Goal: Task Accomplishment & Management: Manage account settings

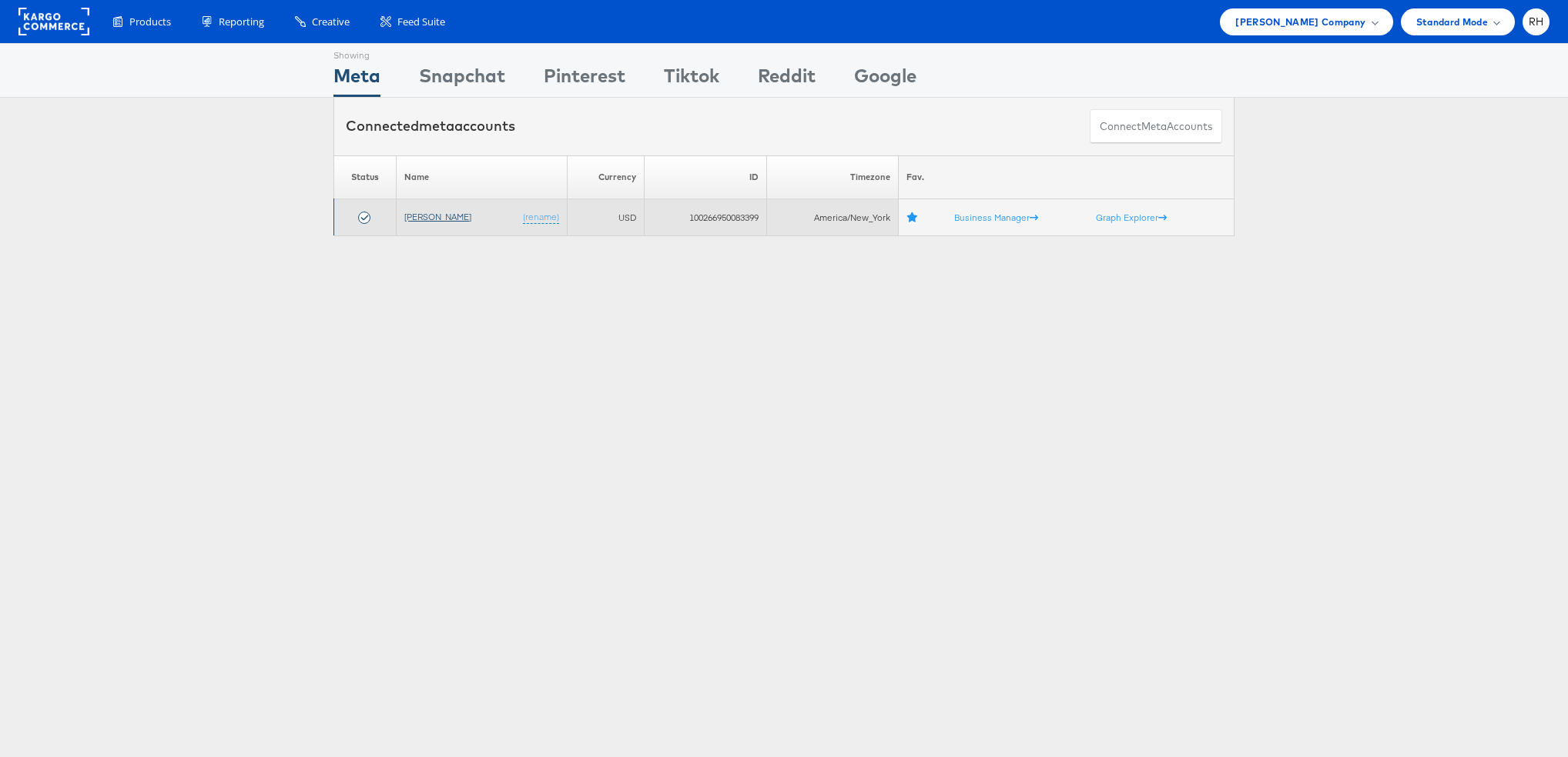
click at [430, 219] on link "[PERSON_NAME]" at bounding box center [437, 216] width 67 height 12
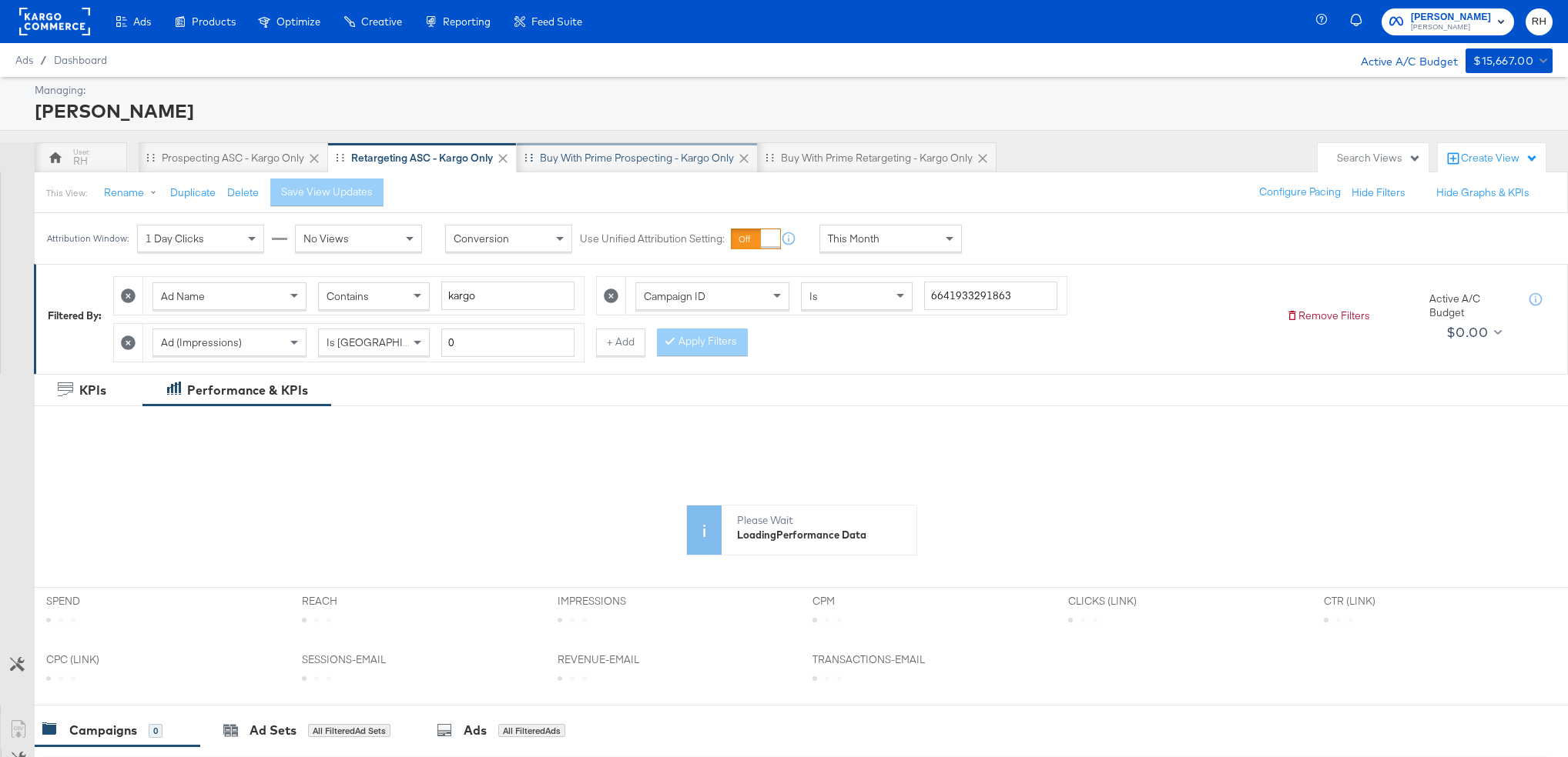
click at [588, 154] on div "Buy with Prime Prospecting - Kargo only" at bounding box center [636, 158] width 194 height 14
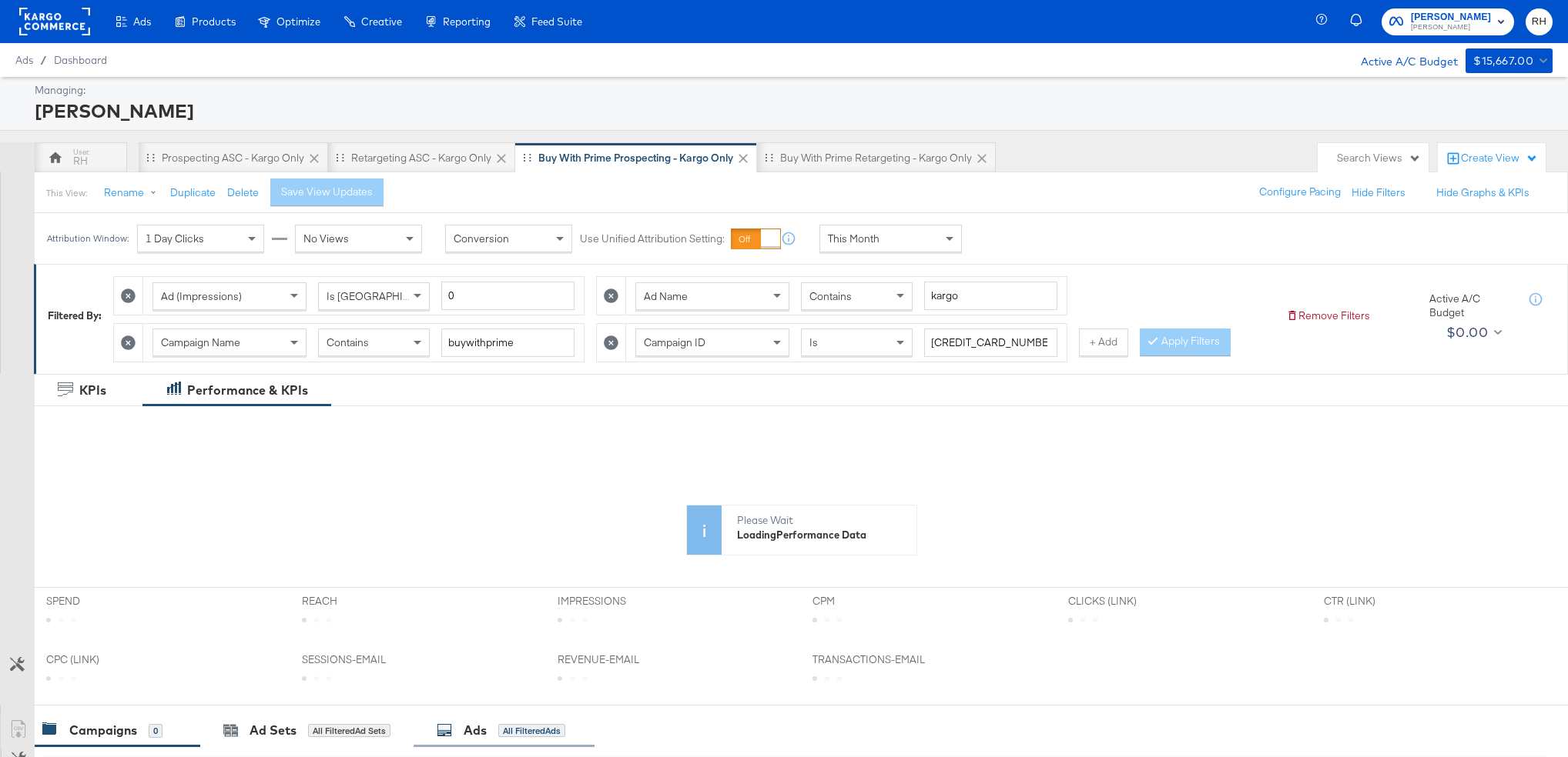
click at [474, 717] on div "Ads All Filtered Ads" at bounding box center [504, 731] width 181 height 33
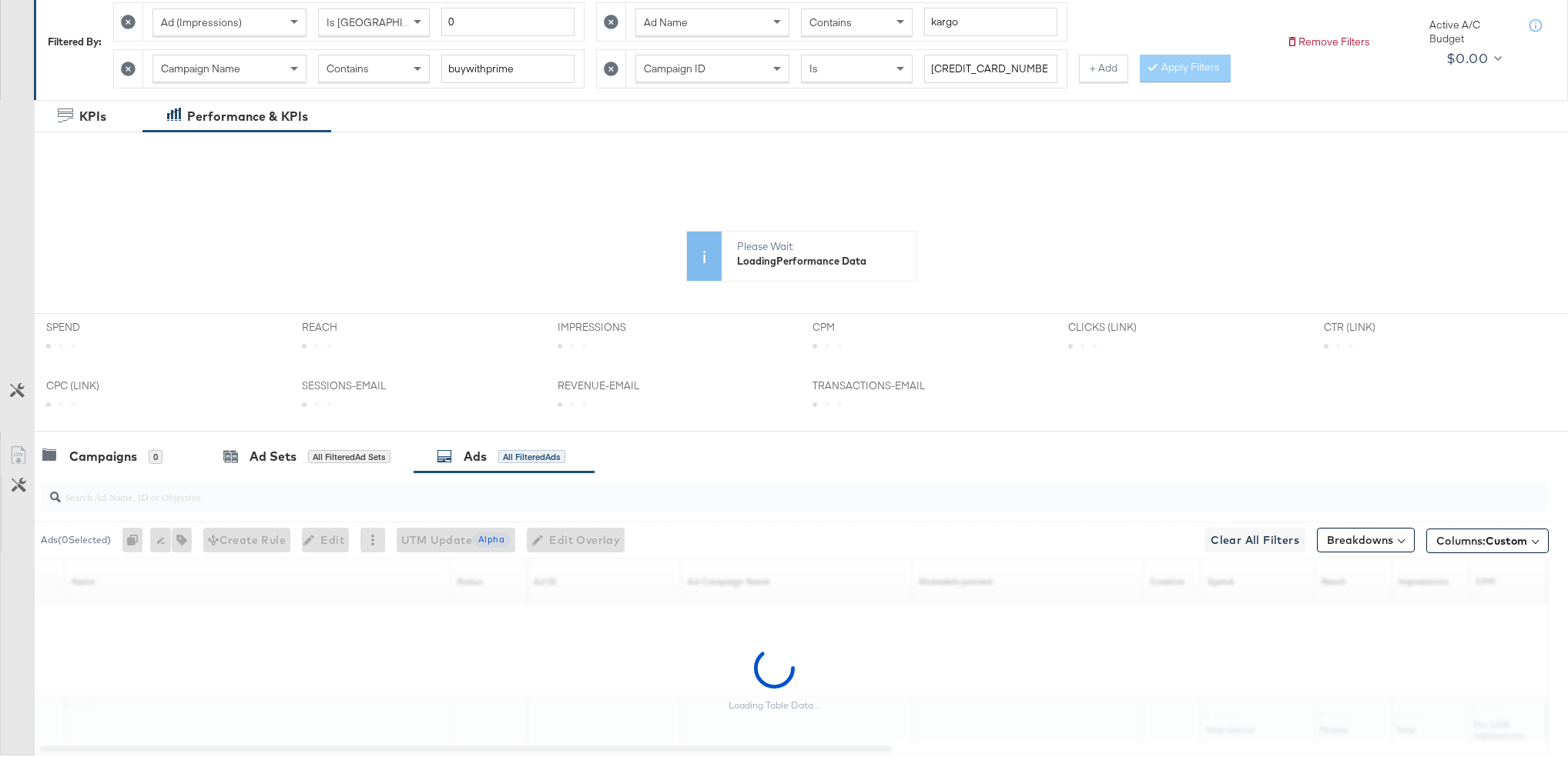
scroll to position [327, 0]
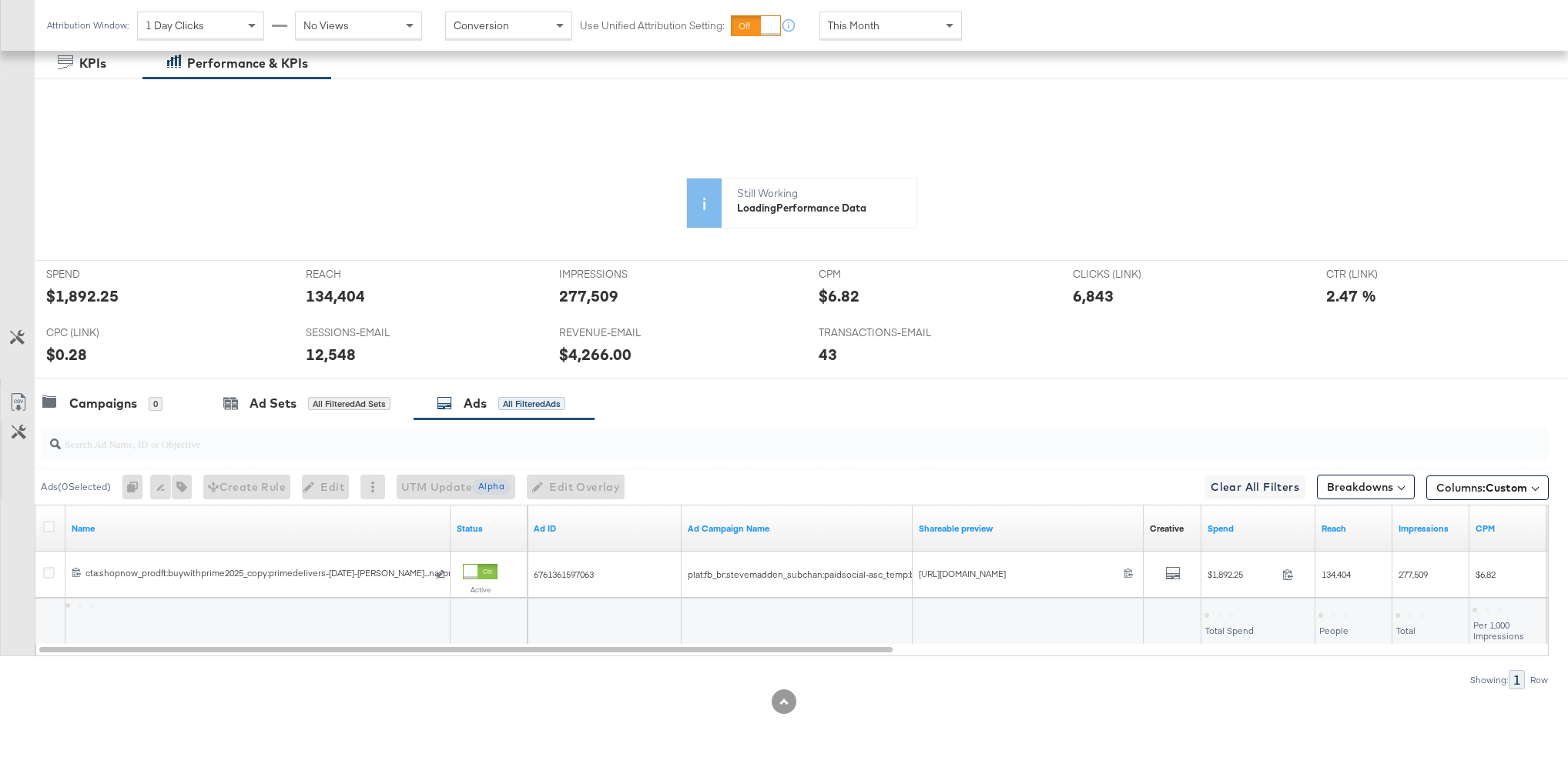
click at [532, 411] on div "Ads All Filtered Ads" at bounding box center [501, 404] width 128 height 18
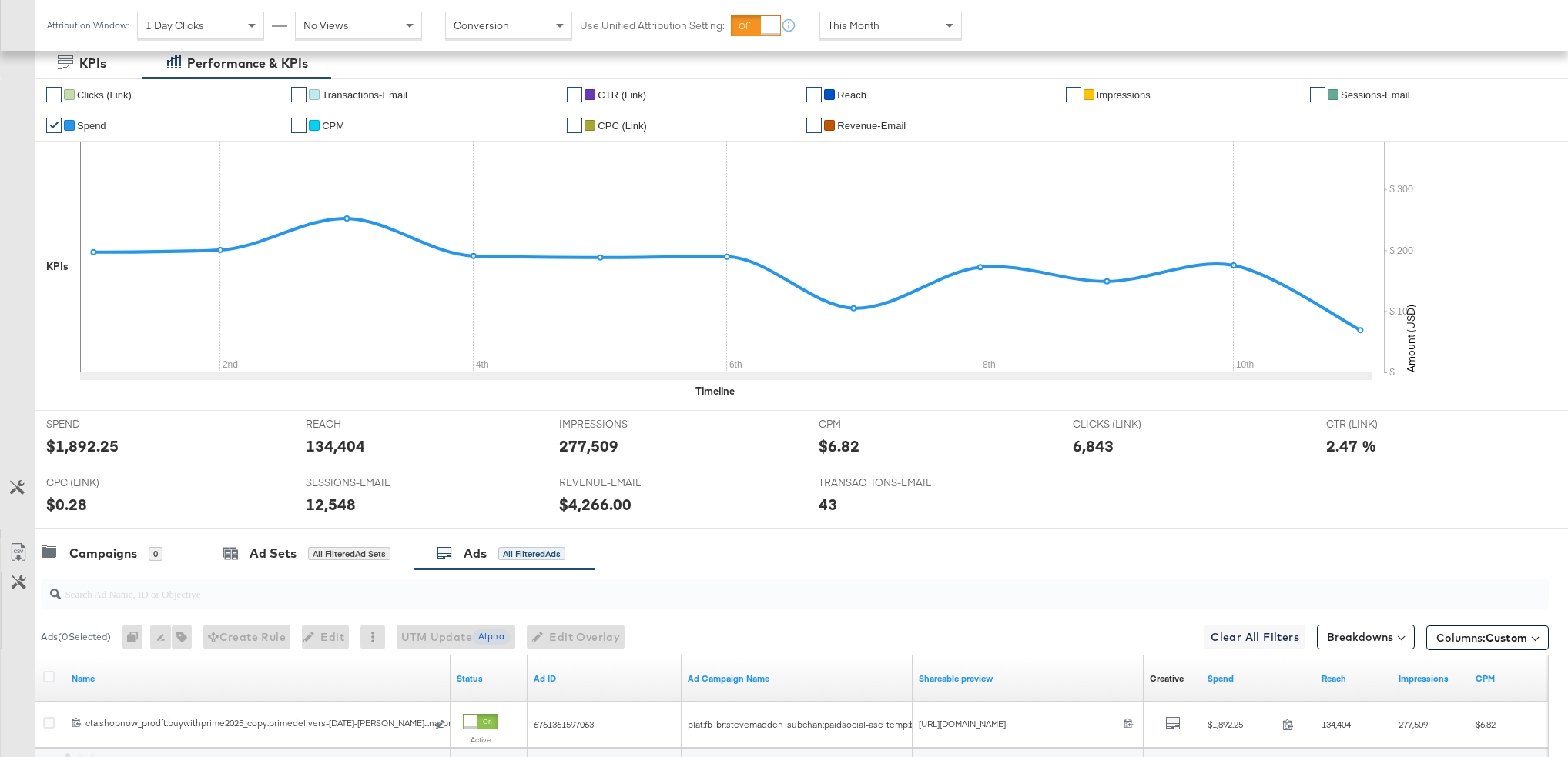
scroll to position [373, 0]
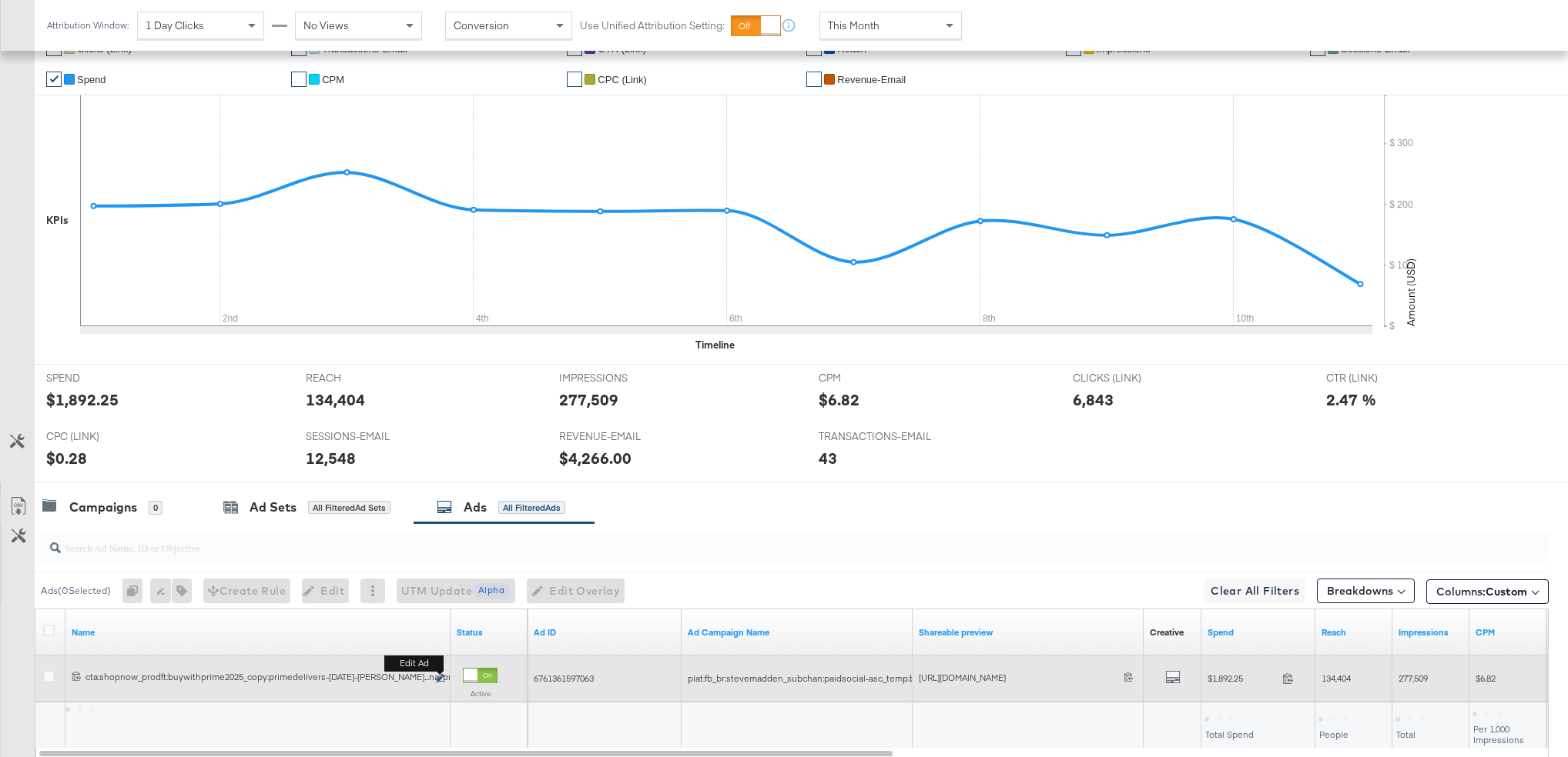
click at [437, 679] on icon "link" at bounding box center [439, 678] width 8 height 8
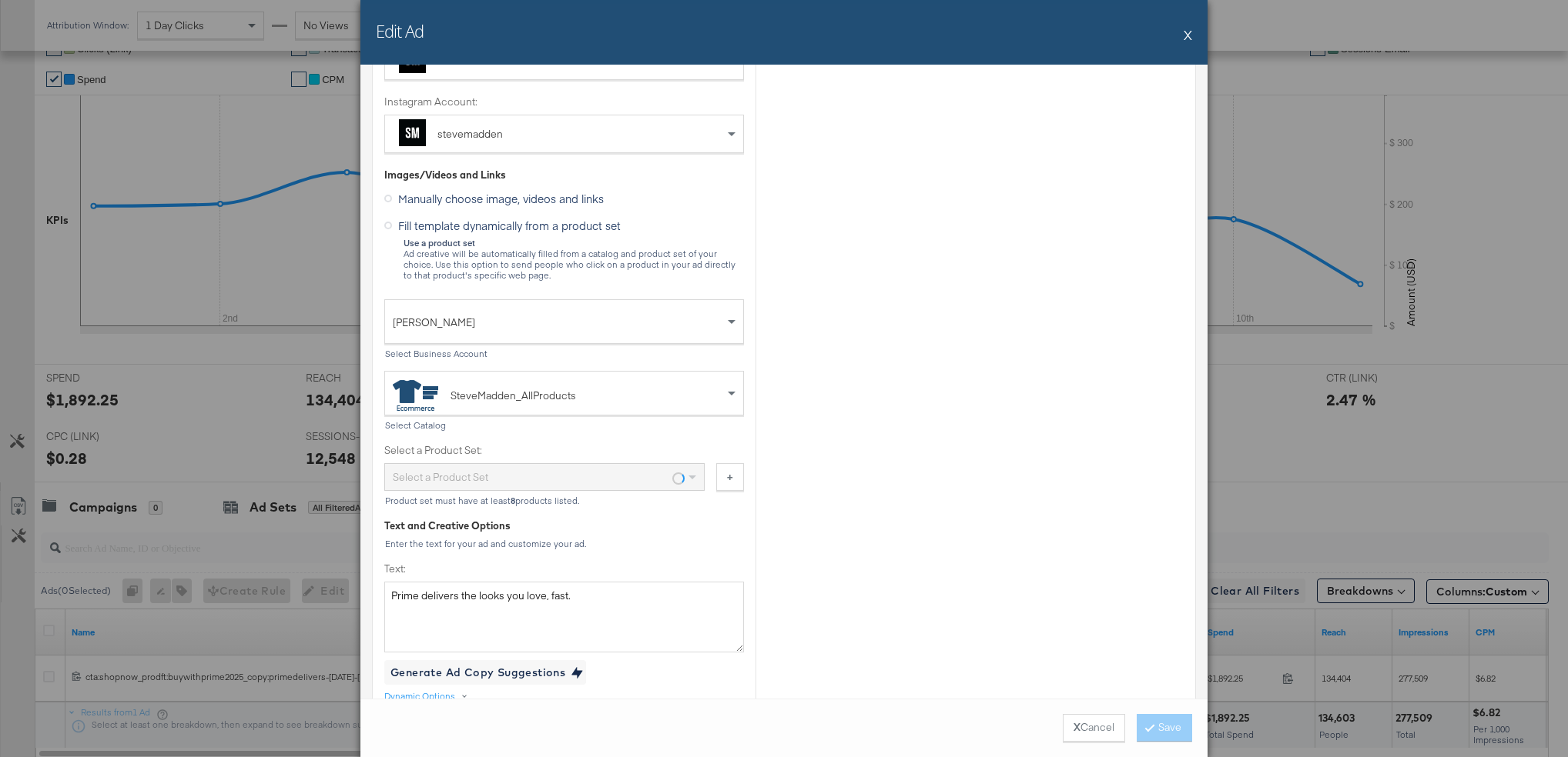
scroll to position [294, 0]
click at [533, 471] on div "Buy With Prime 7.7.25 361 items" at bounding box center [539, 476] width 292 height 26
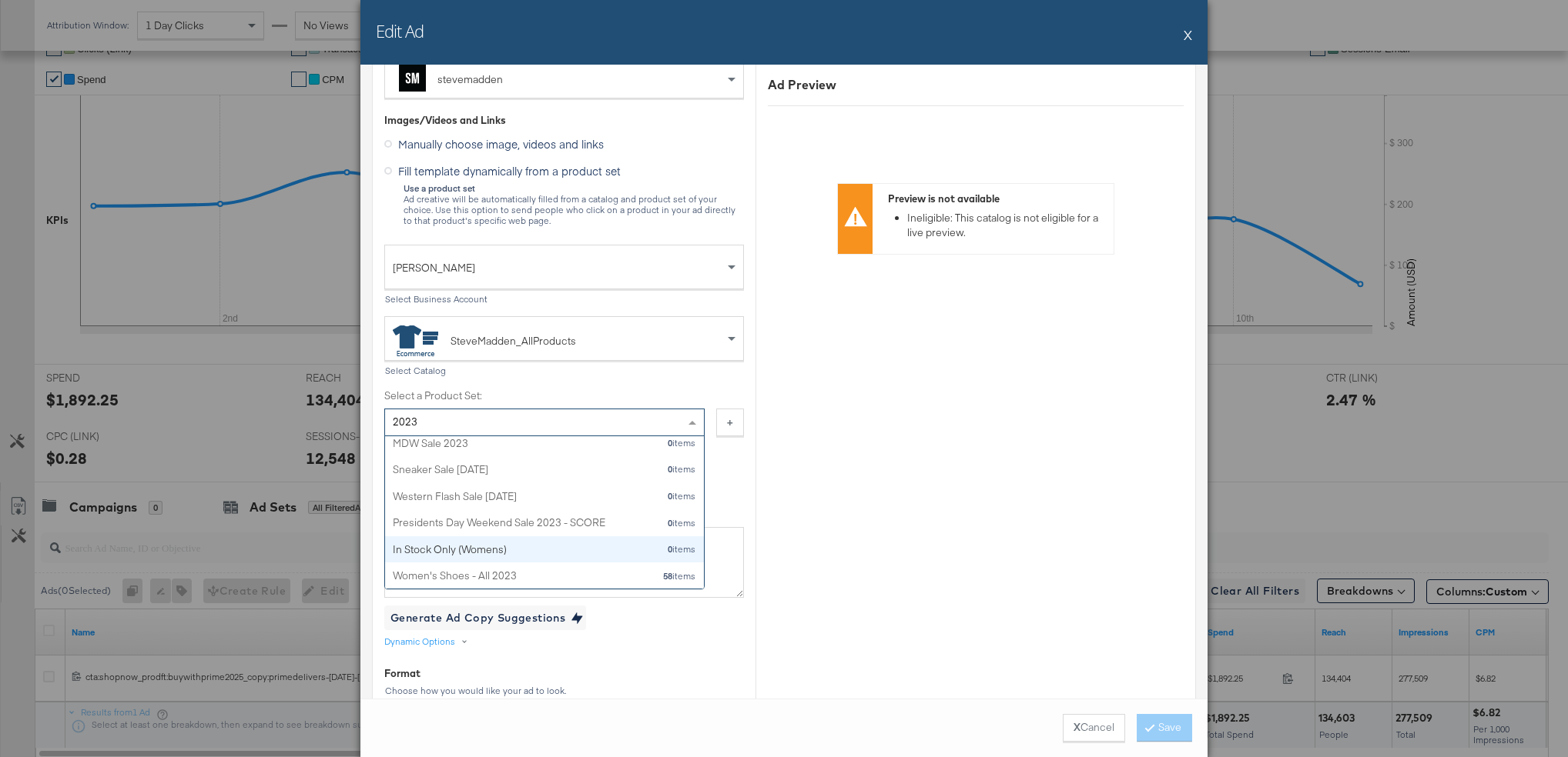
scroll to position [349, 0]
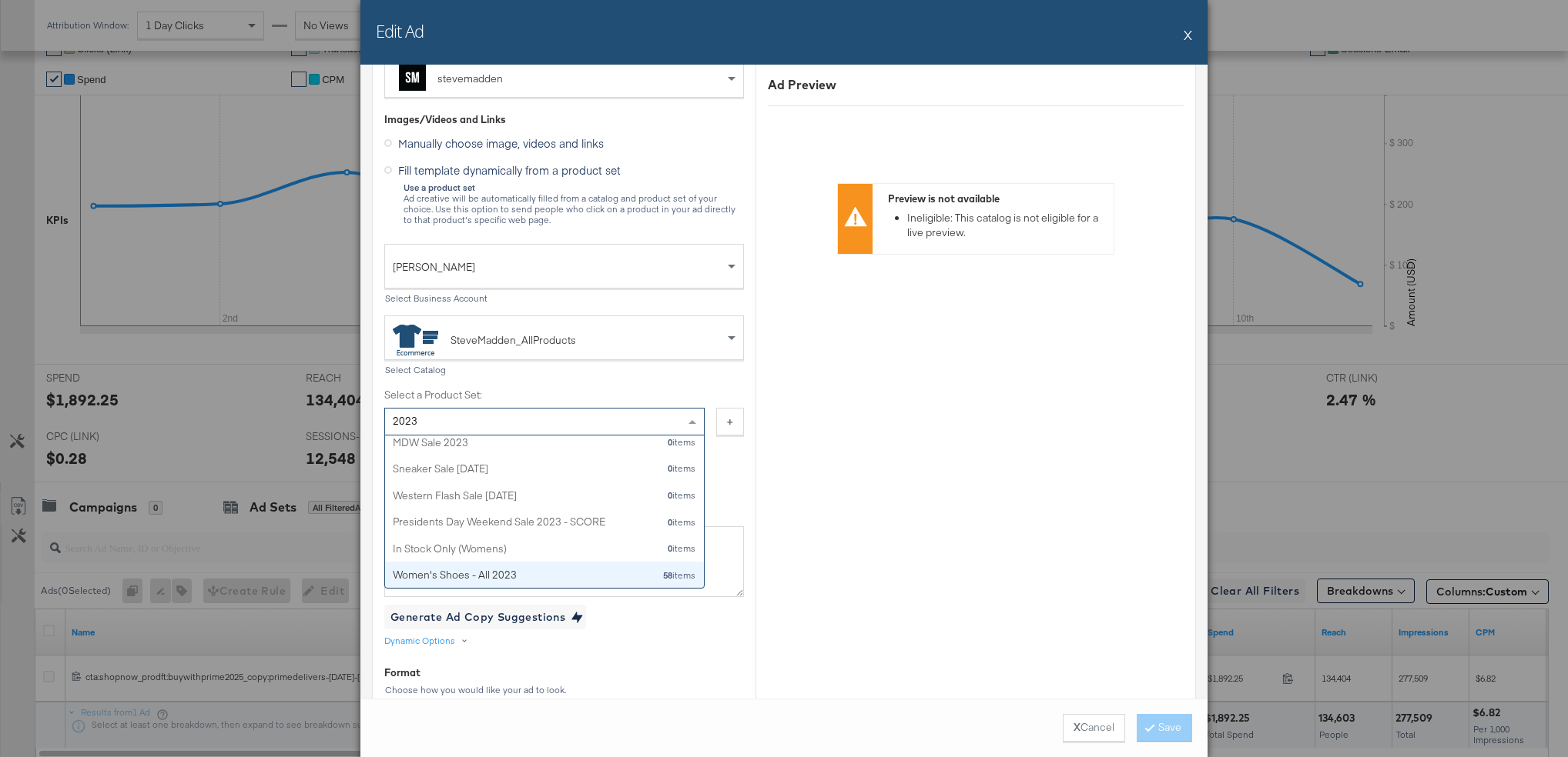
type input "2023"
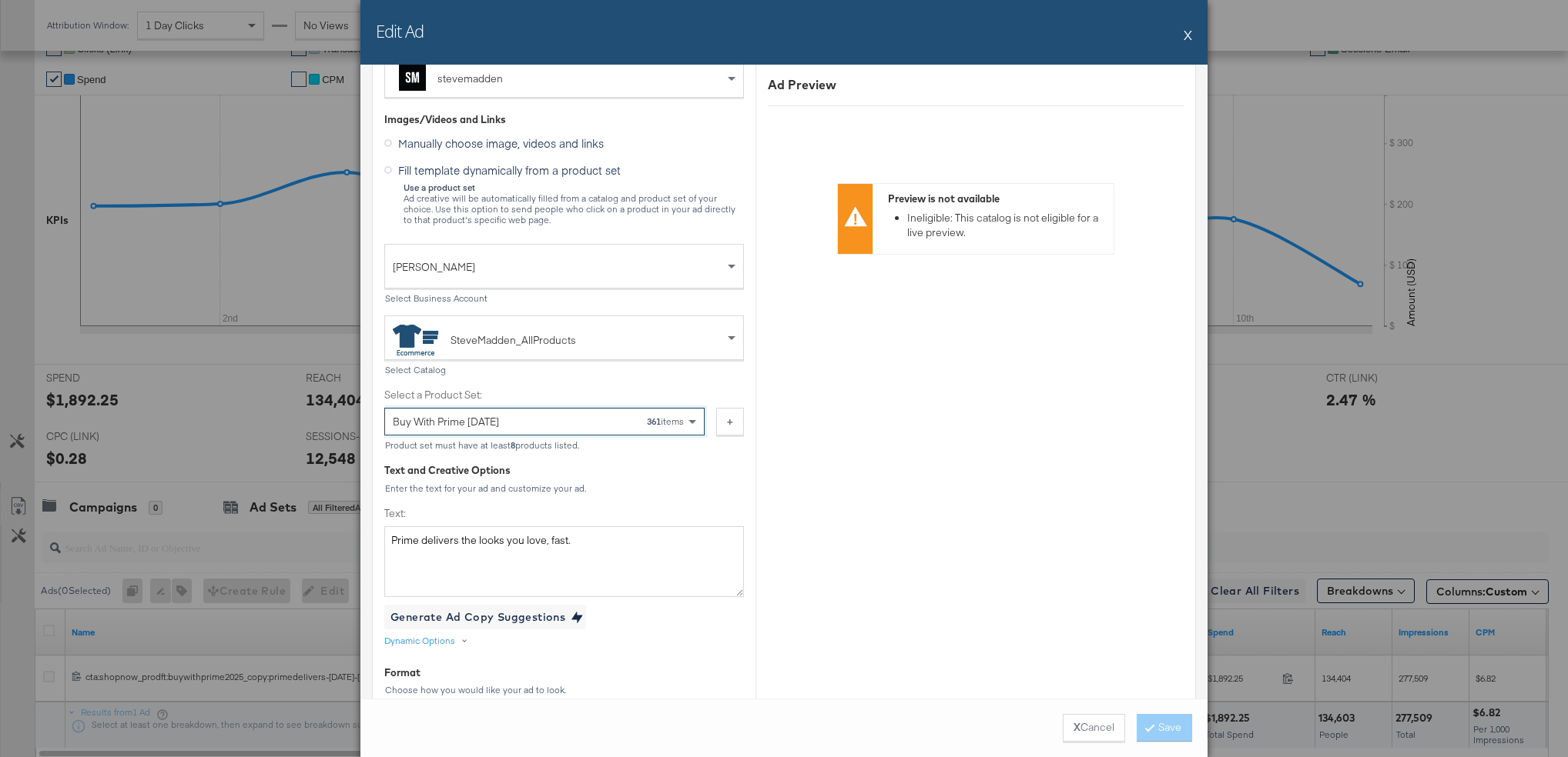
click at [1185, 35] on button "X" at bounding box center [1188, 34] width 8 height 31
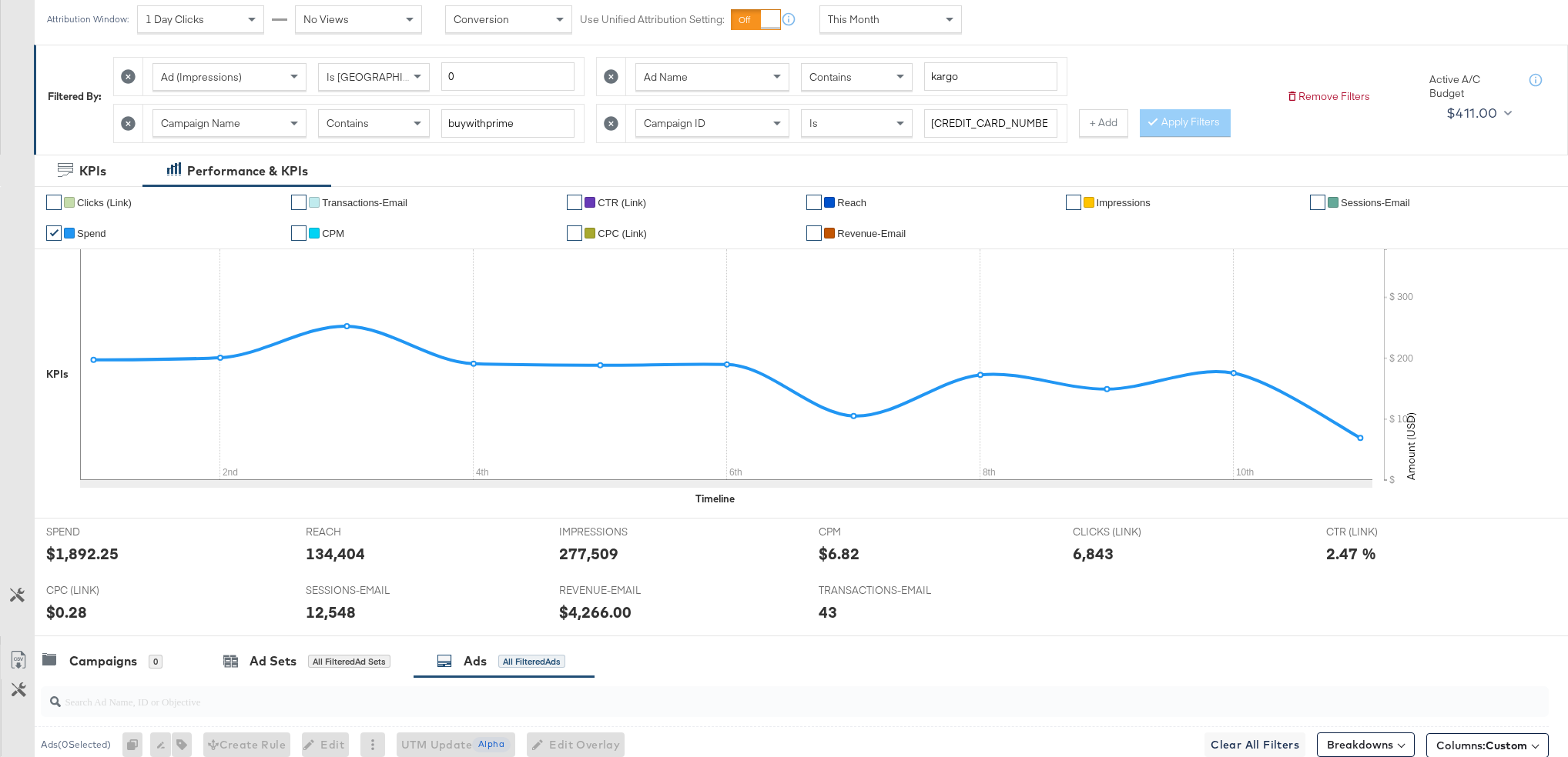
scroll to position [0, 0]
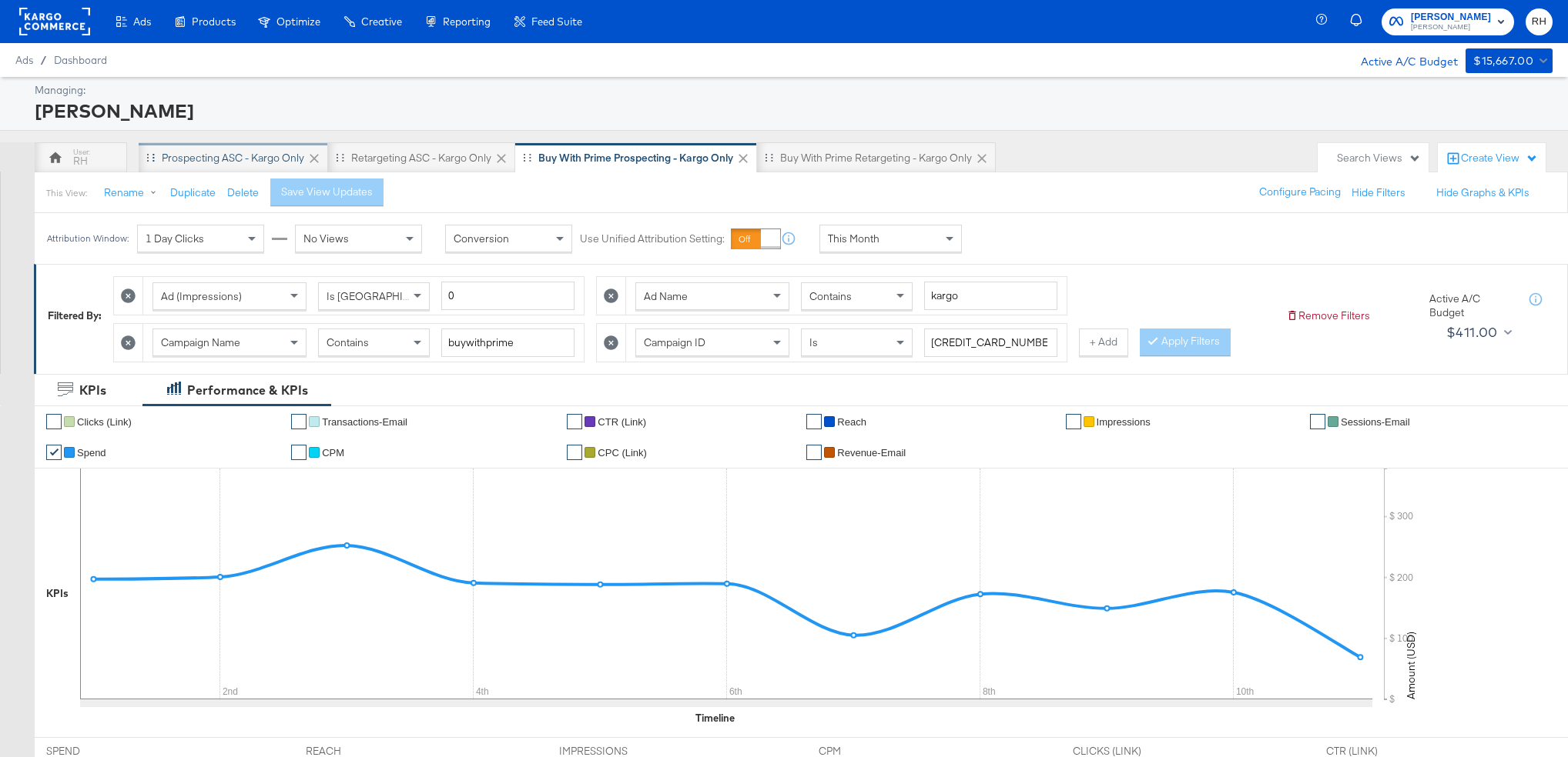
click at [221, 157] on div "Prospecting ASC - Kargo only" at bounding box center [233, 158] width 143 height 14
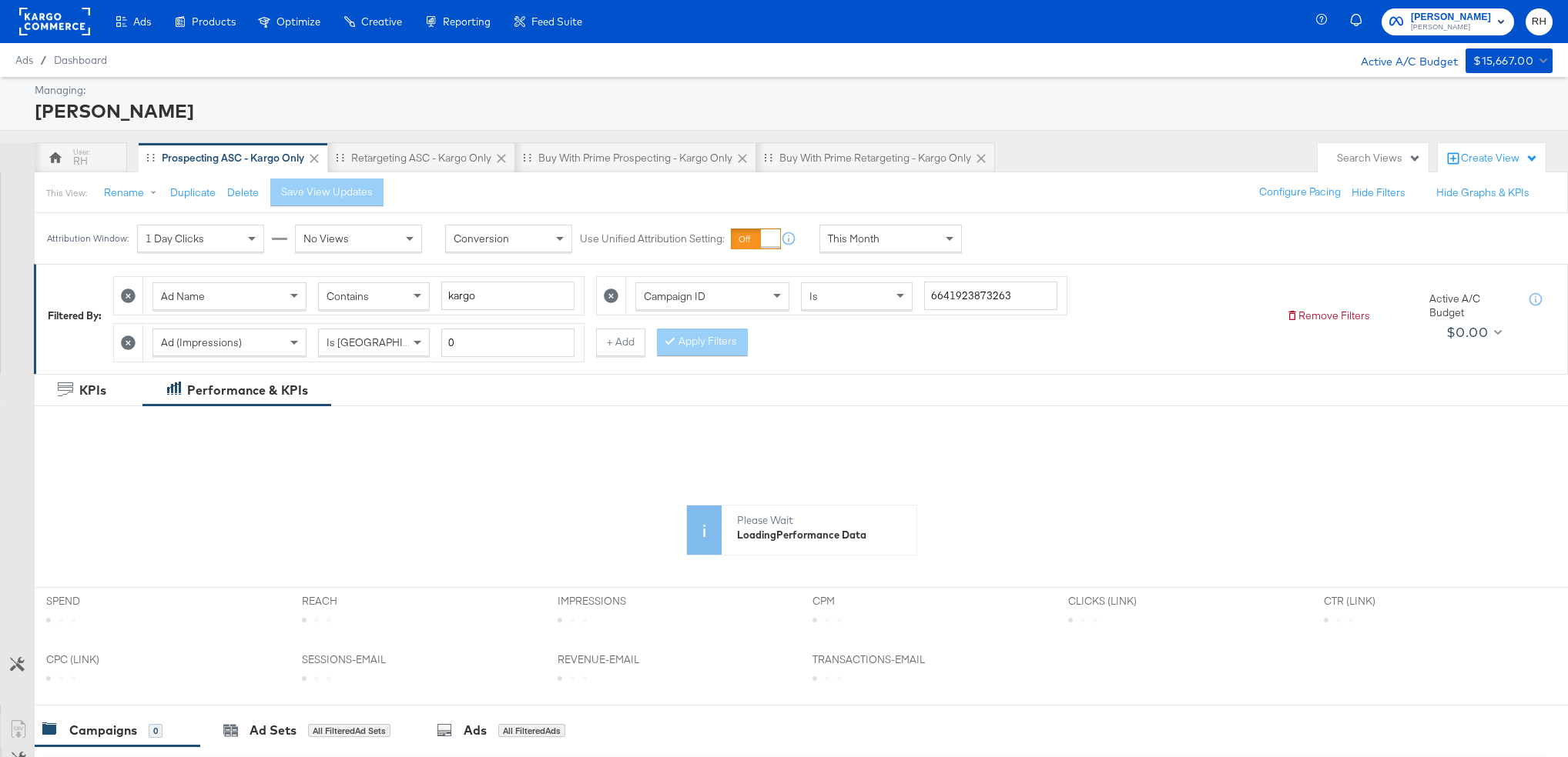
scroll to position [327, 0]
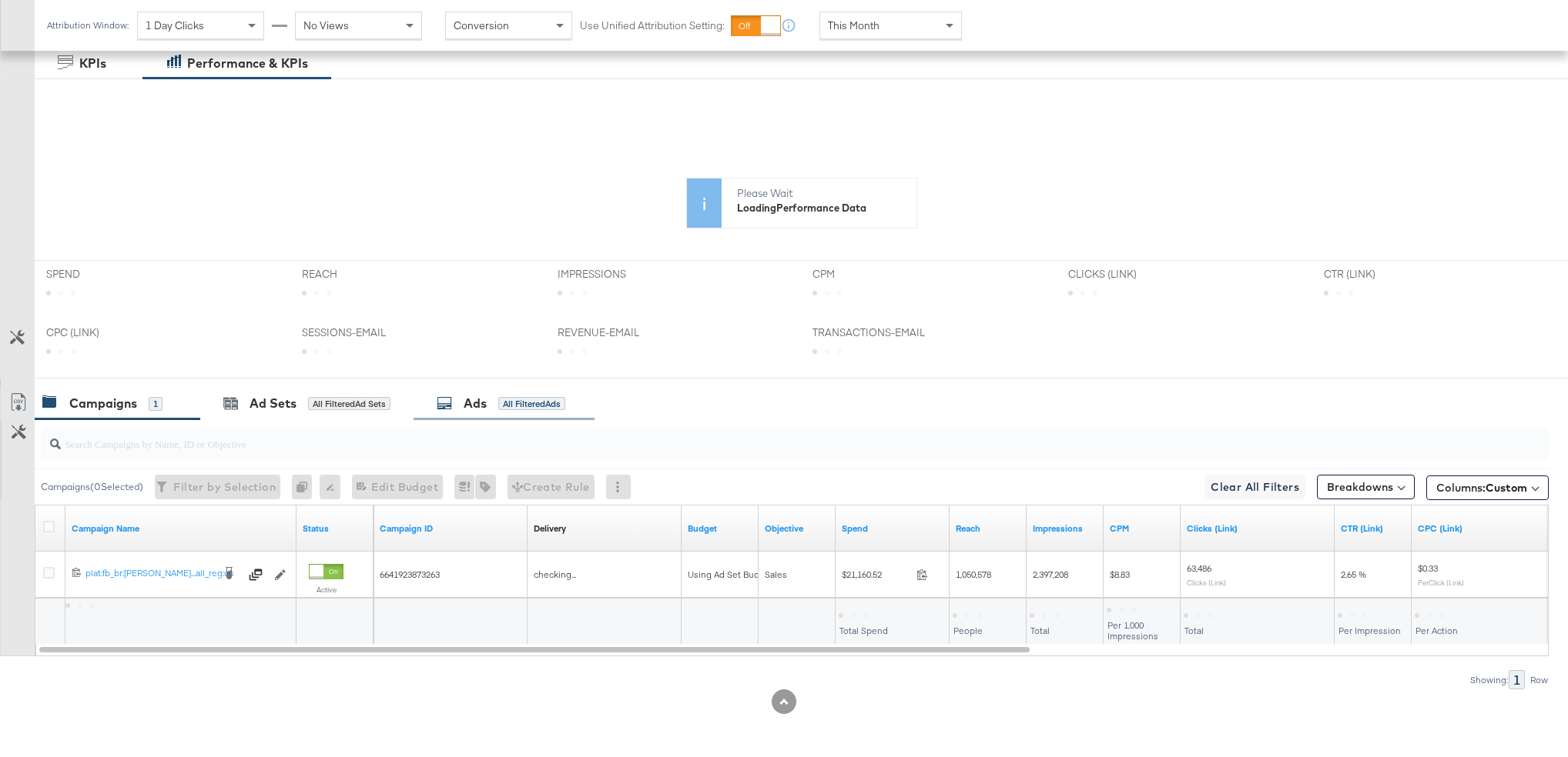
click at [490, 407] on div "Ads All Filtered Ads" at bounding box center [501, 404] width 128 height 18
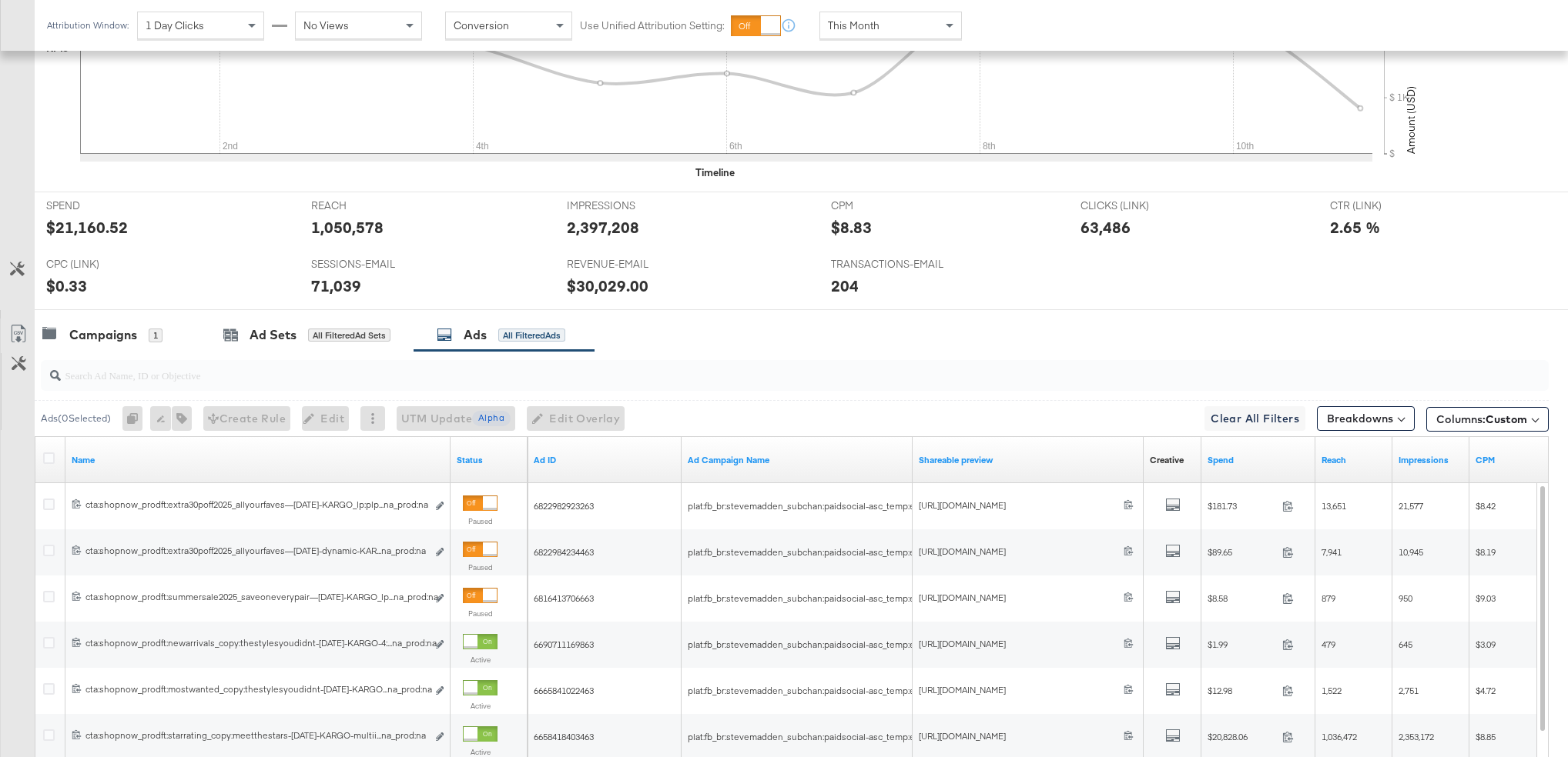
scroll to position [754, 0]
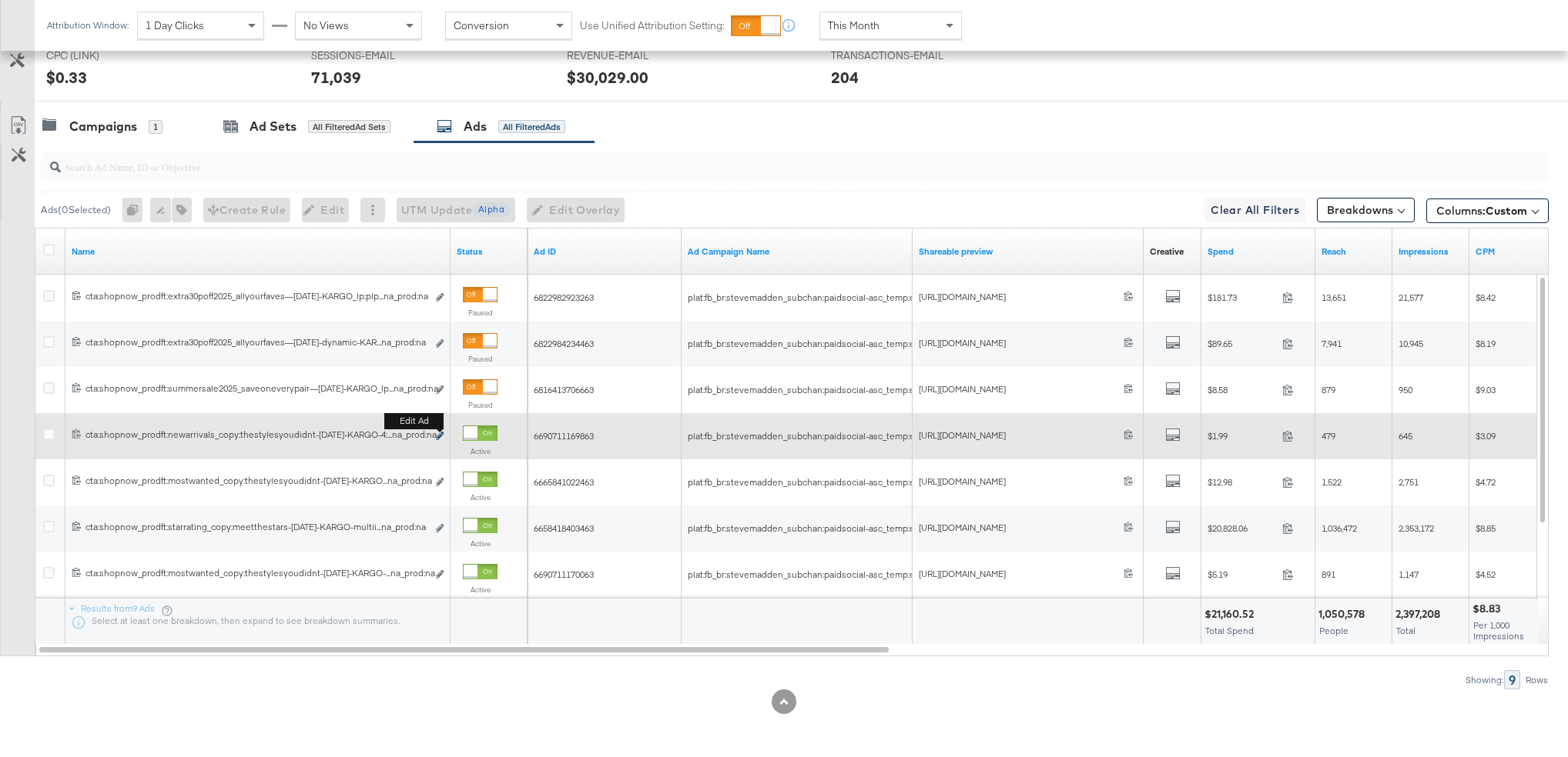
click at [439, 435] on icon "link" at bounding box center [439, 435] width 8 height 8
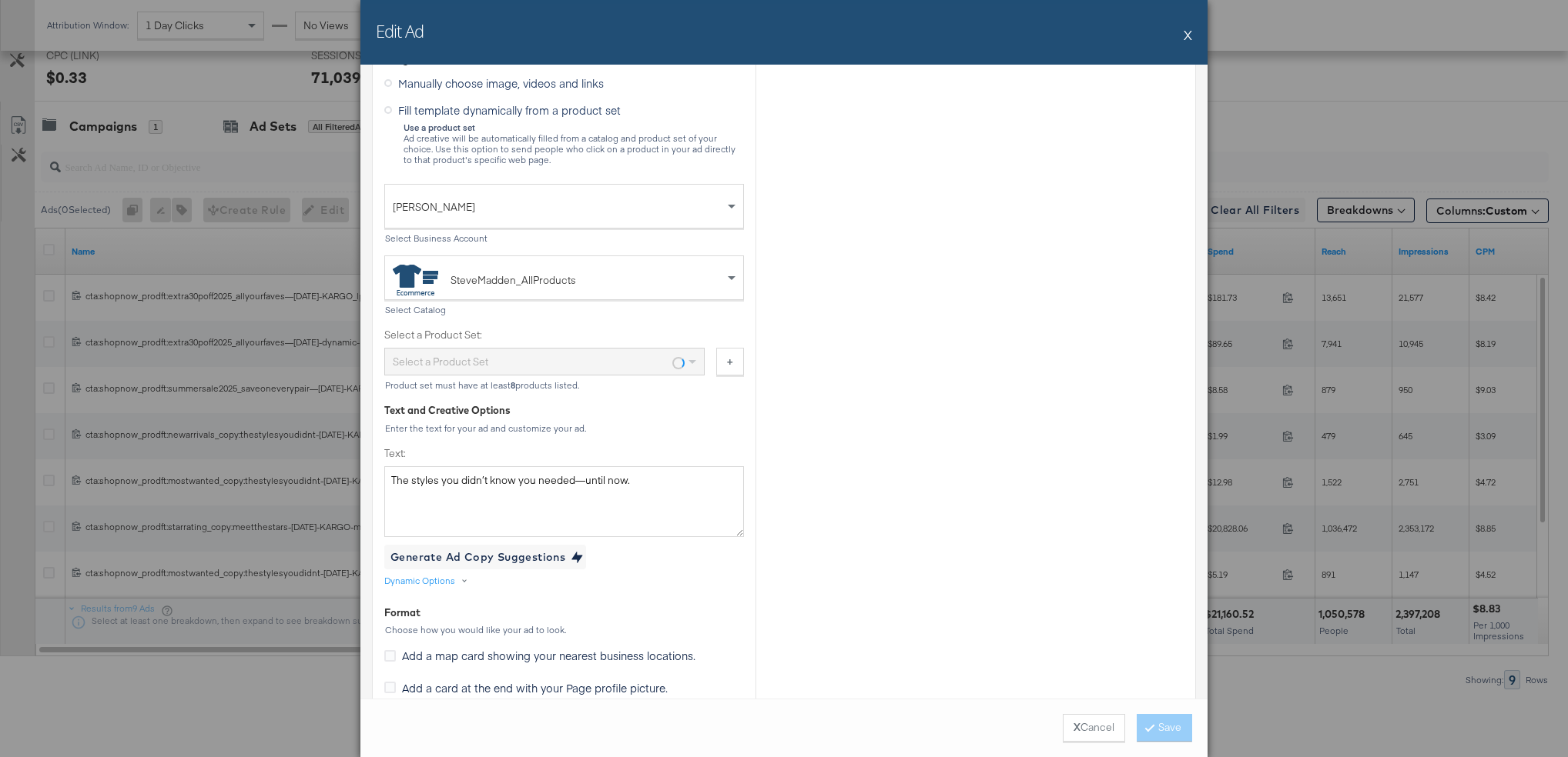
scroll to position [408, 0]
click at [1091, 734] on button "X Cancel" at bounding box center [1094, 728] width 62 height 28
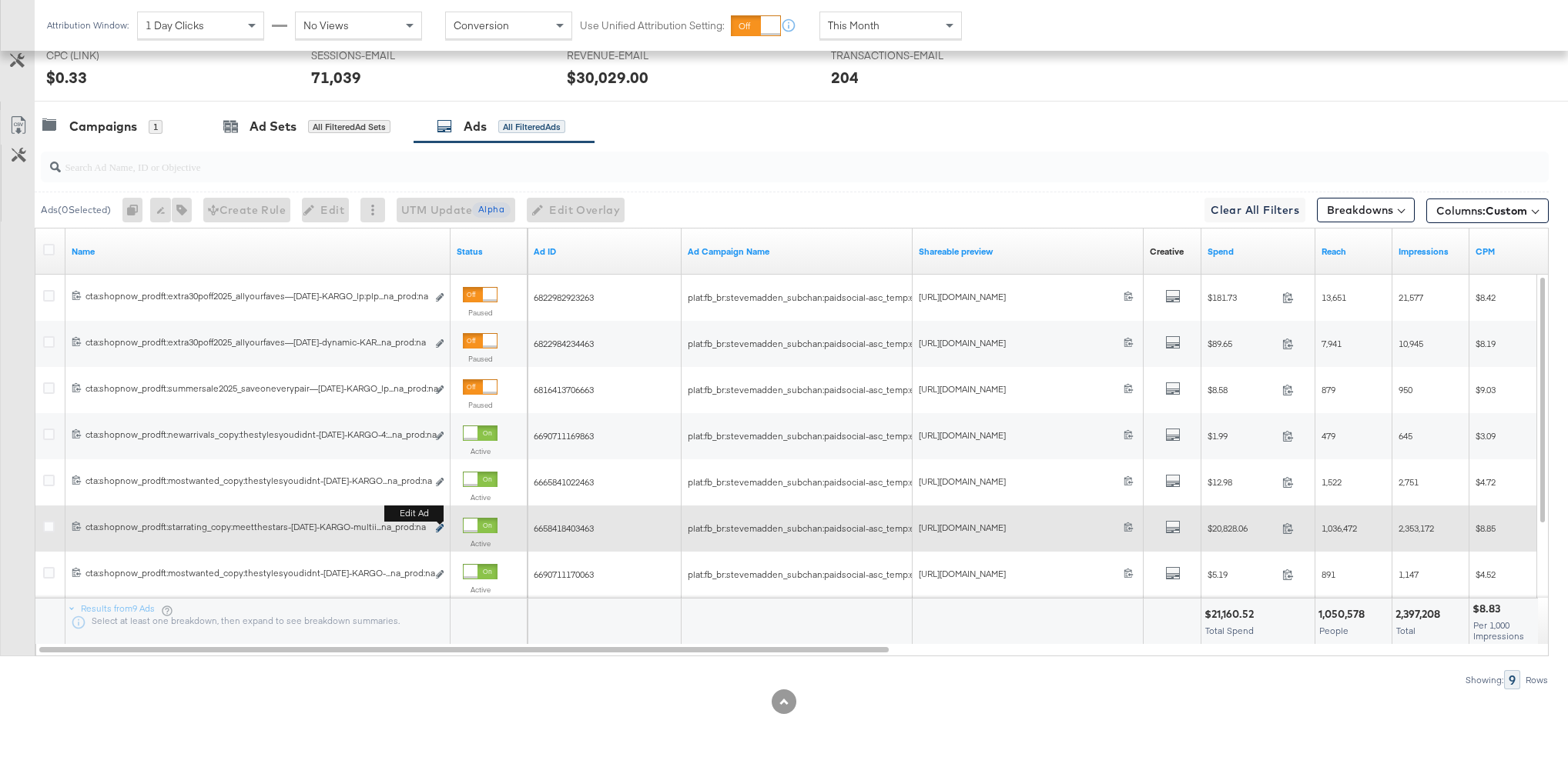
click at [440, 528] on icon "link" at bounding box center [439, 528] width 8 height 8
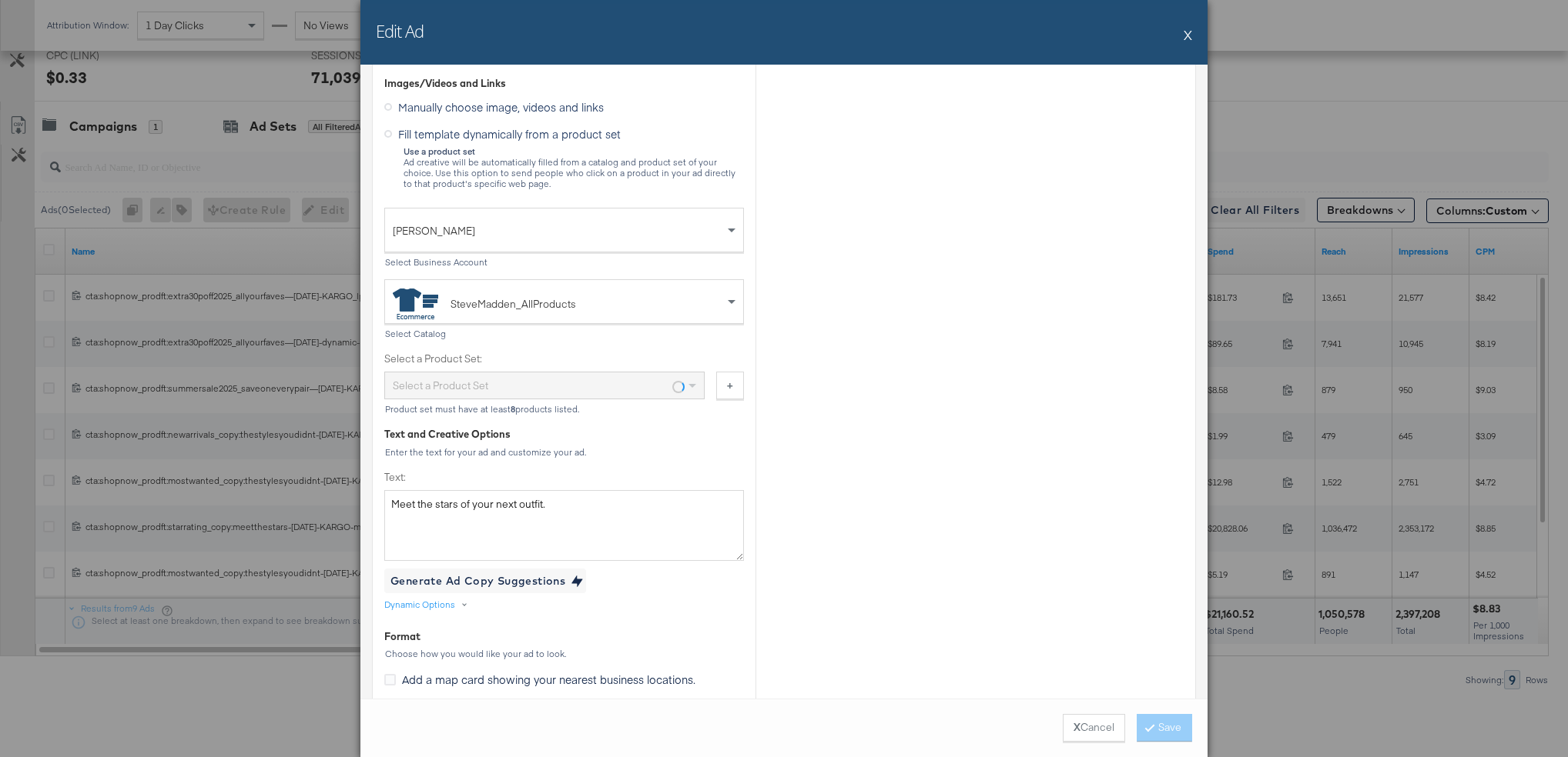
scroll to position [388, 0]
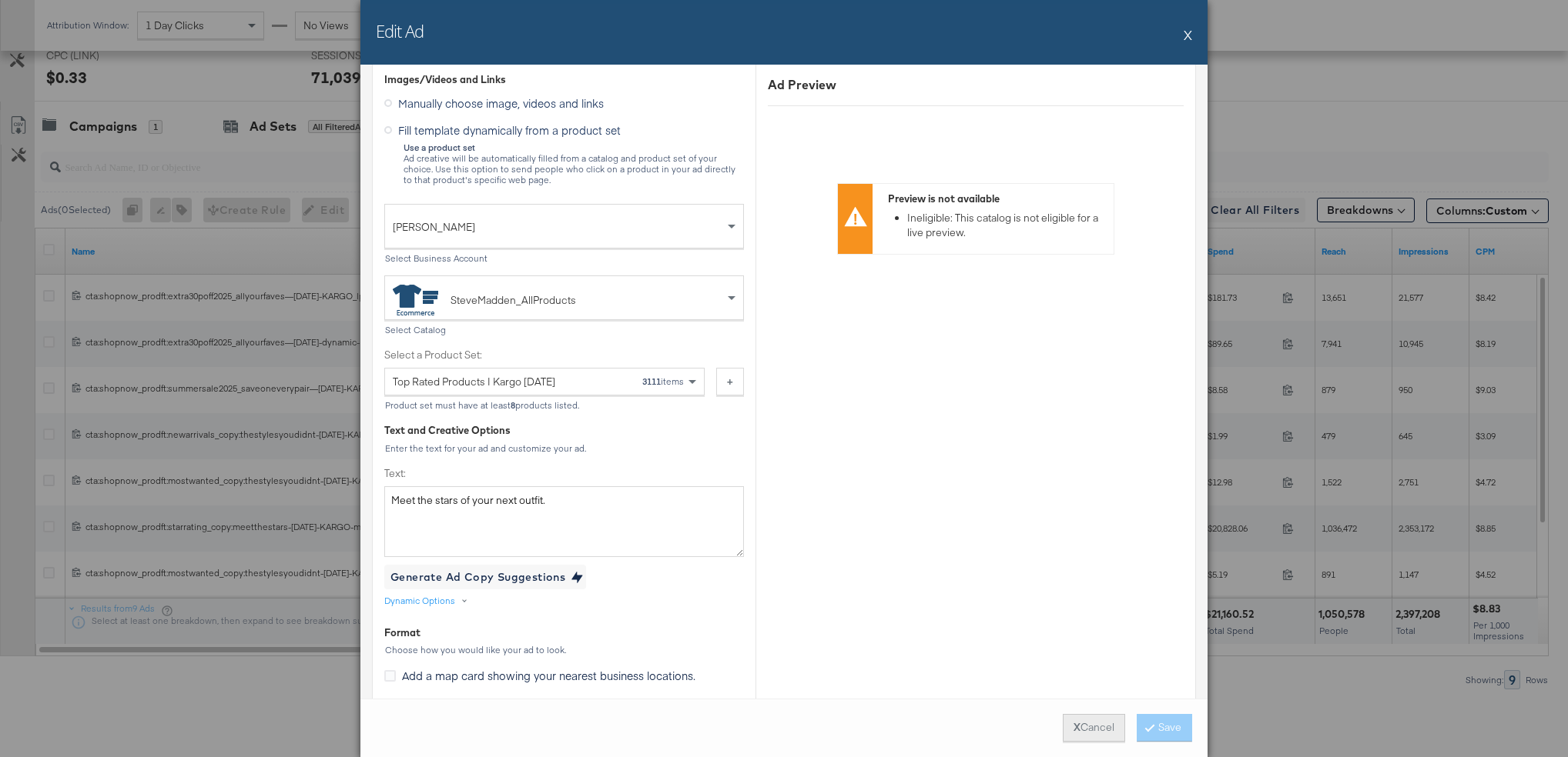
click at [1075, 734] on button "X Cancel" at bounding box center [1094, 728] width 62 height 28
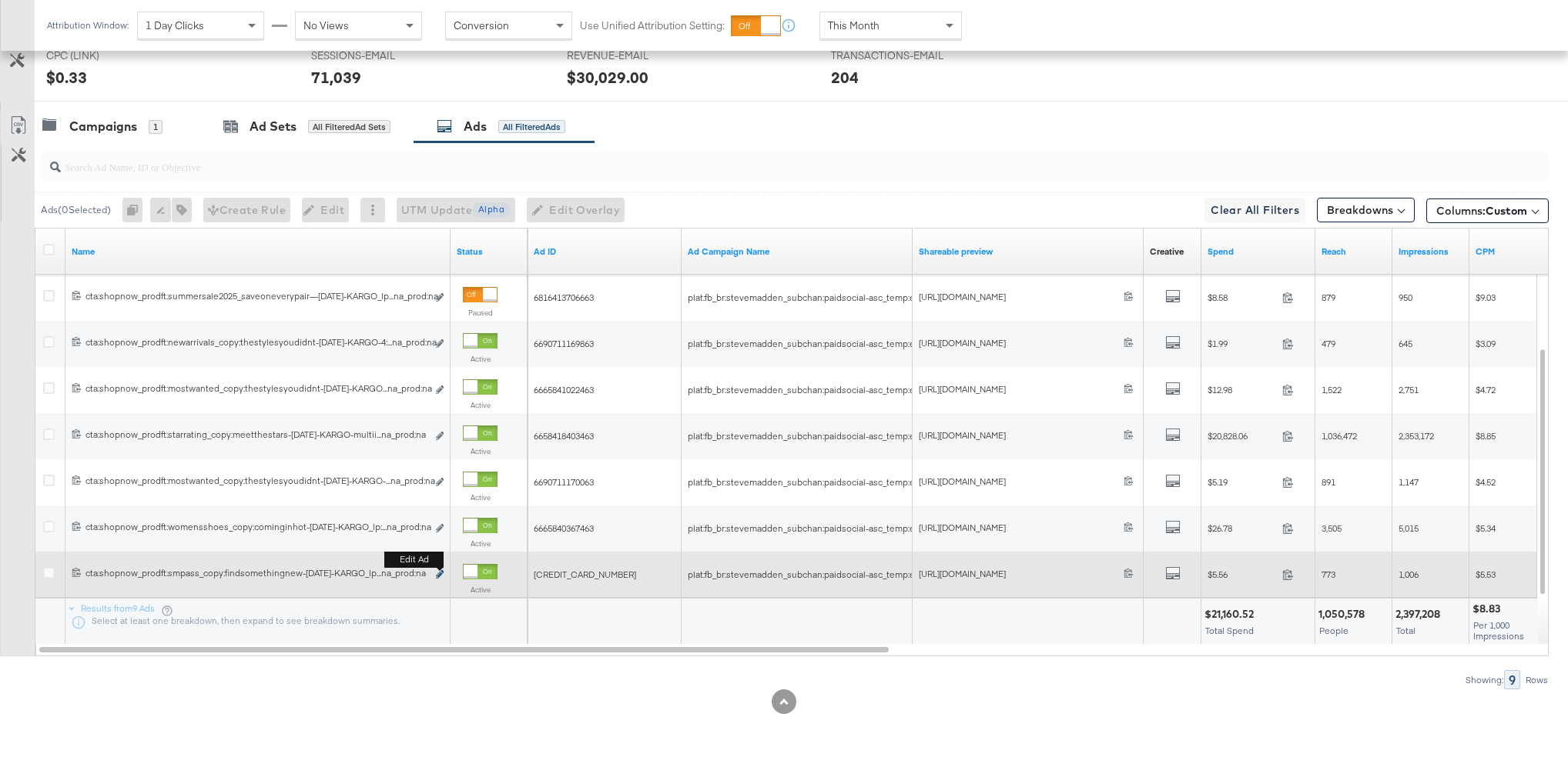
click at [437, 571] on icon "link" at bounding box center [439, 574] width 8 height 8
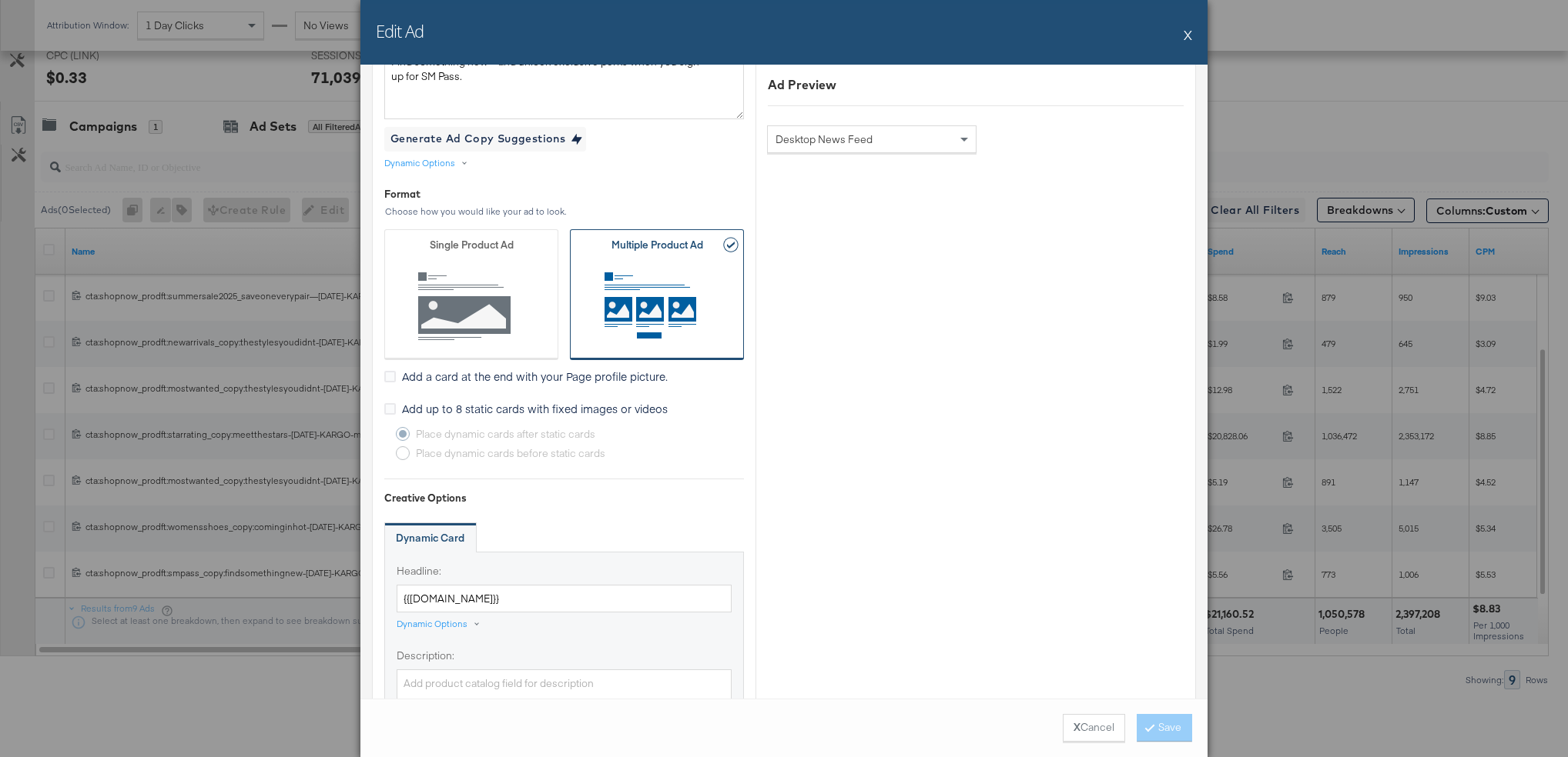
scroll to position [520, 0]
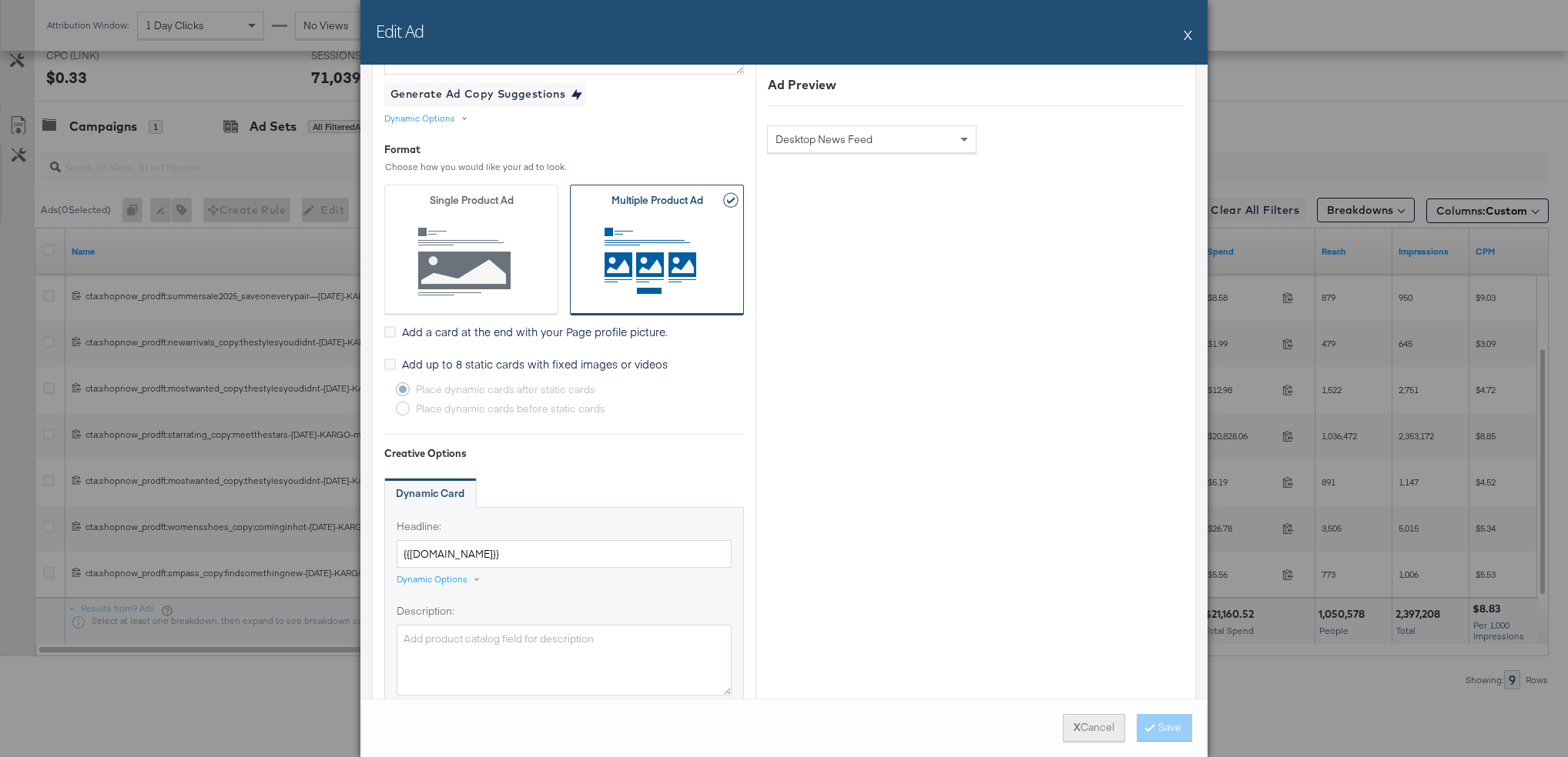
click at [1074, 722] on strong "X" at bounding box center [1077, 728] width 7 height 14
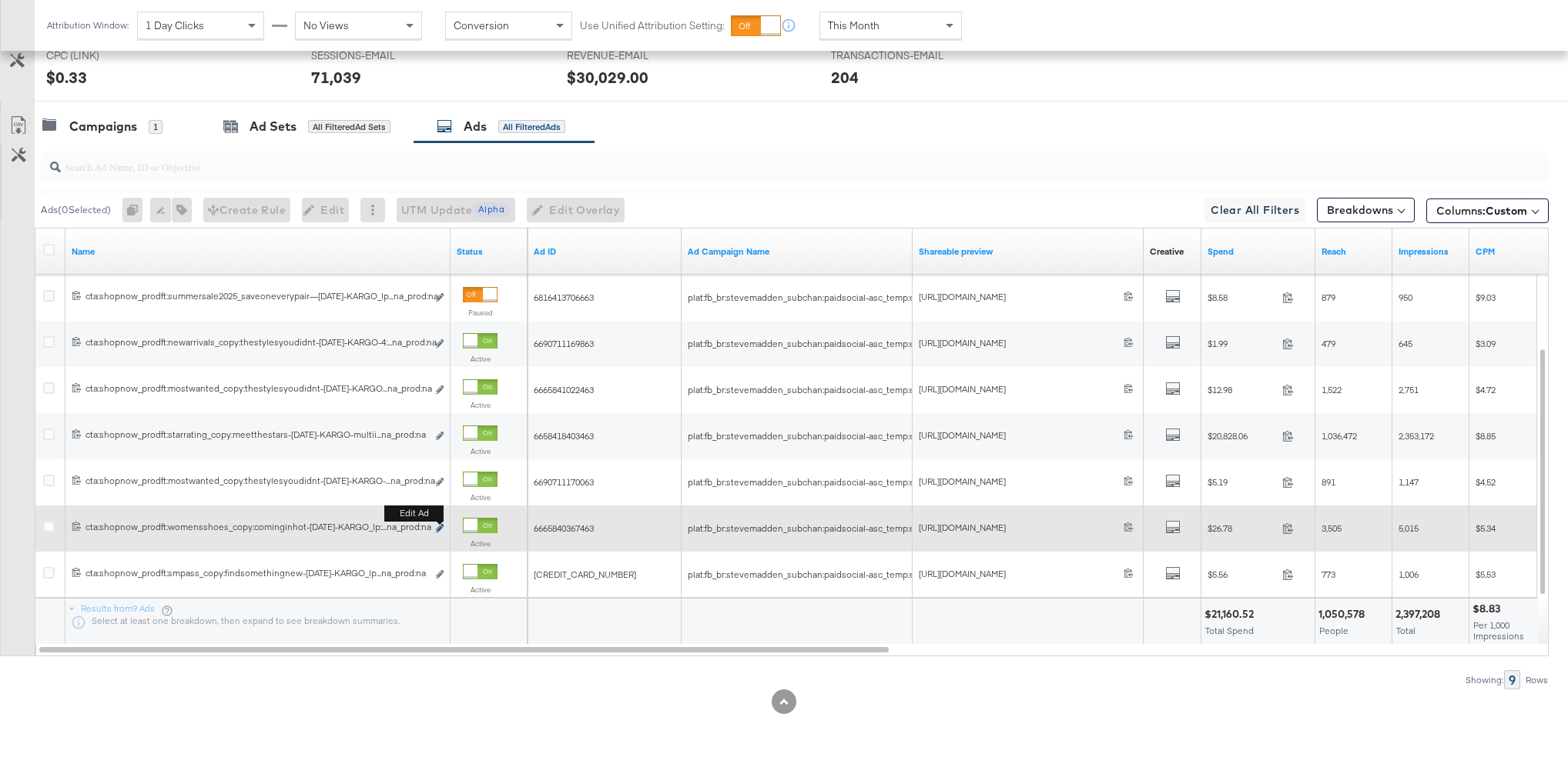
click at [437, 527] on icon "link" at bounding box center [439, 528] width 8 height 8
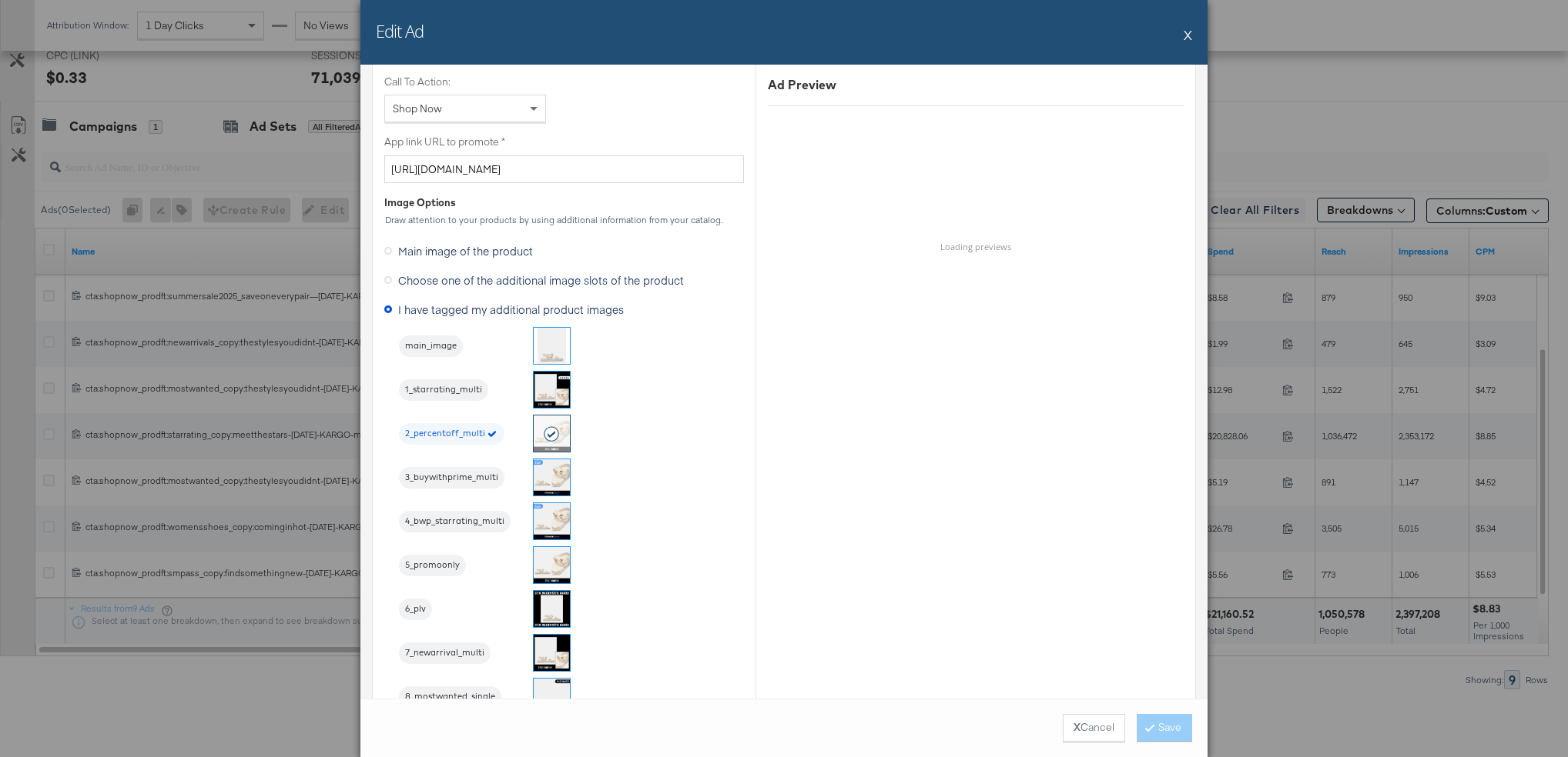
scroll to position [1205, 0]
click at [1085, 724] on button "X Cancel" at bounding box center [1094, 728] width 62 height 28
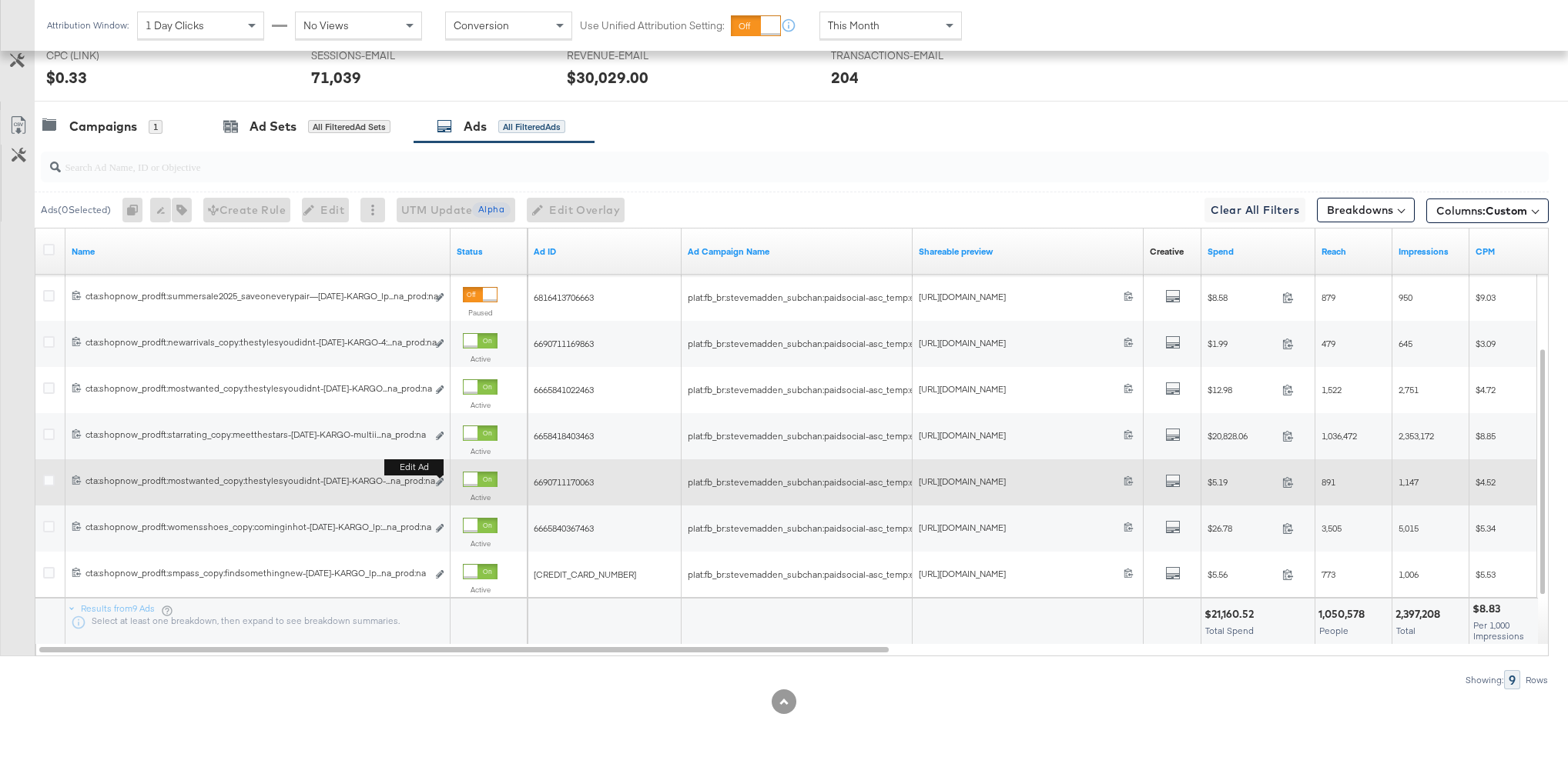
click at [435, 481] on div "Edit ad" at bounding box center [436, 483] width 18 height 16
click at [440, 481] on icon "link" at bounding box center [439, 481] width 8 height 8
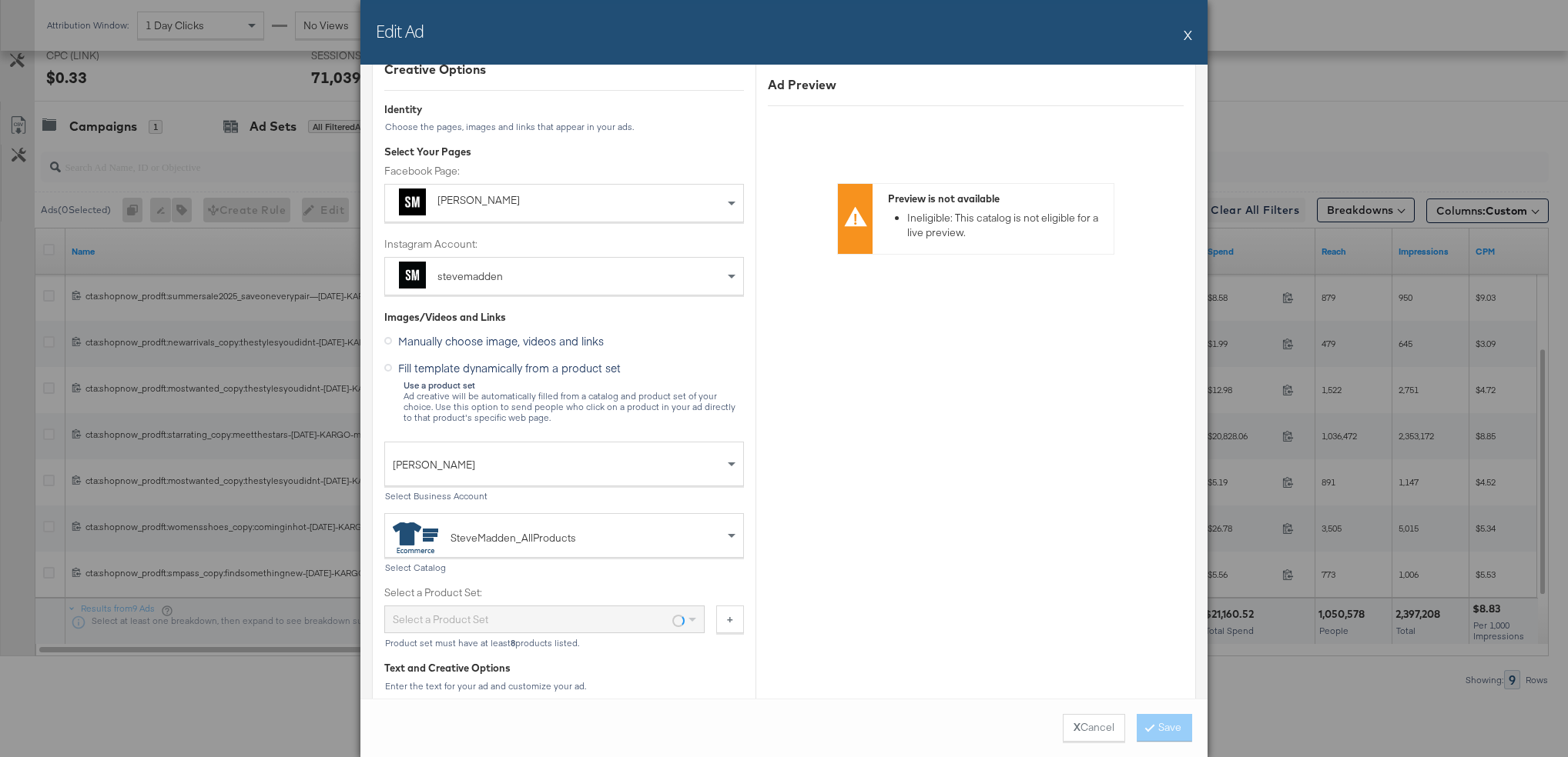
scroll to position [152, 0]
click at [1077, 731] on button "X Cancel" at bounding box center [1094, 728] width 62 height 28
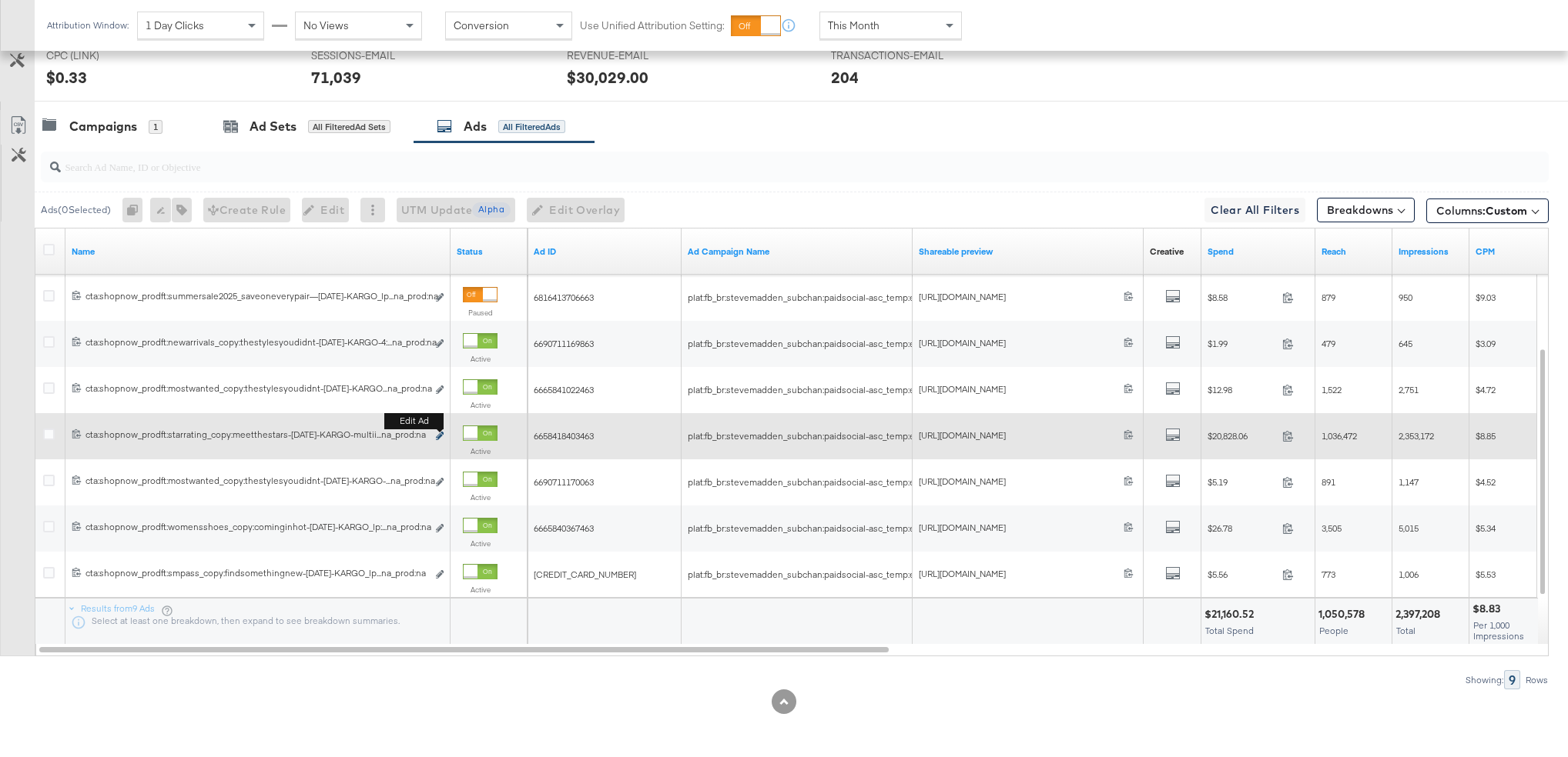
click at [442, 436] on icon "link" at bounding box center [439, 435] width 8 height 8
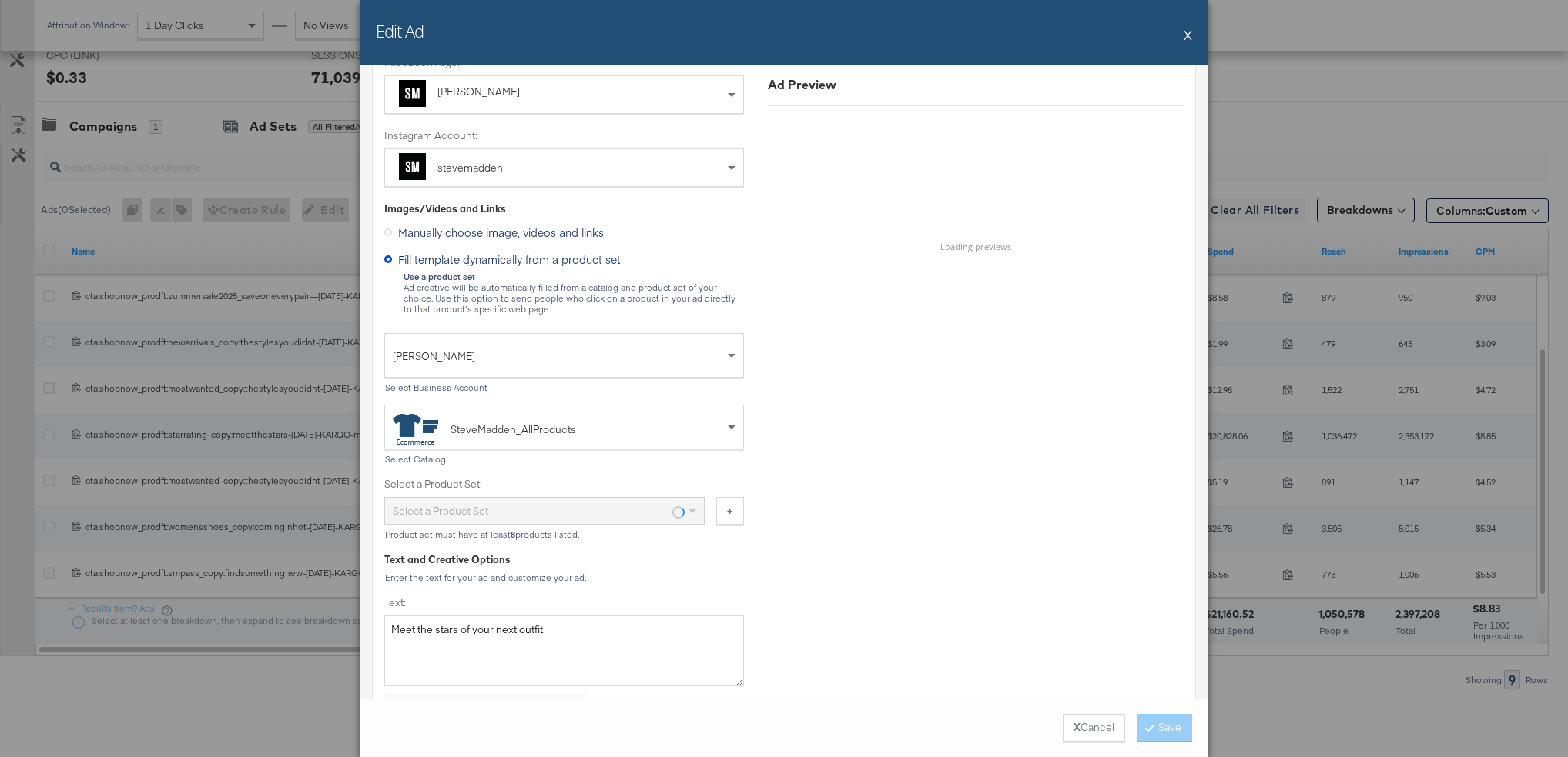
scroll to position [264, 0]
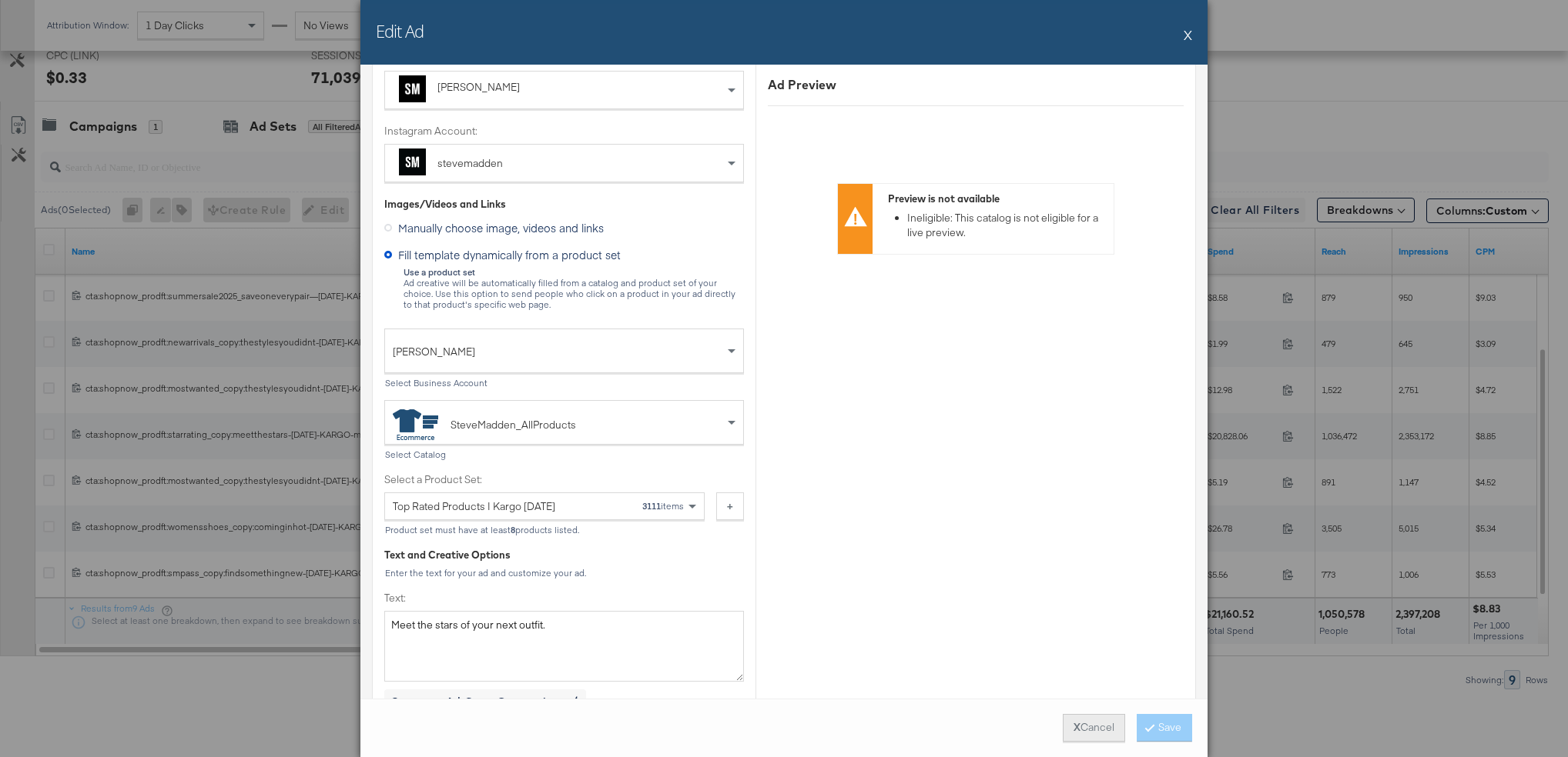
click at [1084, 734] on button "X Cancel" at bounding box center [1094, 728] width 62 height 28
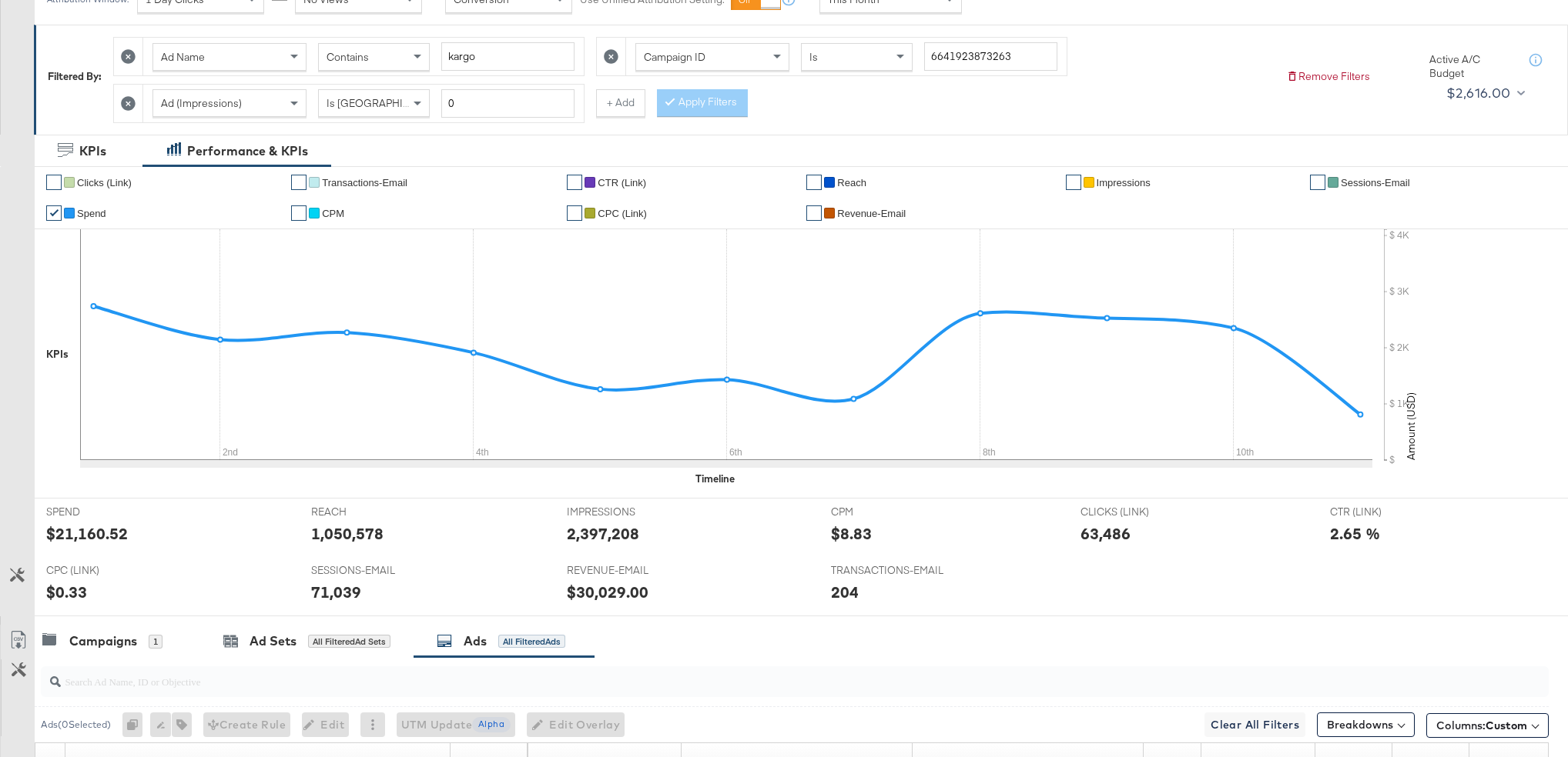
scroll to position [191, 0]
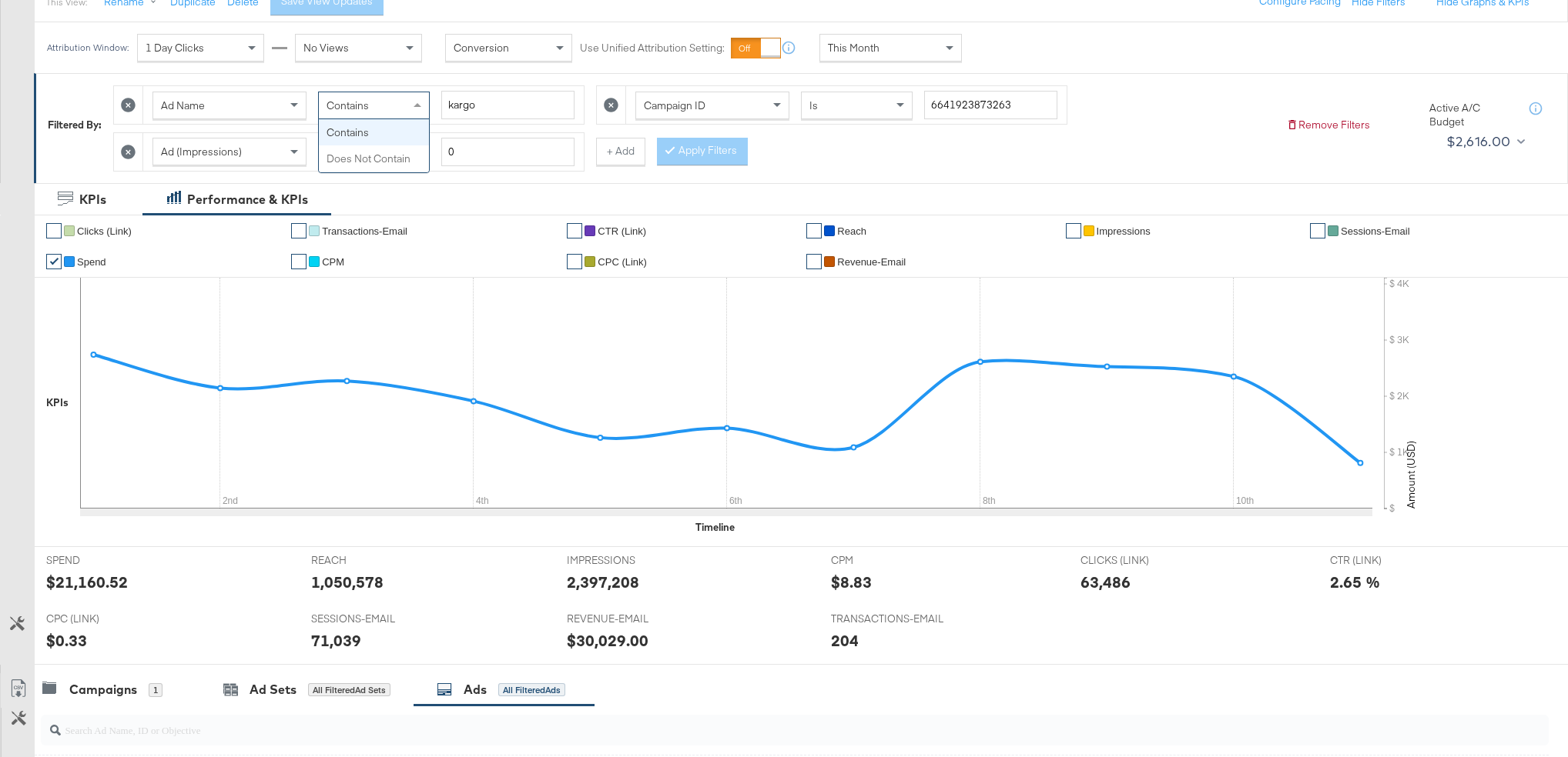
click at [395, 111] on div "Contains" at bounding box center [374, 105] width 110 height 26
click at [669, 153] on div at bounding box center [673, 150] width 11 height 14
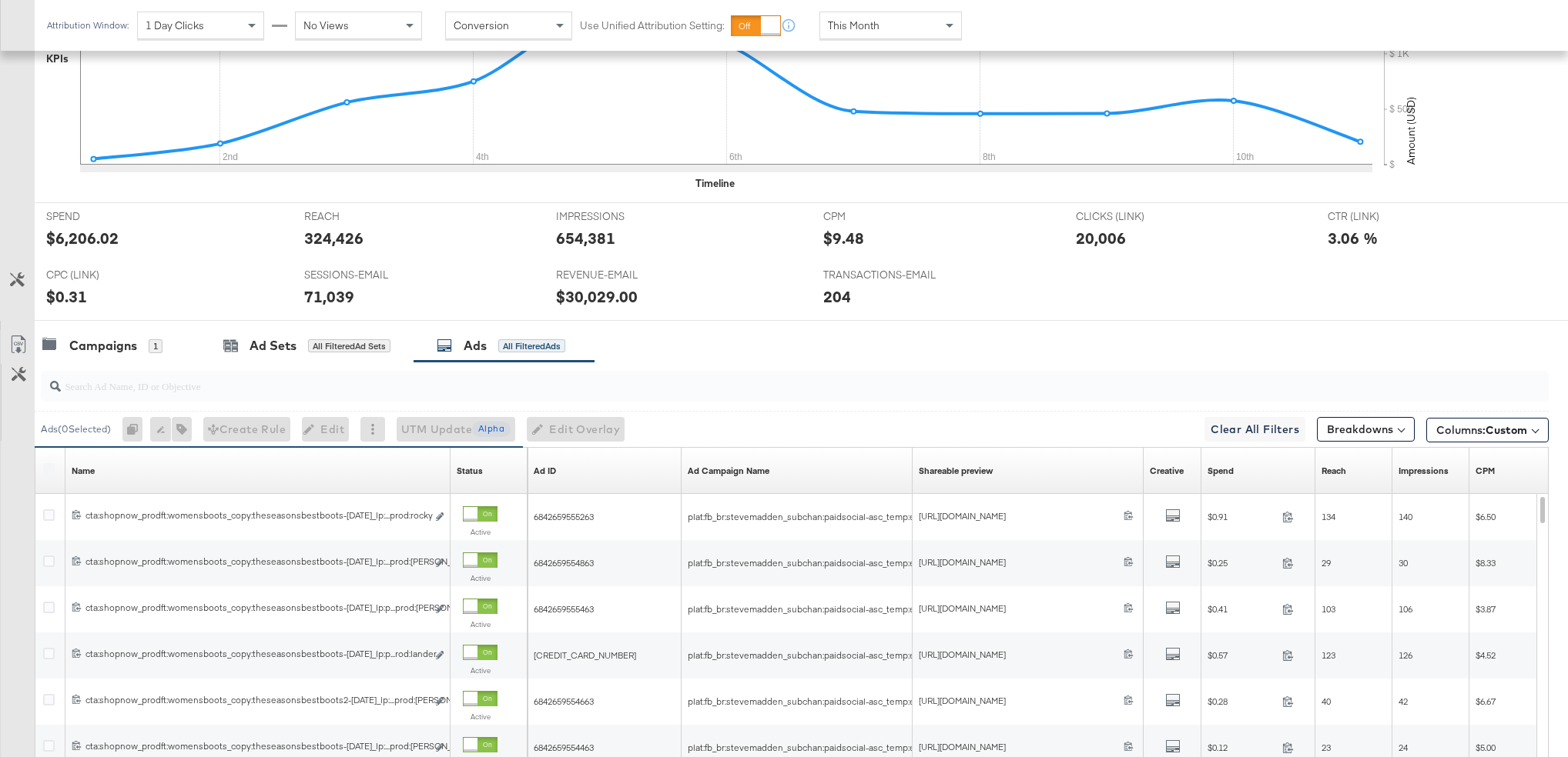
scroll to position [536, 0]
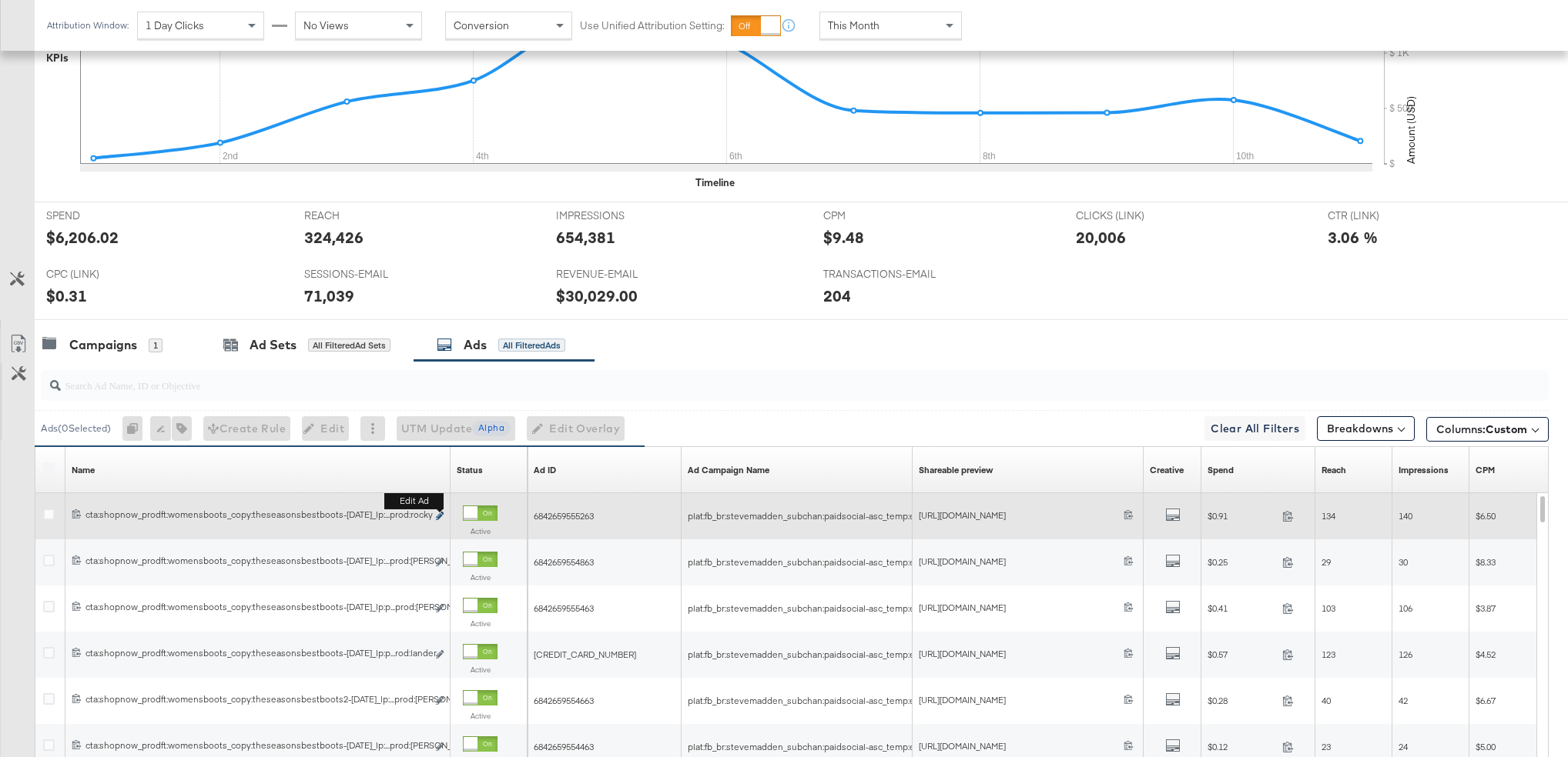
click at [441, 515] on icon "link" at bounding box center [439, 516] width 8 height 8
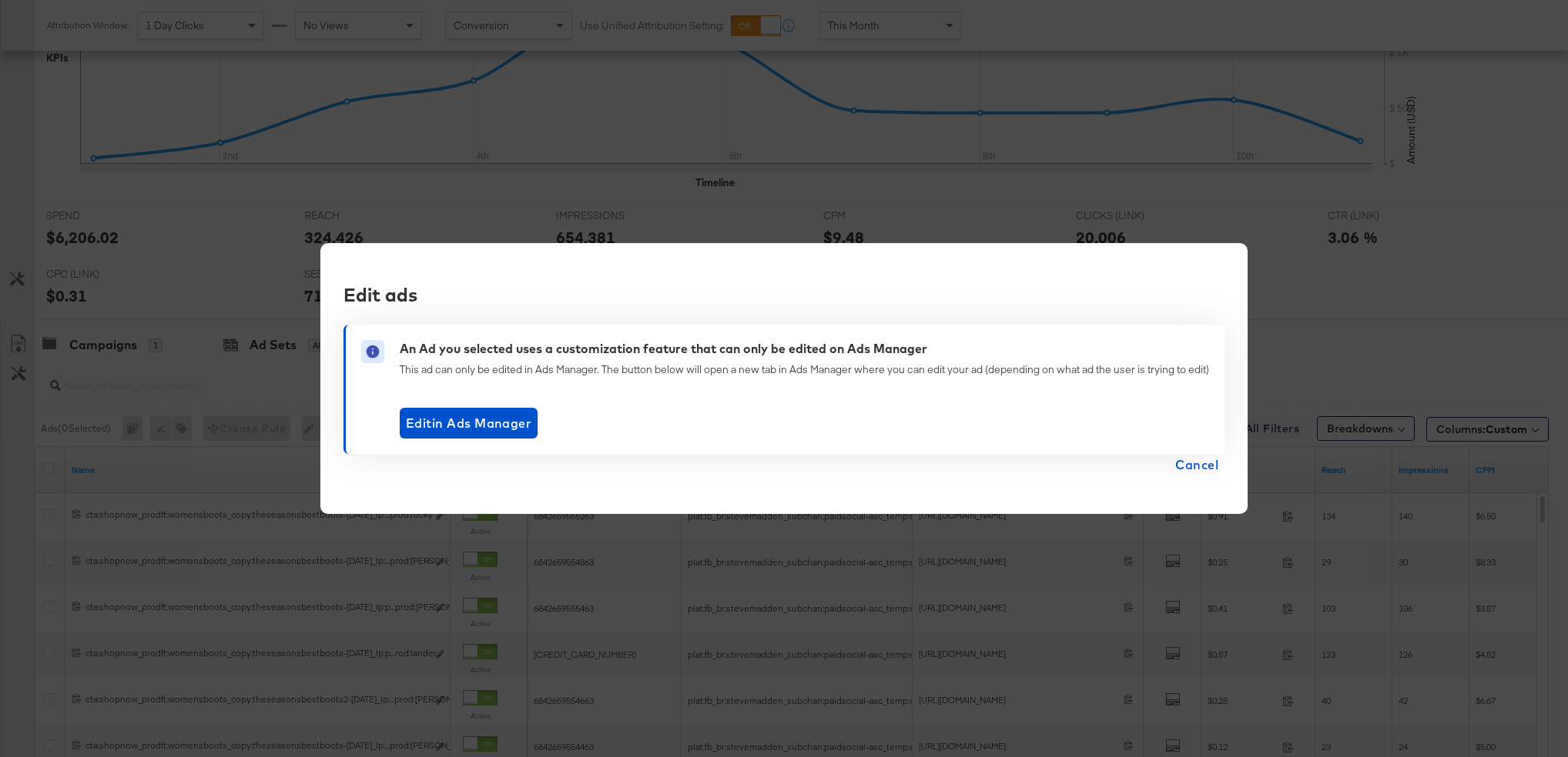
click at [1191, 462] on span "Cancel" at bounding box center [1197, 465] width 43 height 22
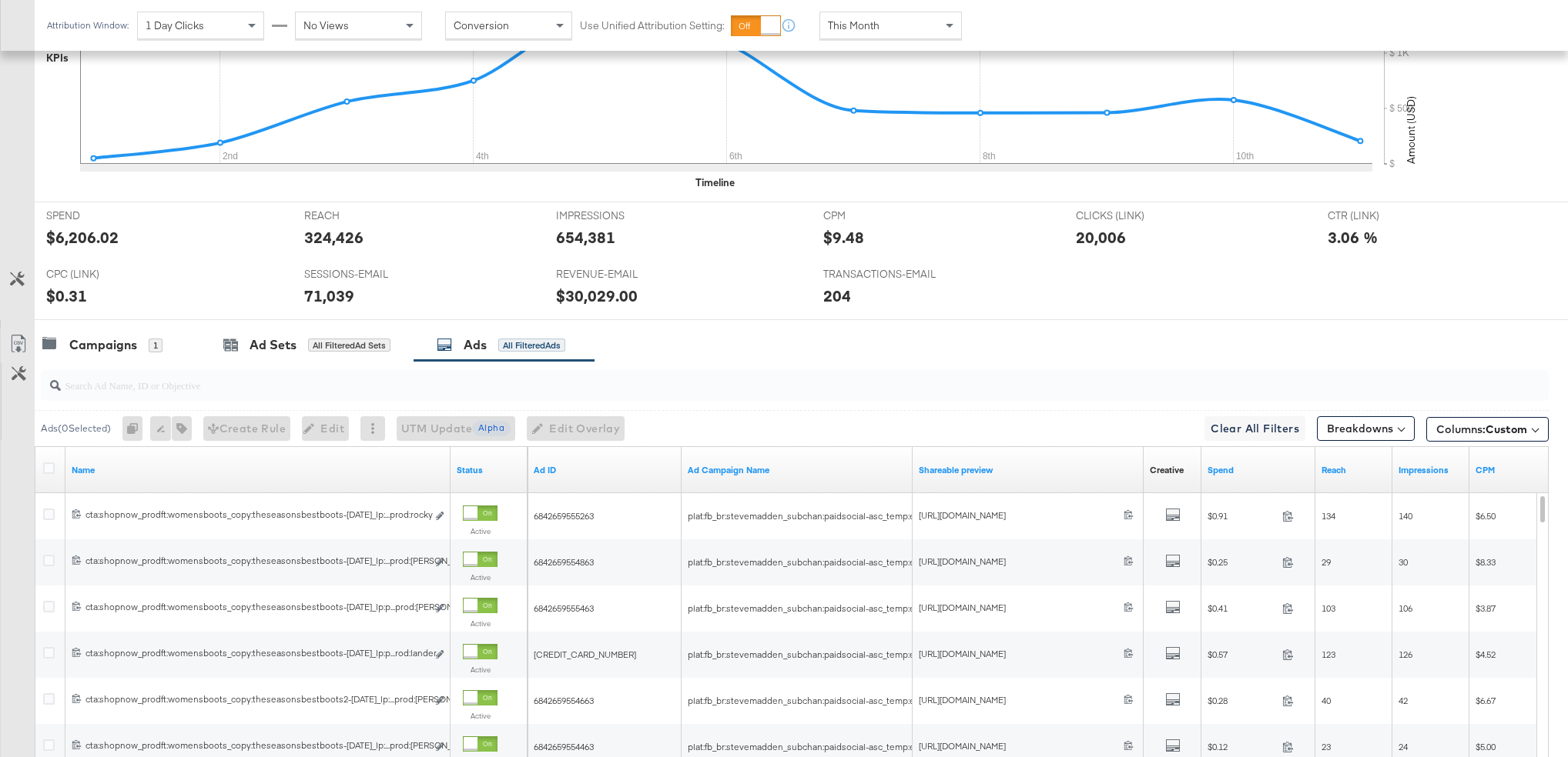
click at [718, 396] on div at bounding box center [794, 386] width 1507 height 31
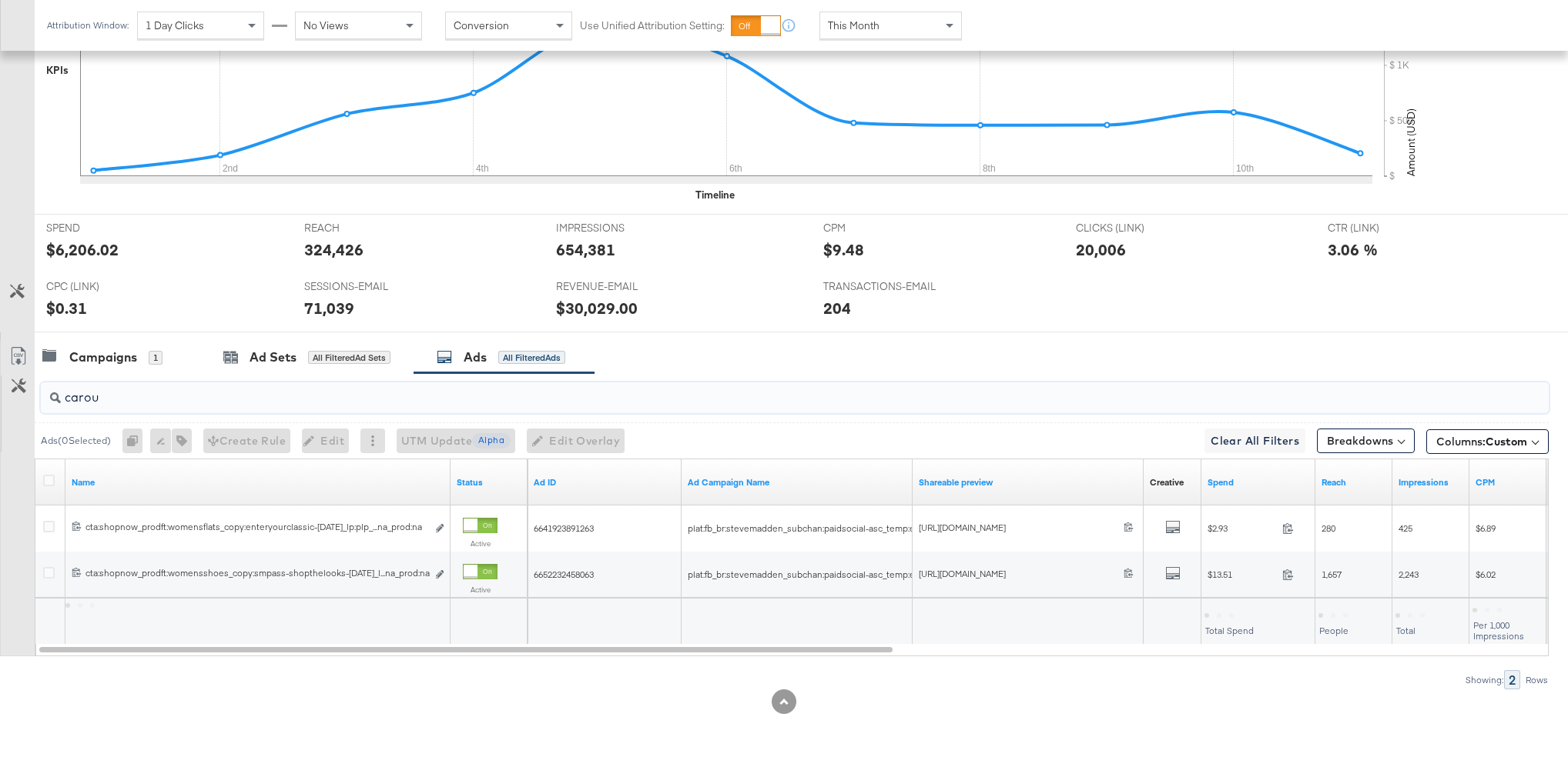
scroll to position [523, 0]
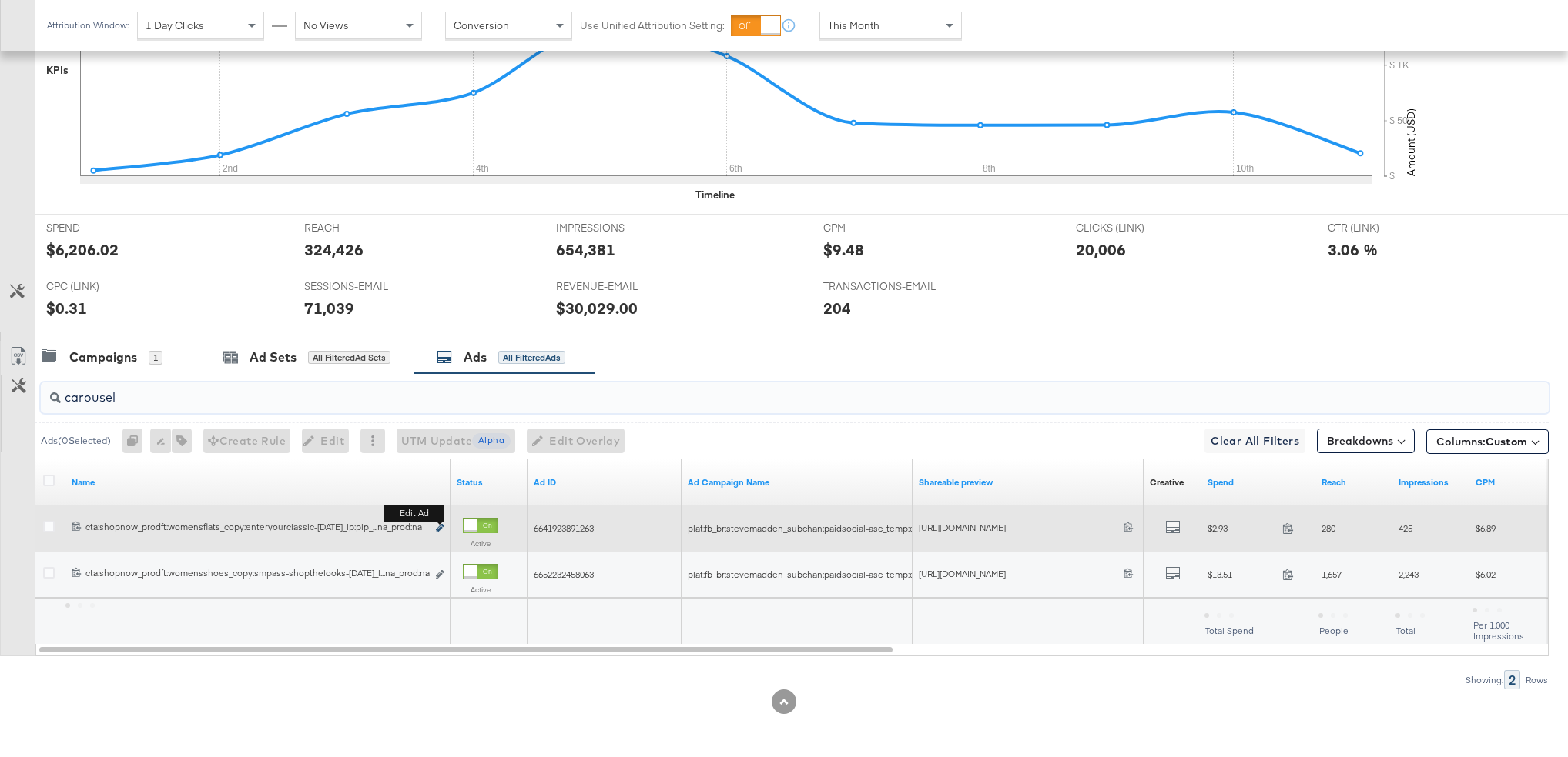
type input "carousel"
click at [440, 532] on icon "link" at bounding box center [439, 528] width 8 height 8
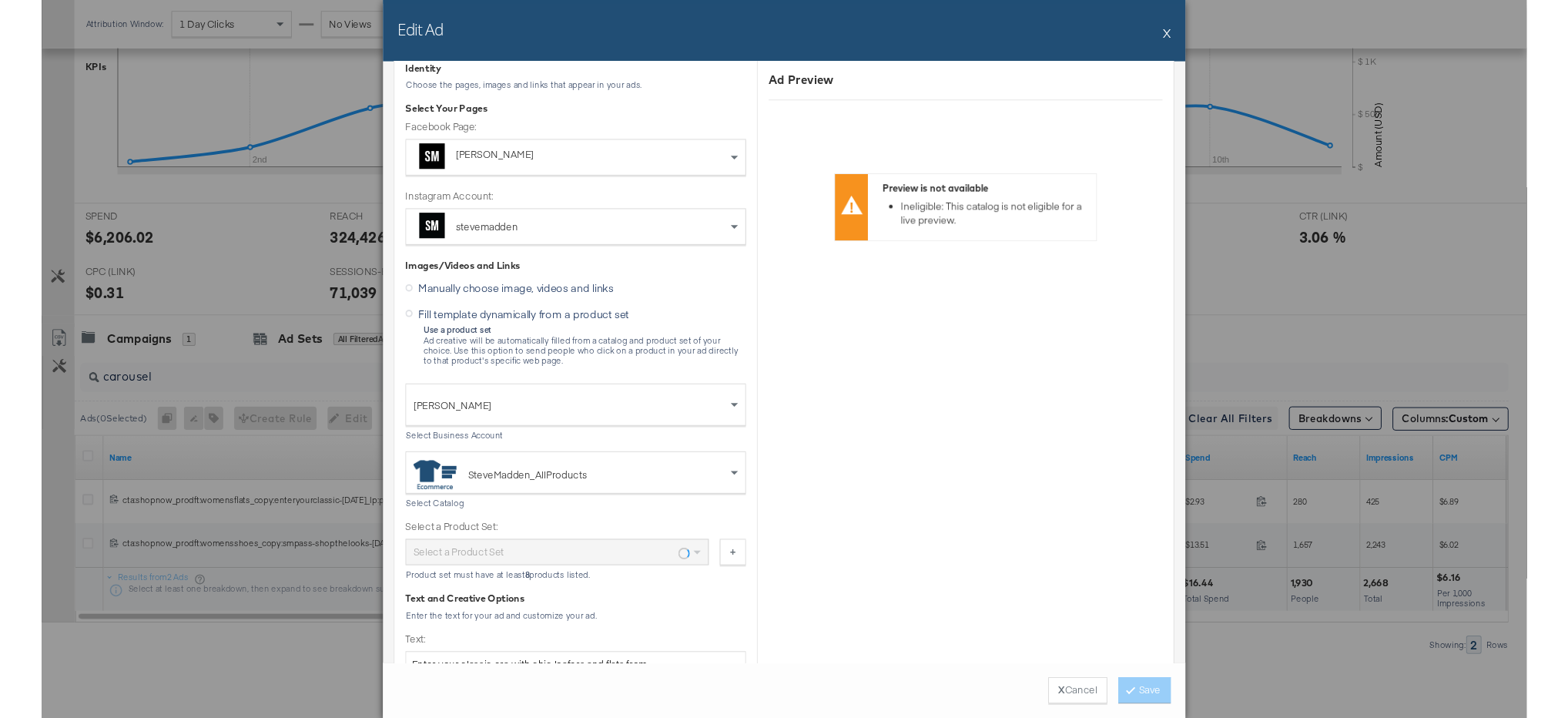
scroll to position [195, 0]
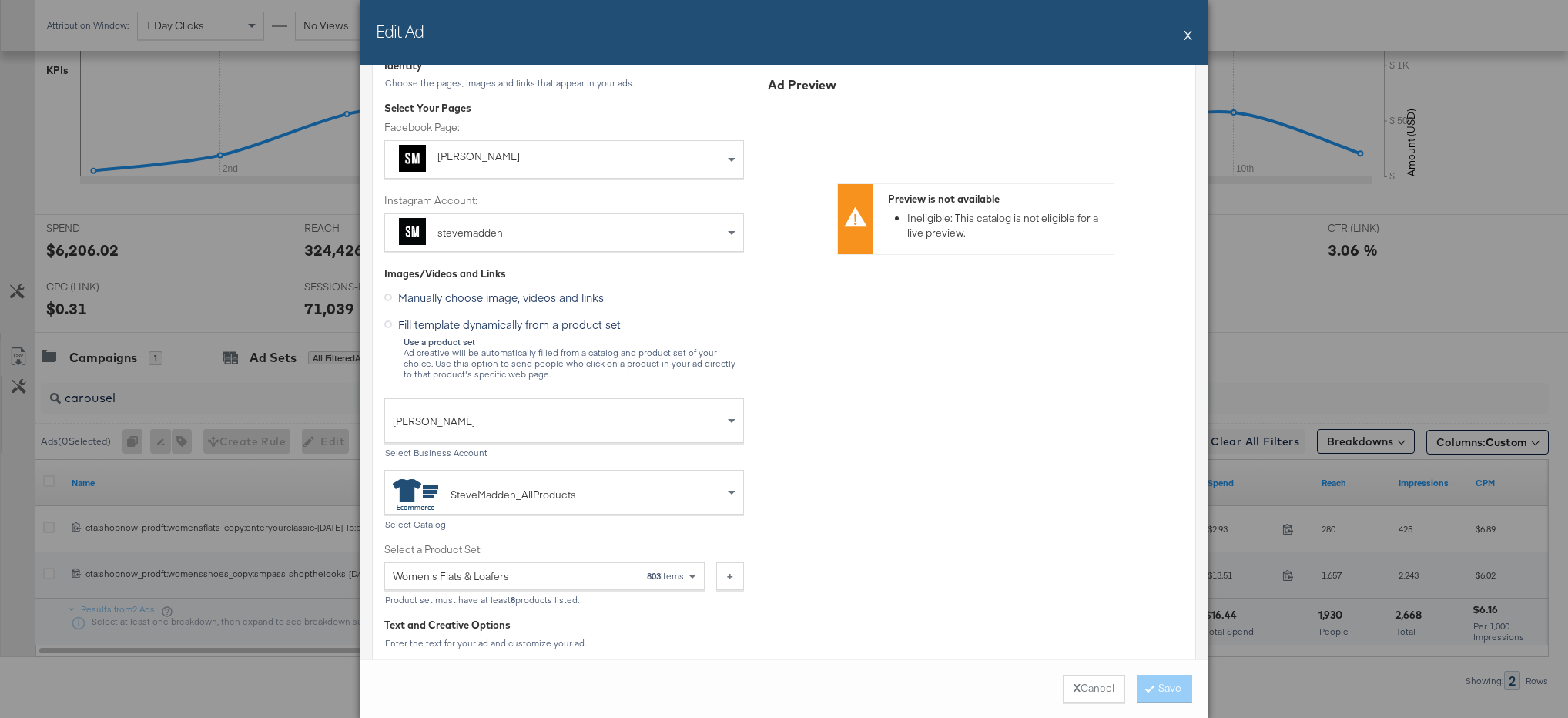
click at [1024, 686] on div "X Cancel Save" at bounding box center [784, 688] width 847 height 59
click at [1074, 689] on strong "X" at bounding box center [1077, 688] width 7 height 14
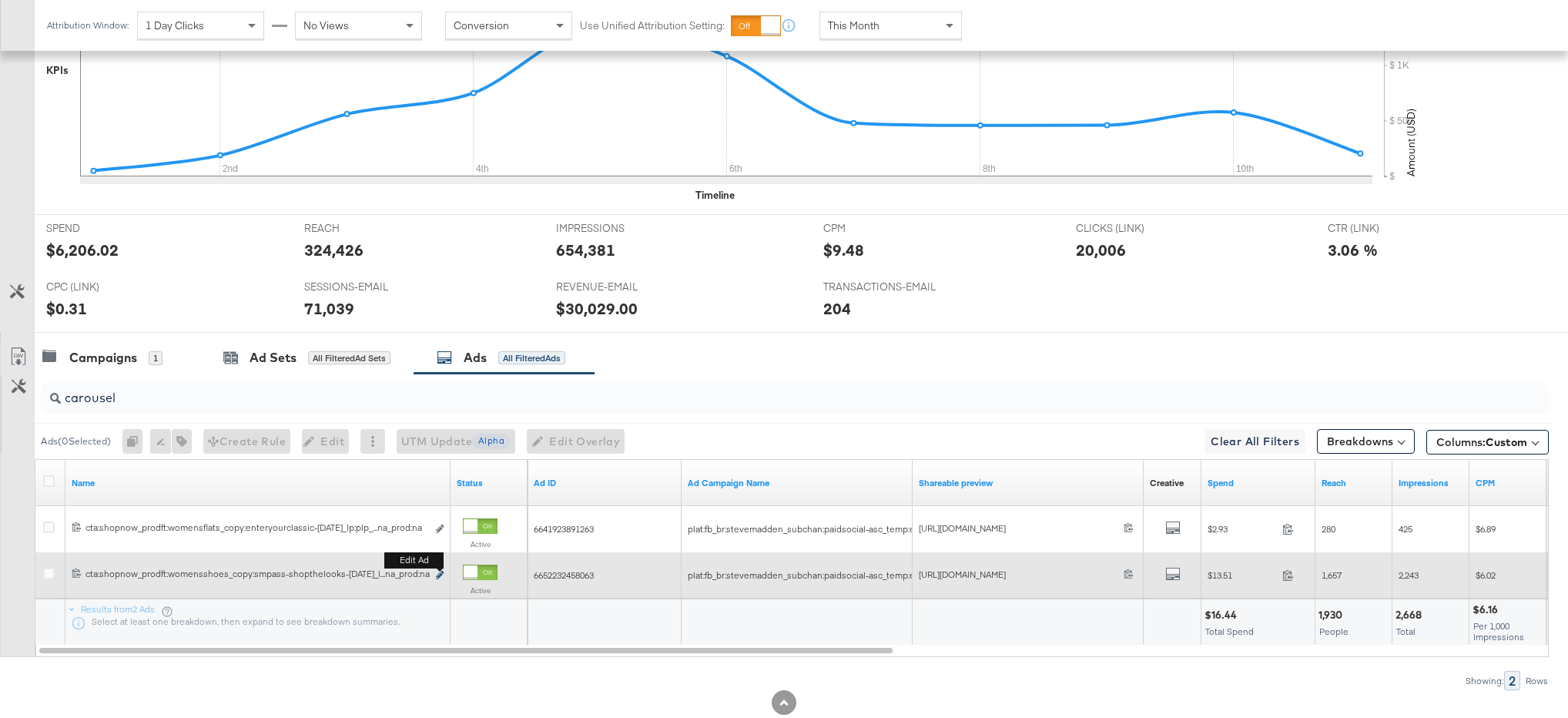
click at [439, 575] on icon "link" at bounding box center [439, 574] width 8 height 8
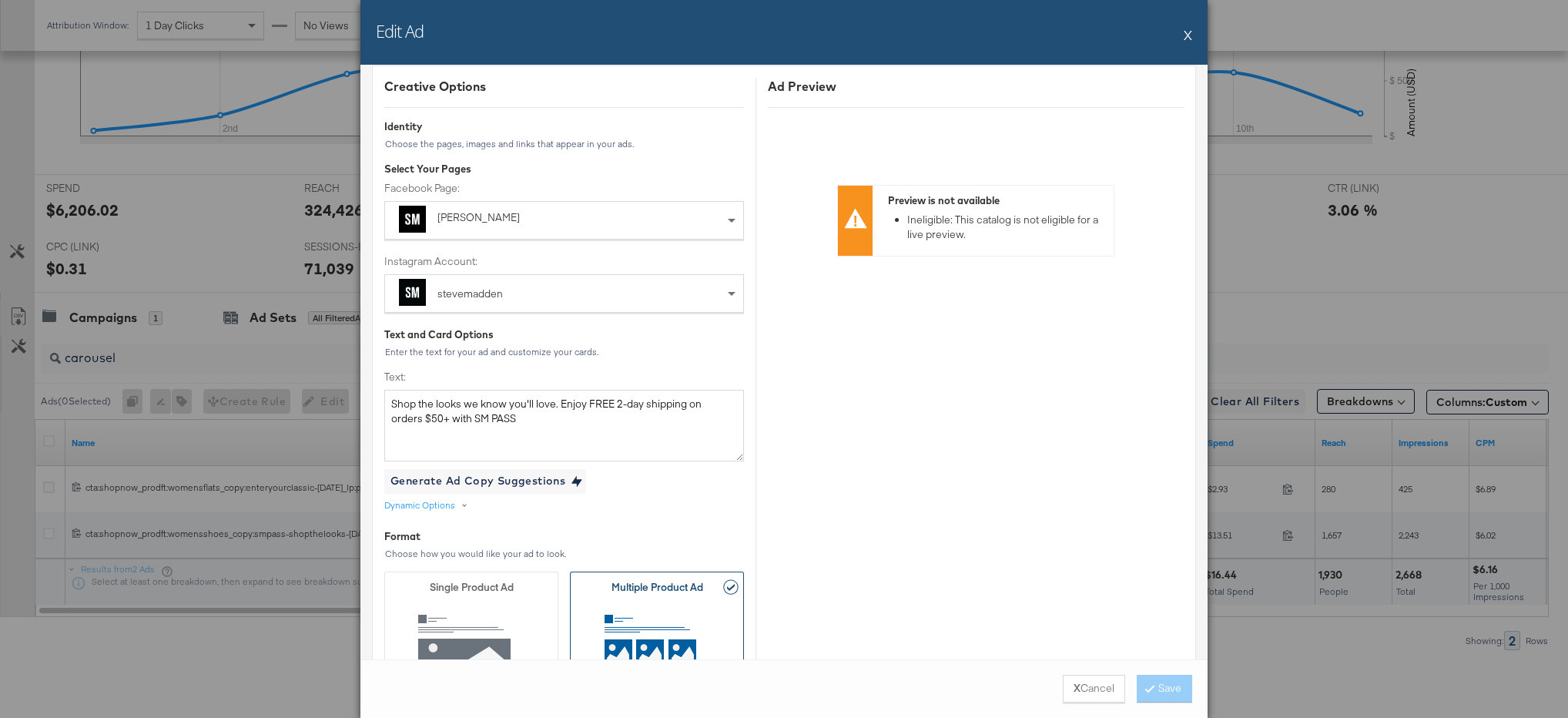
scroll to position [0, 0]
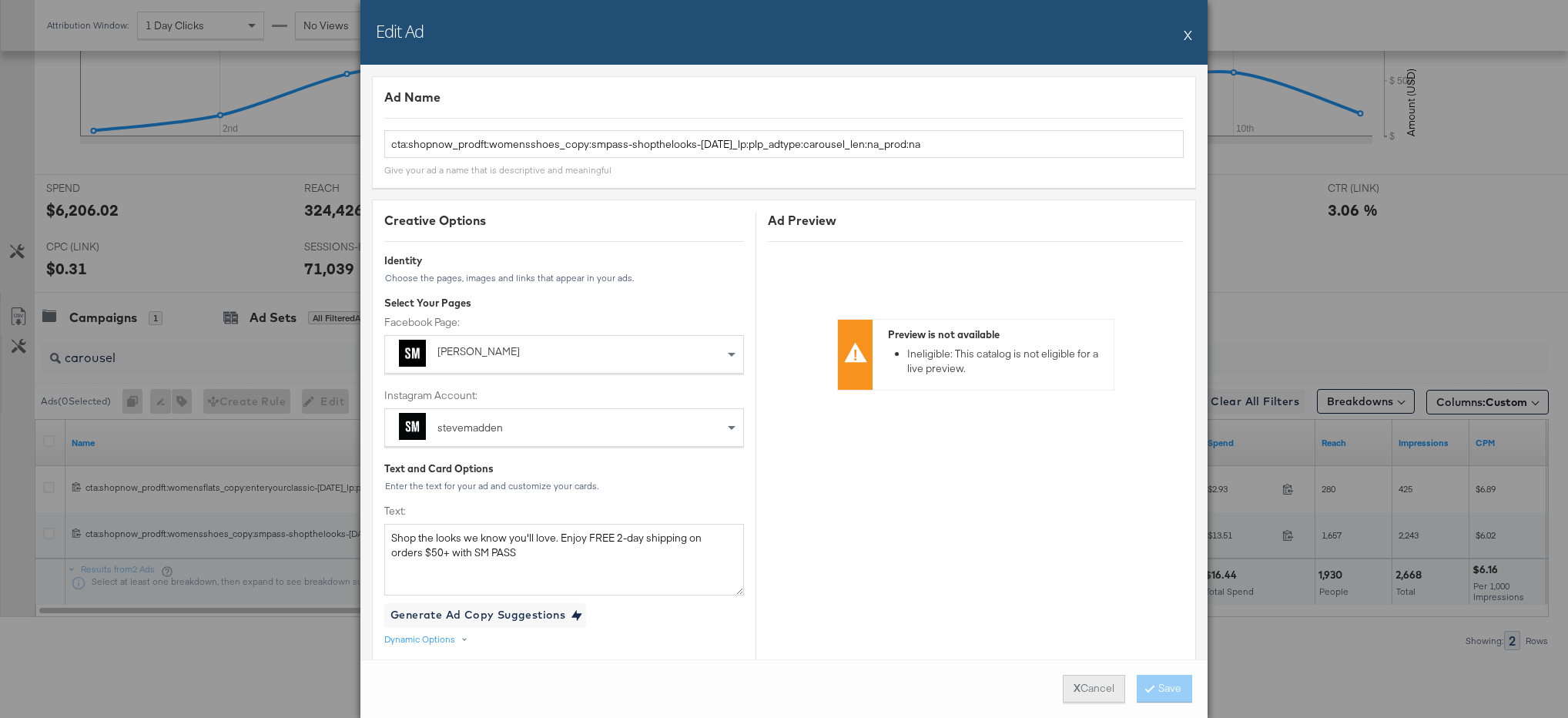
click at [1104, 695] on button "X Cancel" at bounding box center [1094, 688] width 62 height 28
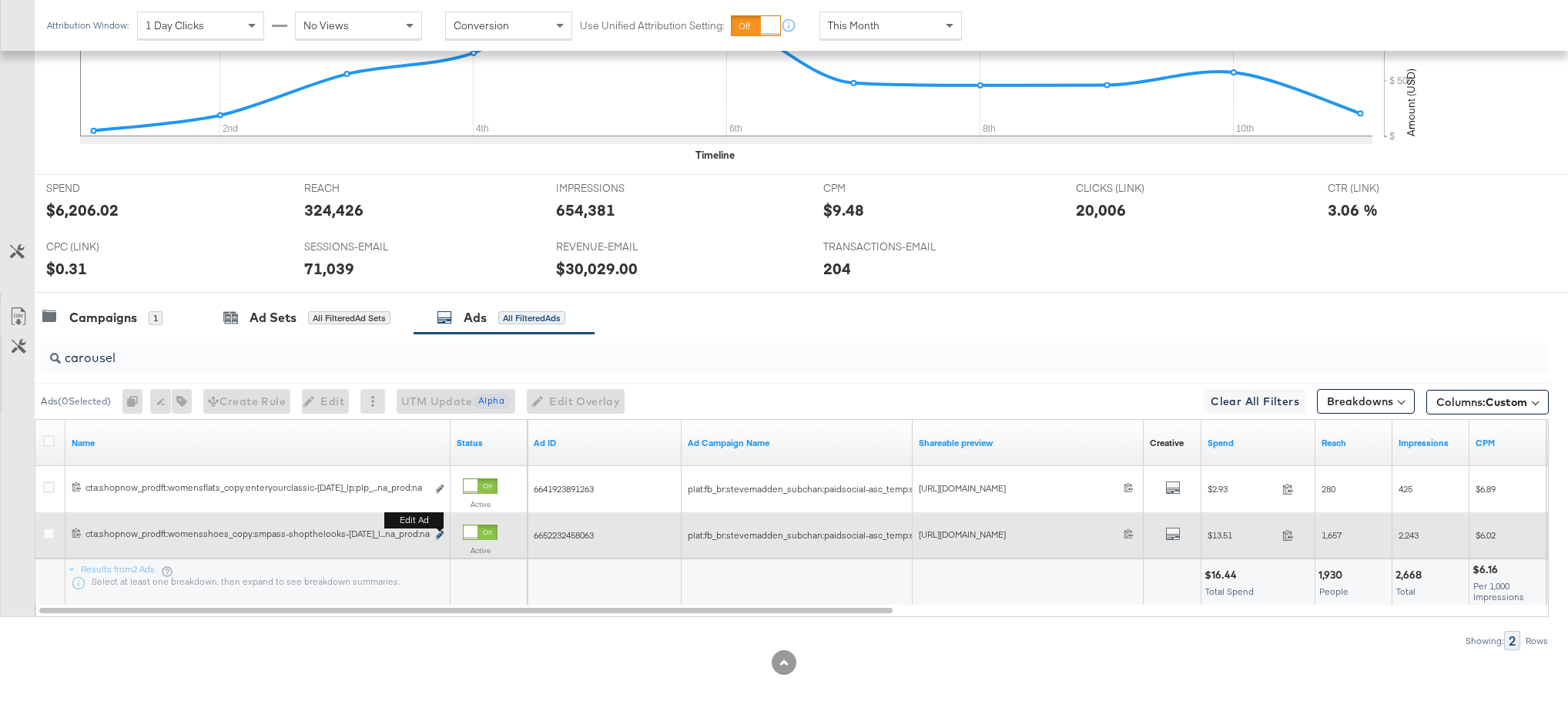
click at [438, 536] on icon "link" at bounding box center [439, 534] width 8 height 8
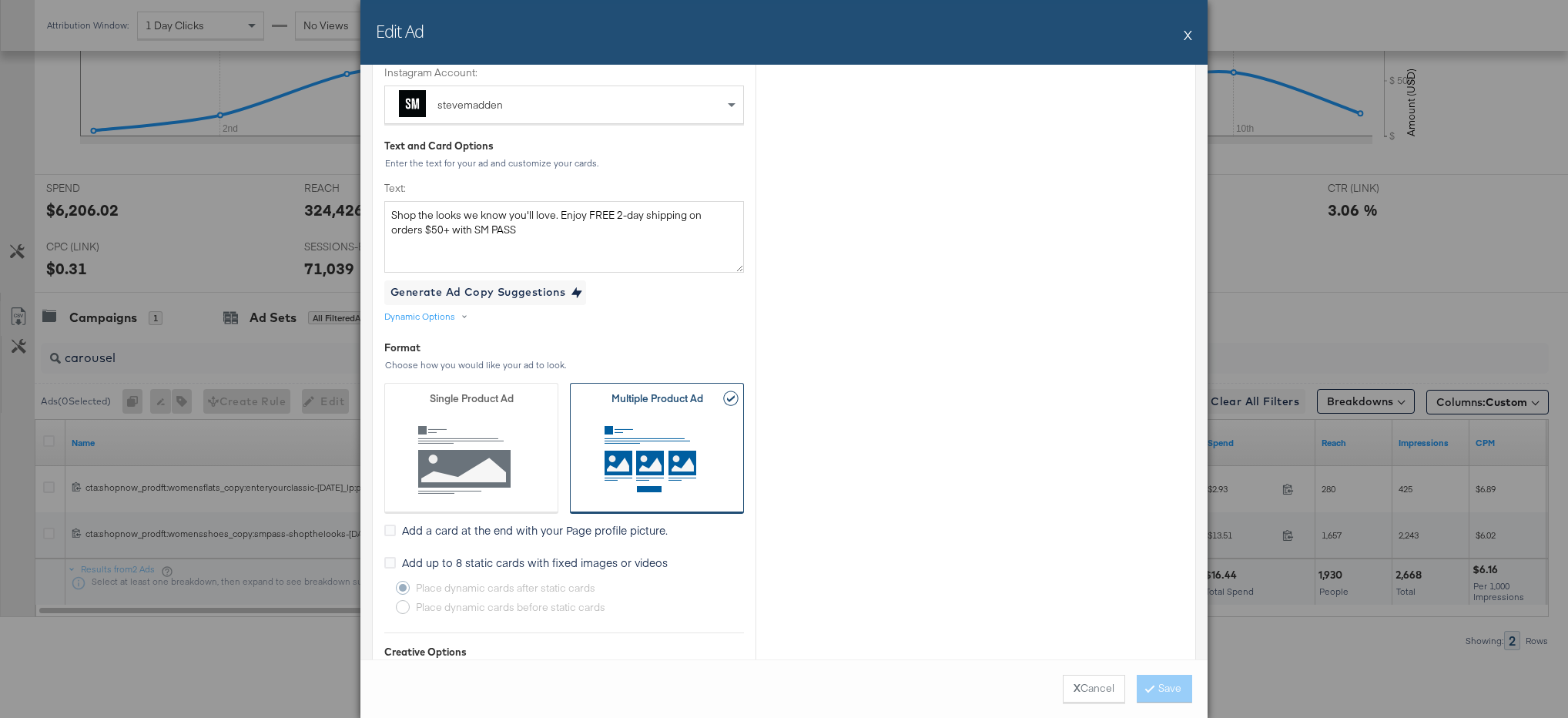
scroll to position [327, 0]
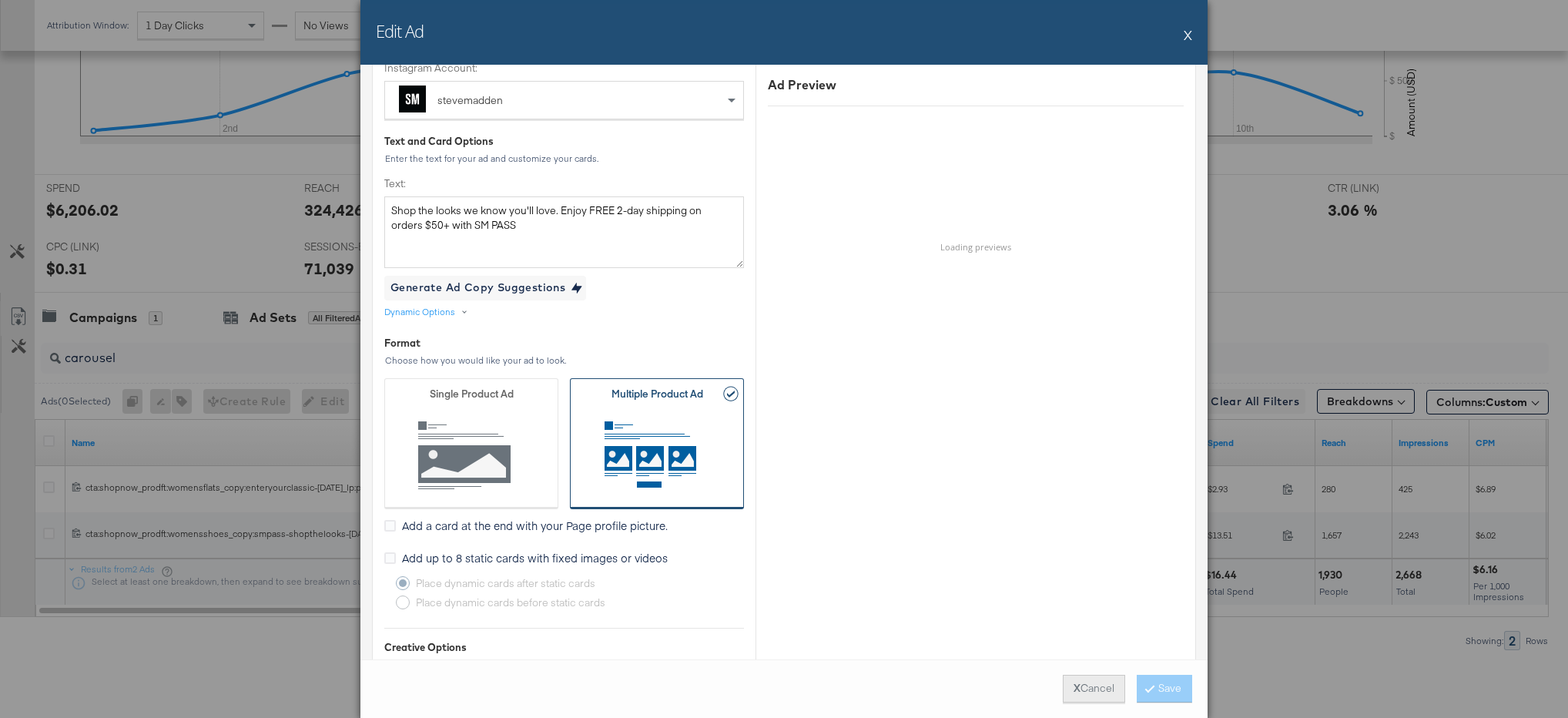
click at [1064, 690] on button "X Cancel" at bounding box center [1094, 688] width 62 height 28
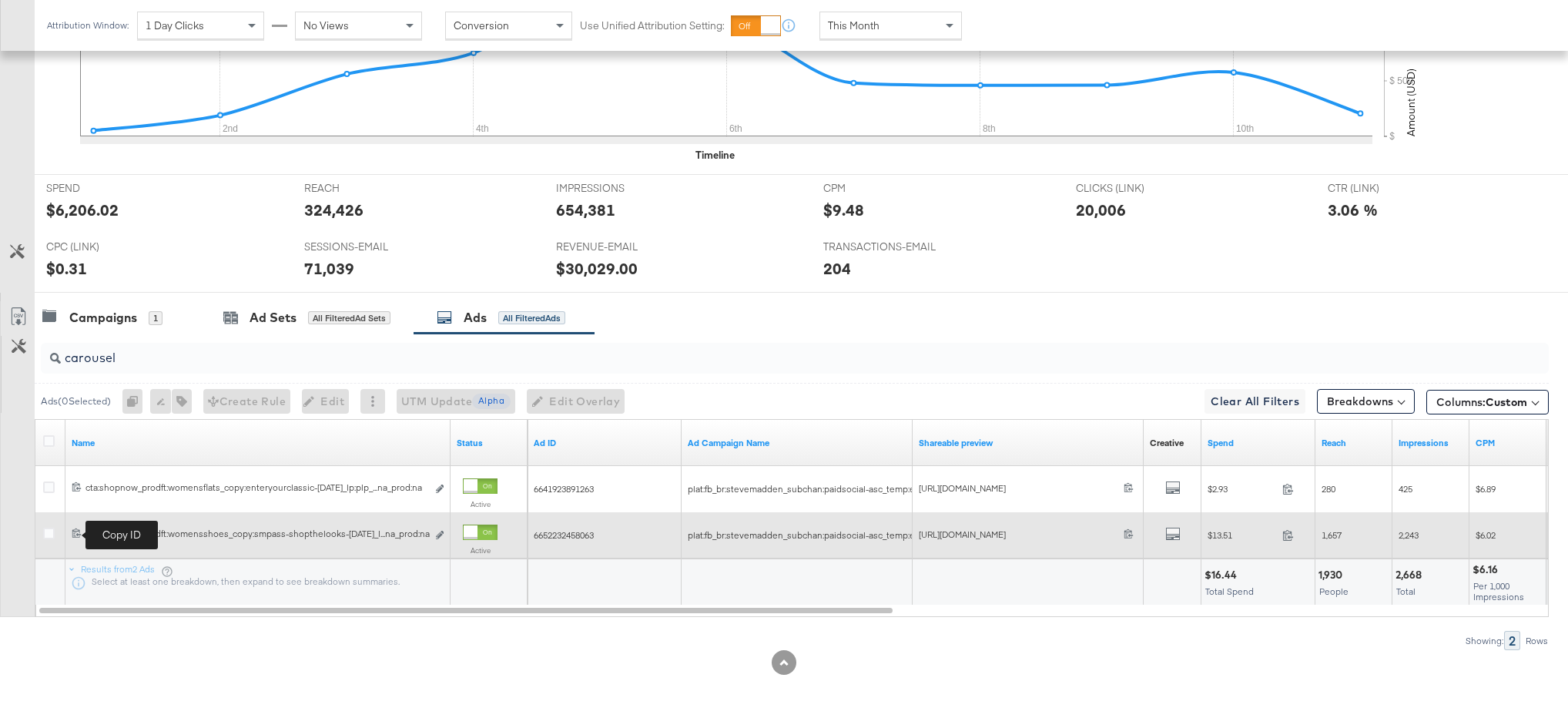
click at [74, 529] on icon at bounding box center [76, 533] width 10 height 10
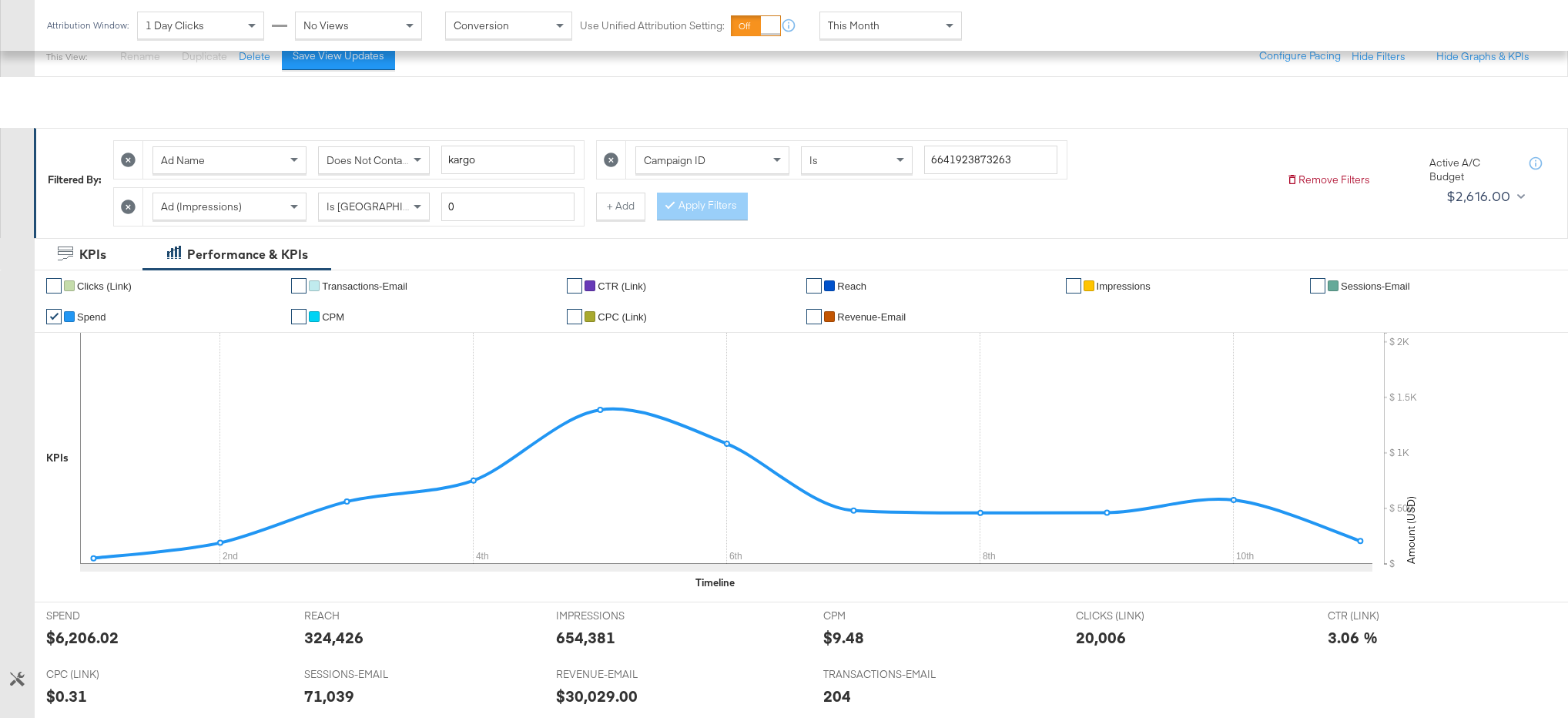
scroll to position [0, 0]
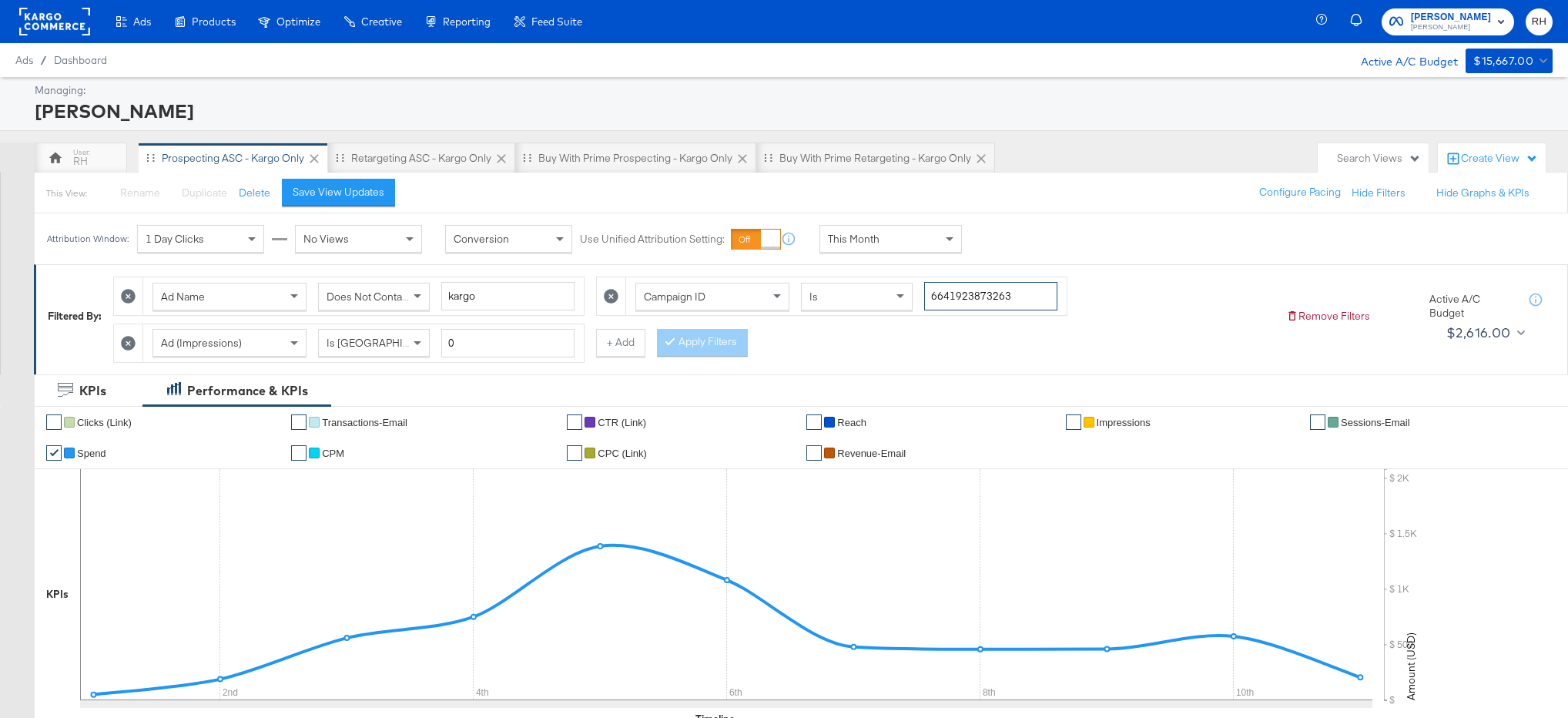
click at [945, 299] on input "6641923873263" at bounding box center [990, 297] width 133 height 29
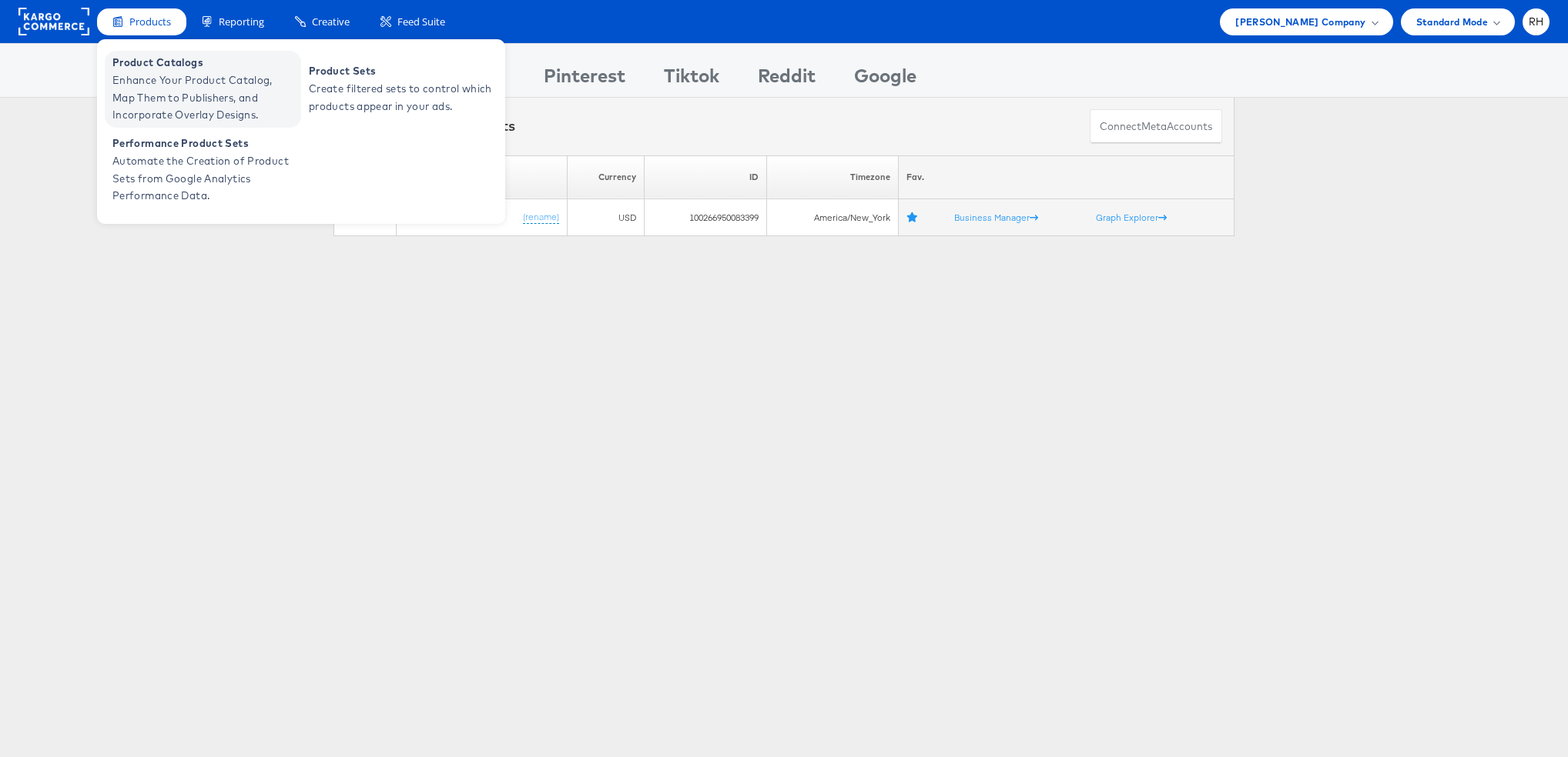
click at [154, 80] on span "Enhance Your Product Catalog, Map Them to Publishers, and Incorporate Overlay D…" at bounding box center [204, 98] width 184 height 52
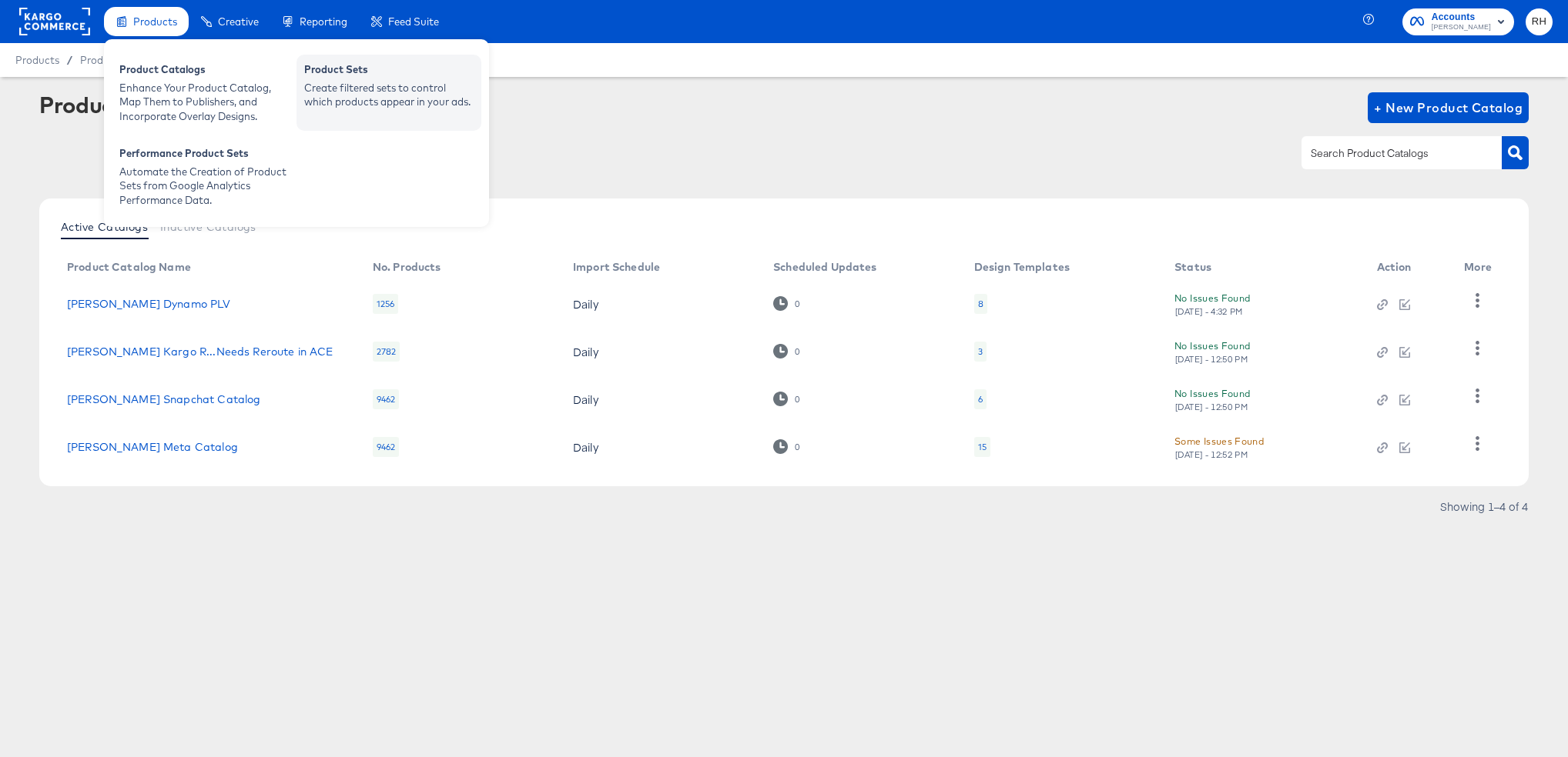
click at [332, 89] on div "Create filtered sets to control which products appear in your ads." at bounding box center [389, 95] width 169 height 29
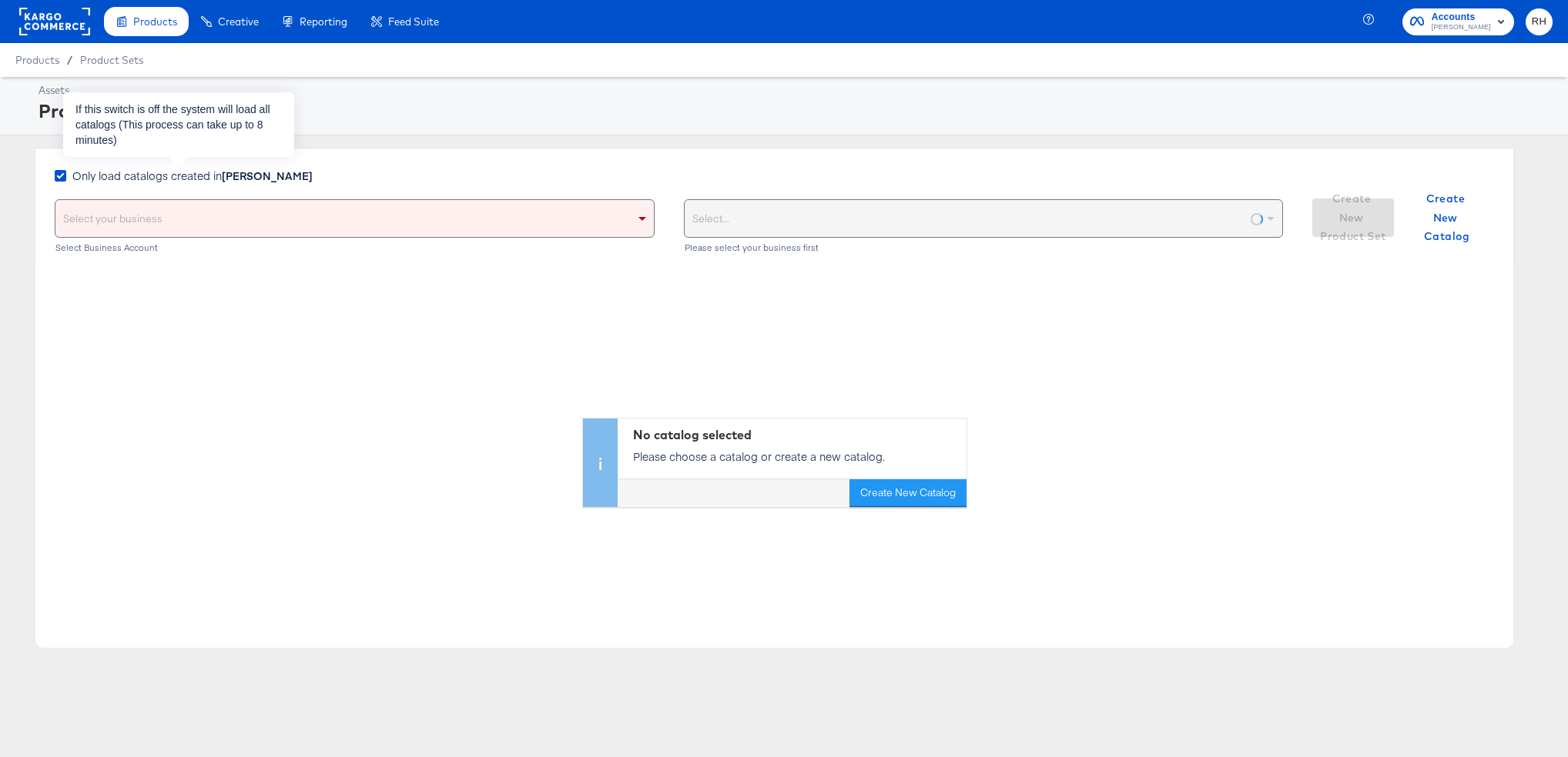
click at [144, 177] on span "Only load catalogs created in Steve Madden" at bounding box center [192, 175] width 240 height 15
click at [0, 0] on input "Only load catalogs created in Steve Madden" at bounding box center [0, 0] width 0 height 0
click at [221, 209] on div "Select your business" at bounding box center [354, 219] width 598 height 37
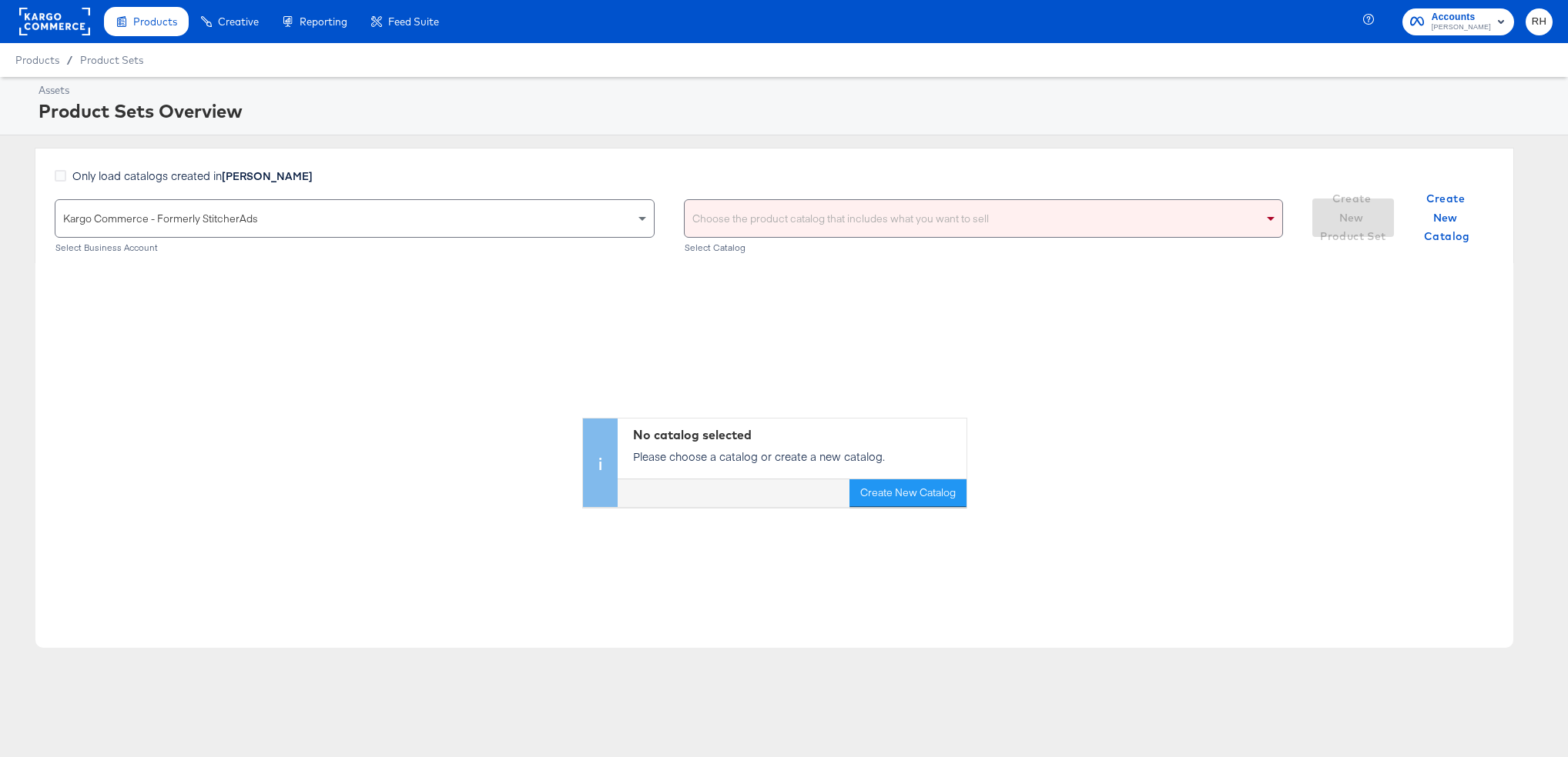
click at [757, 219] on div "Choose the product catalog that includes what you want to sell" at bounding box center [983, 219] width 598 height 37
type input "steve"
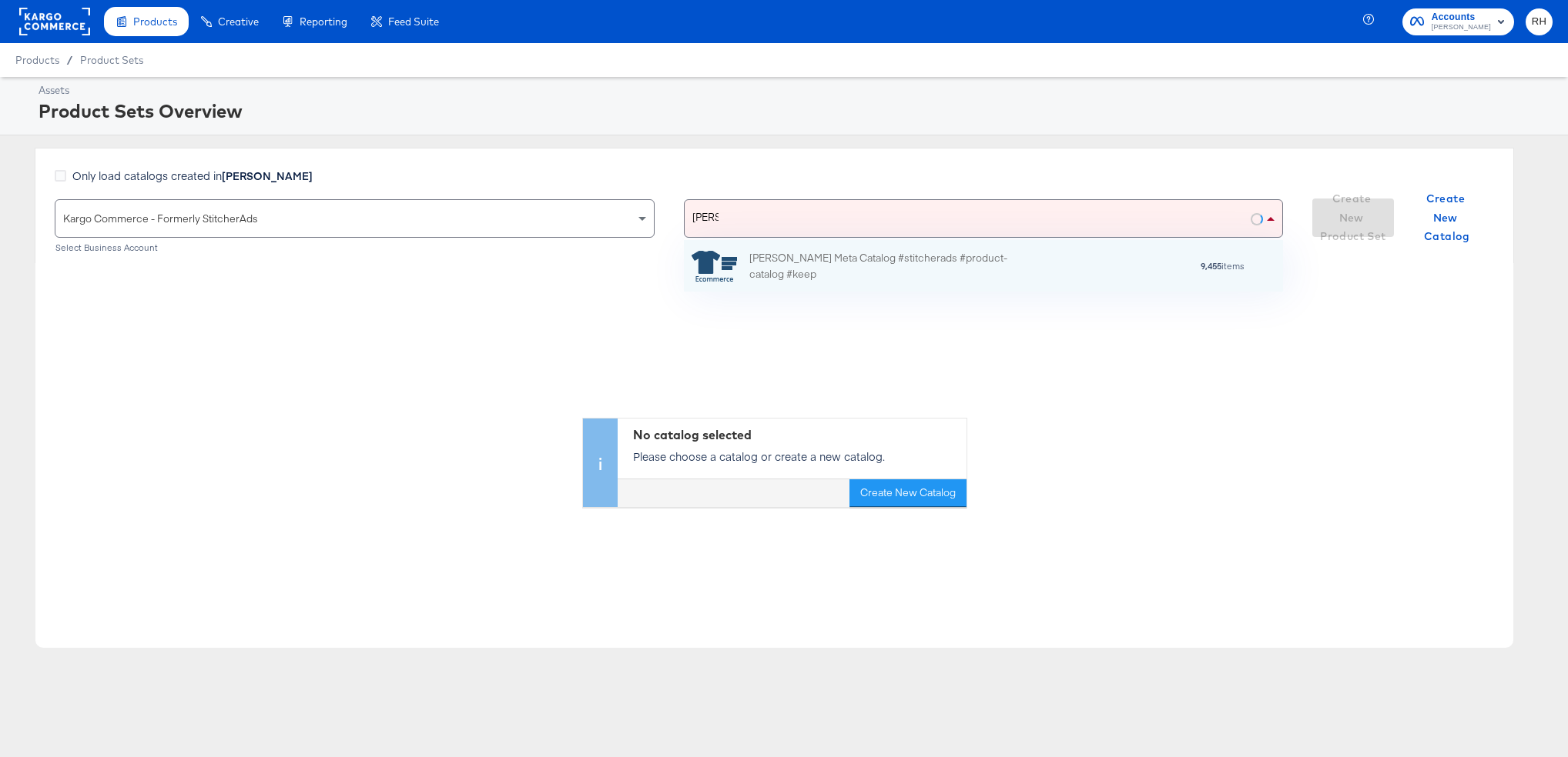
scroll to position [101, 599]
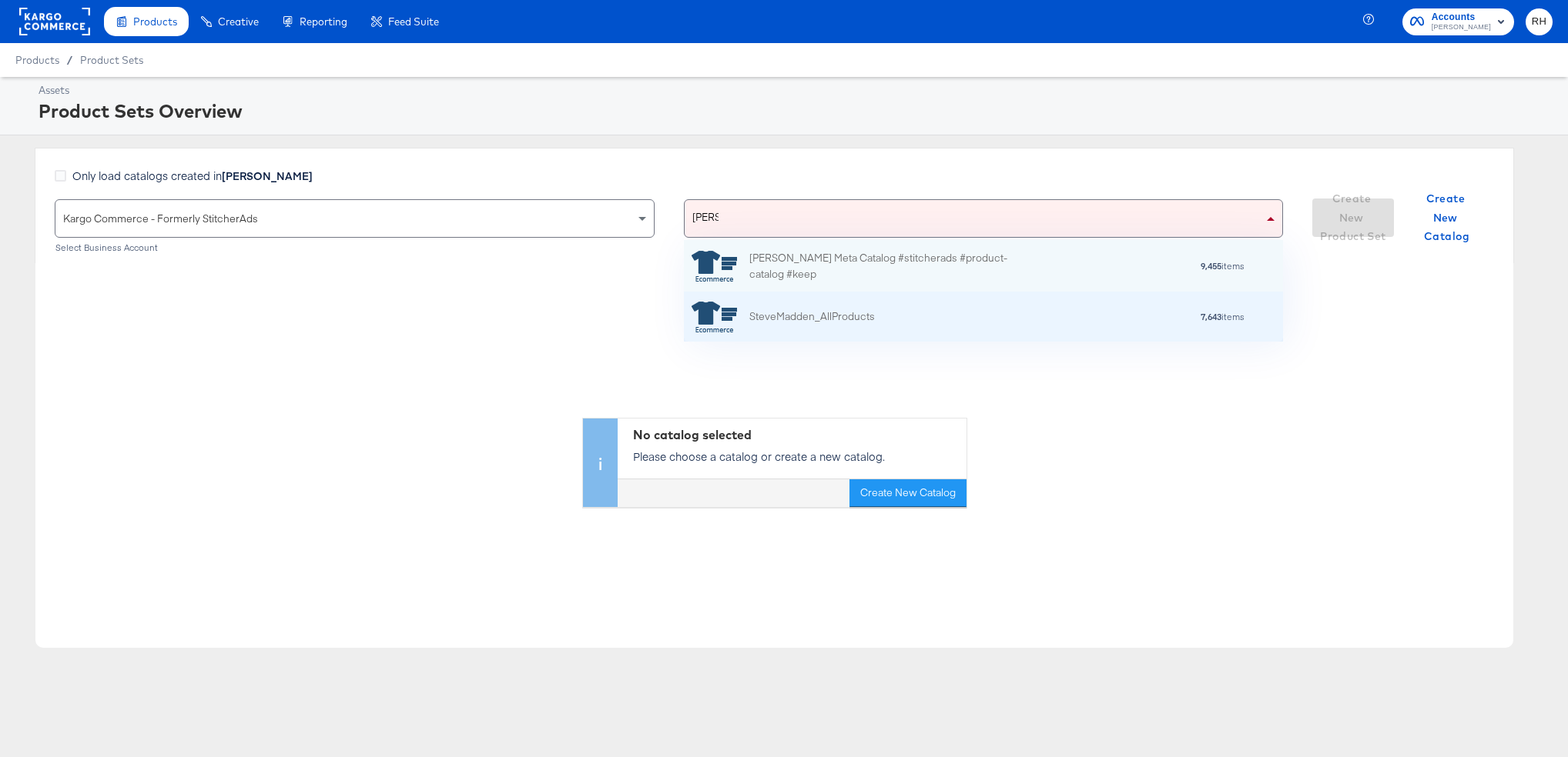
click at [847, 296] on div "SteveMadden_AllProducts 7,643 items" at bounding box center [984, 316] width 600 height 50
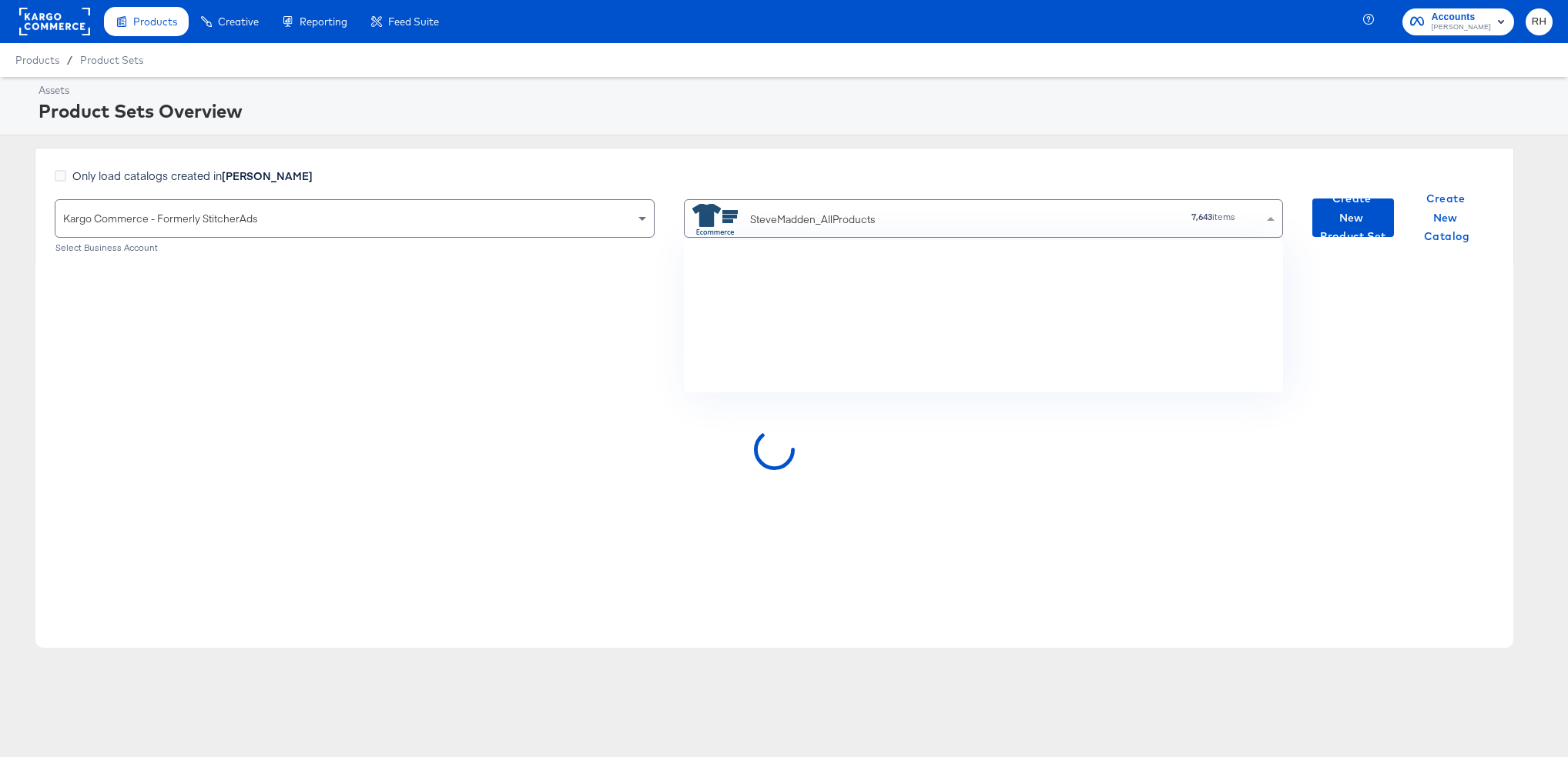
scroll to position [153, 599]
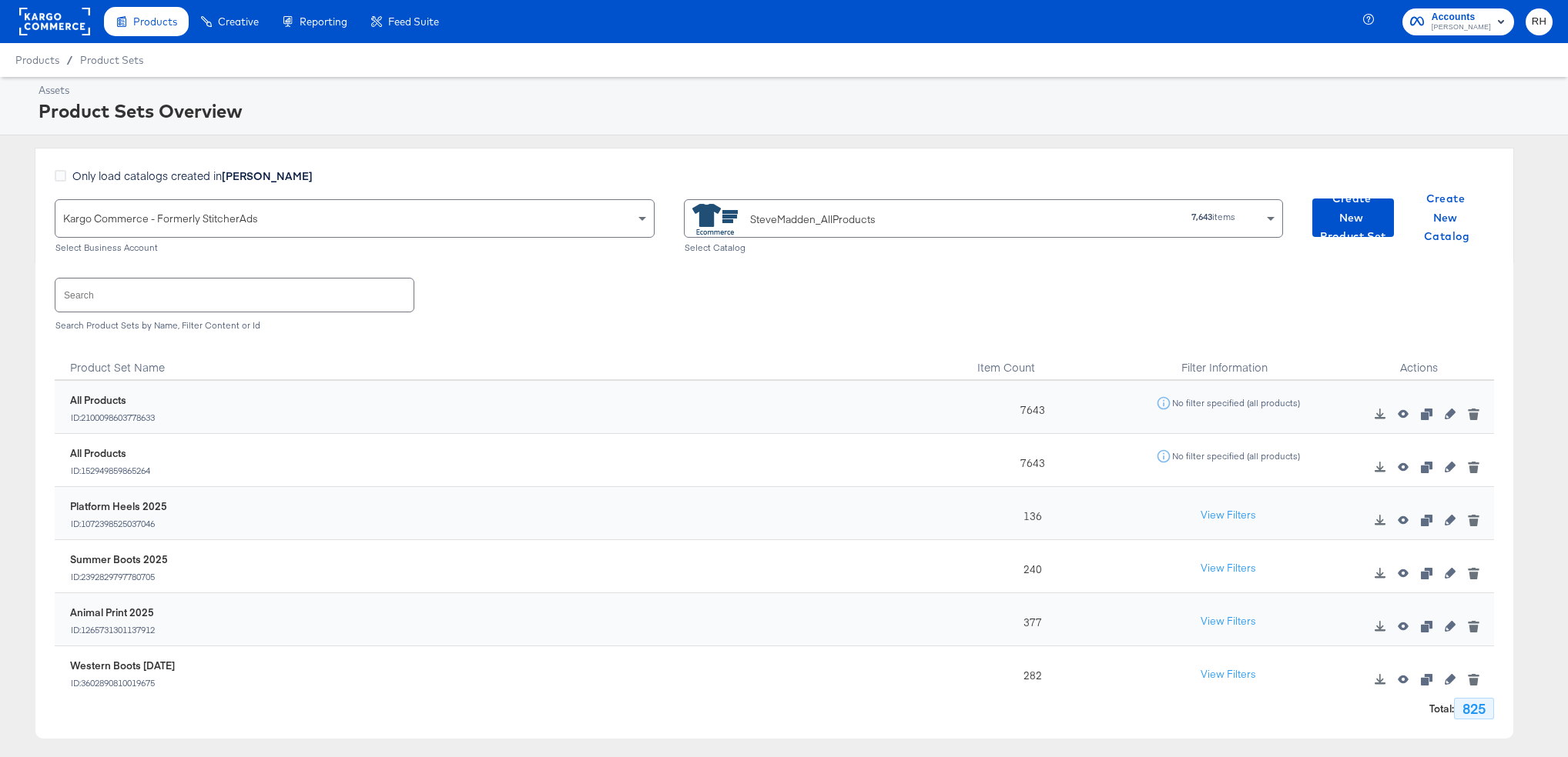
click at [917, 145] on div "Assets Product Sets Overview Only load catalogs created in Steve Madden Kargo C…" at bounding box center [784, 425] width 1568 height 697
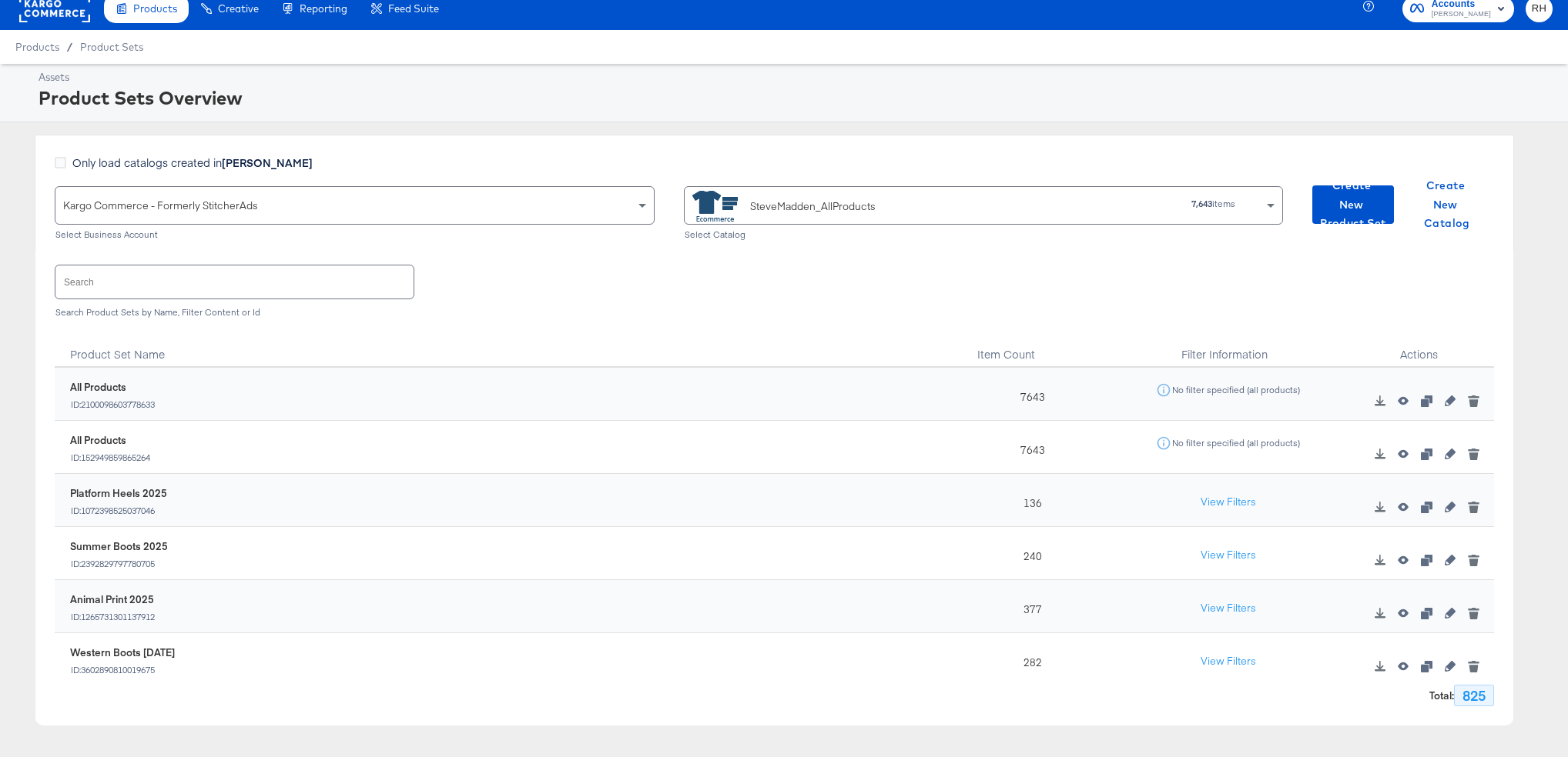
scroll to position [0, 0]
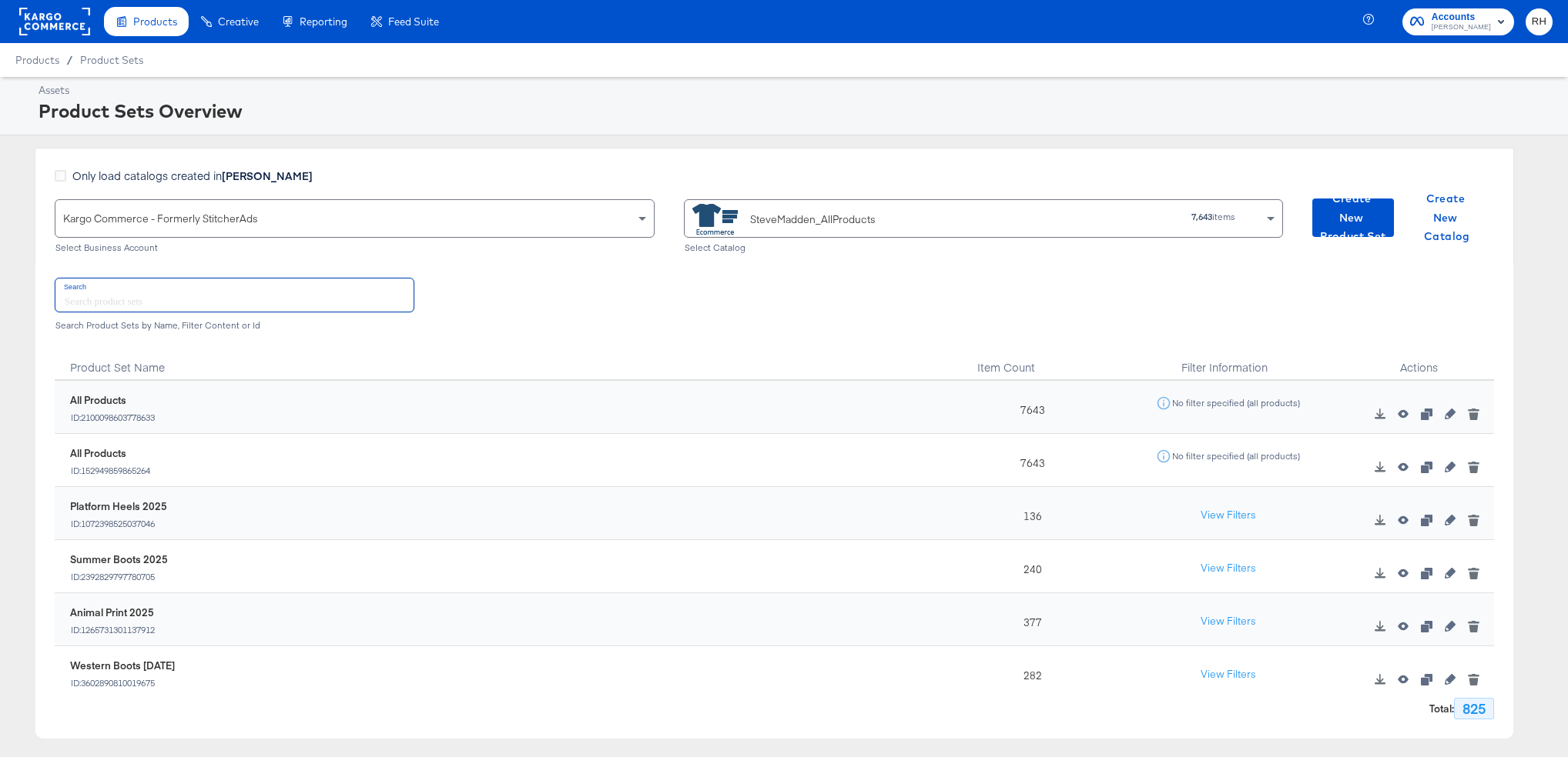
click at [144, 288] on input "text" at bounding box center [234, 294] width 358 height 33
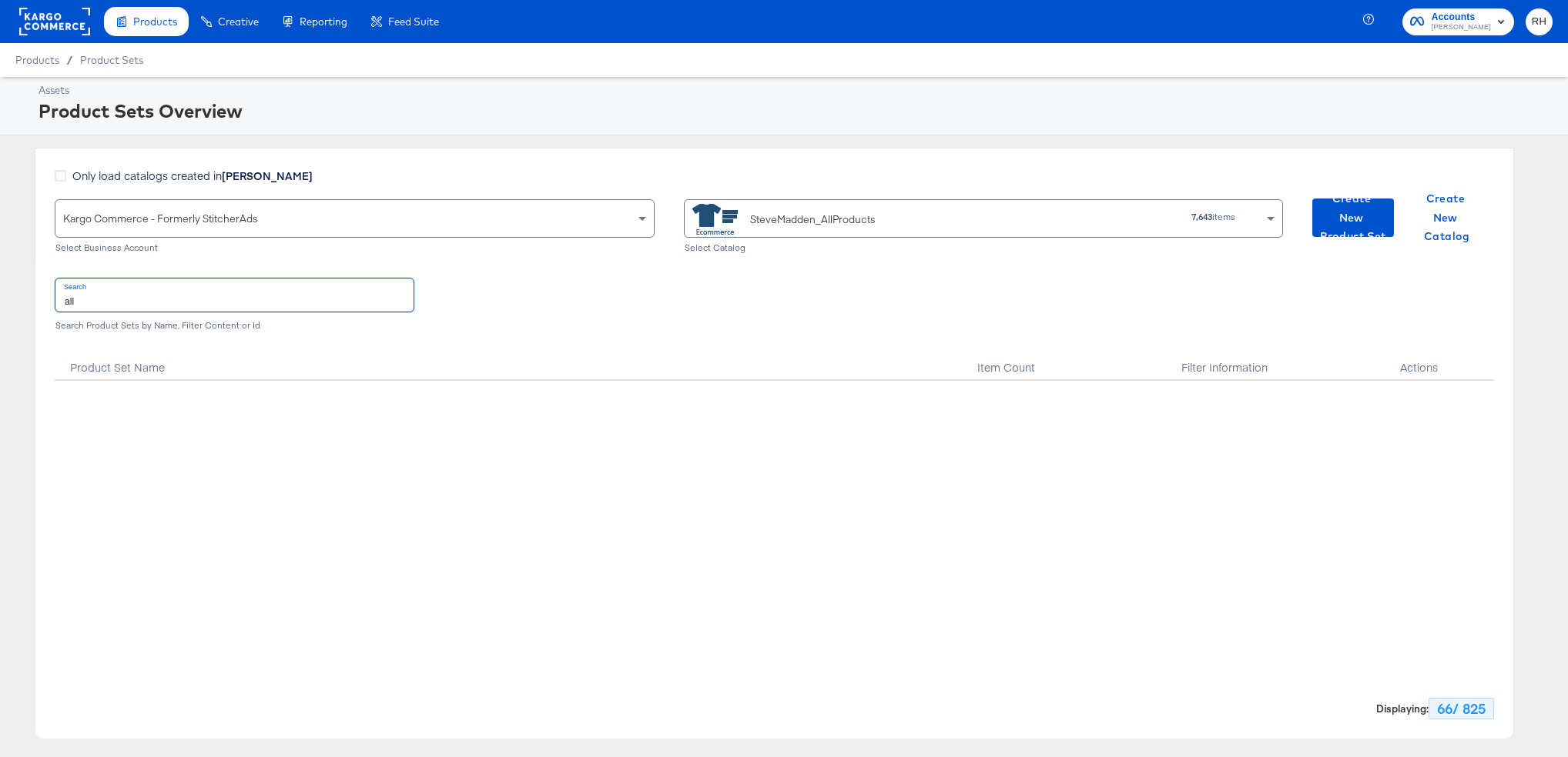
scroll to position [3197, 0]
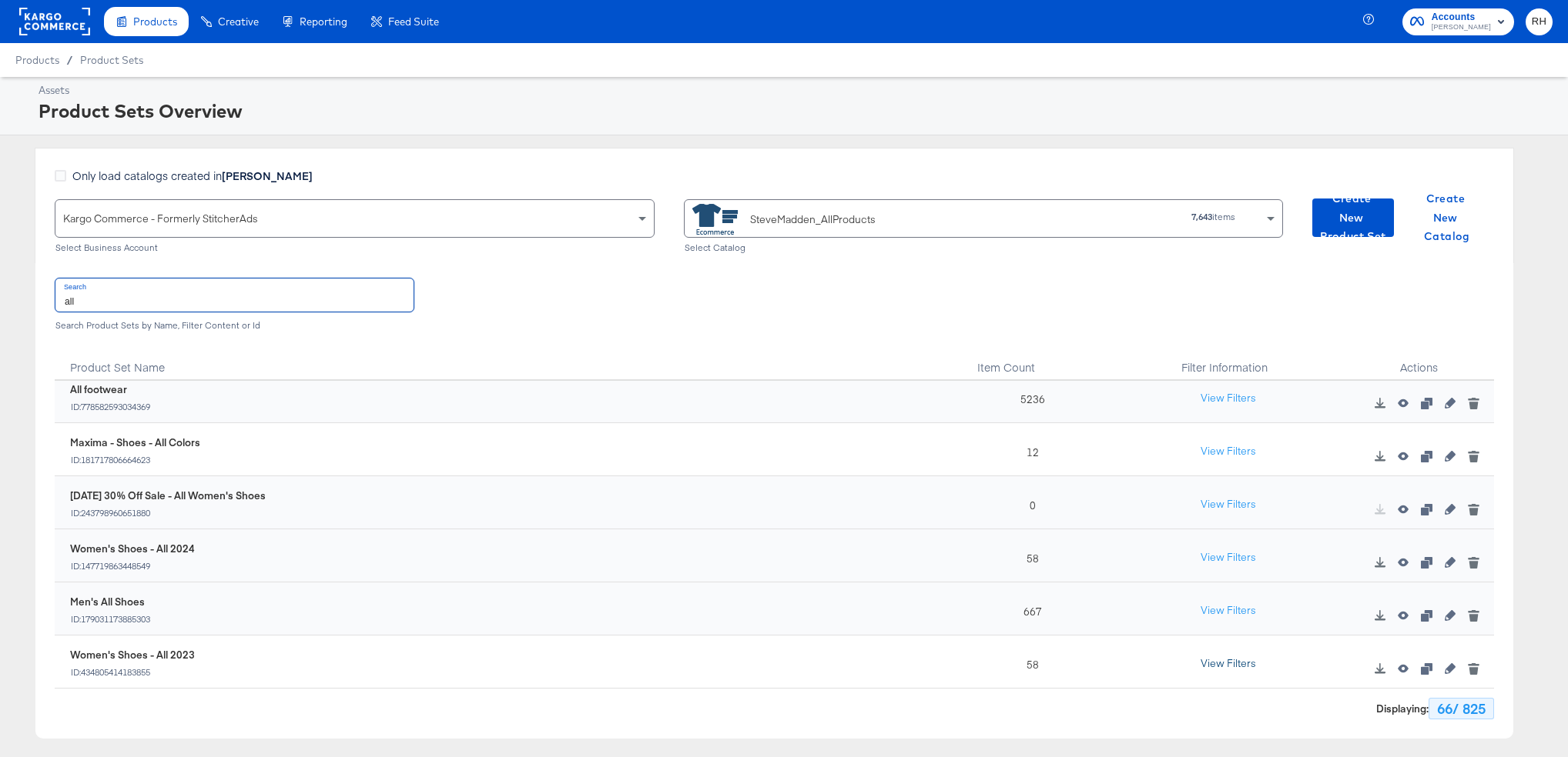
type input "all"
click at [1244, 668] on button "View Filters" at bounding box center [1227, 664] width 77 height 28
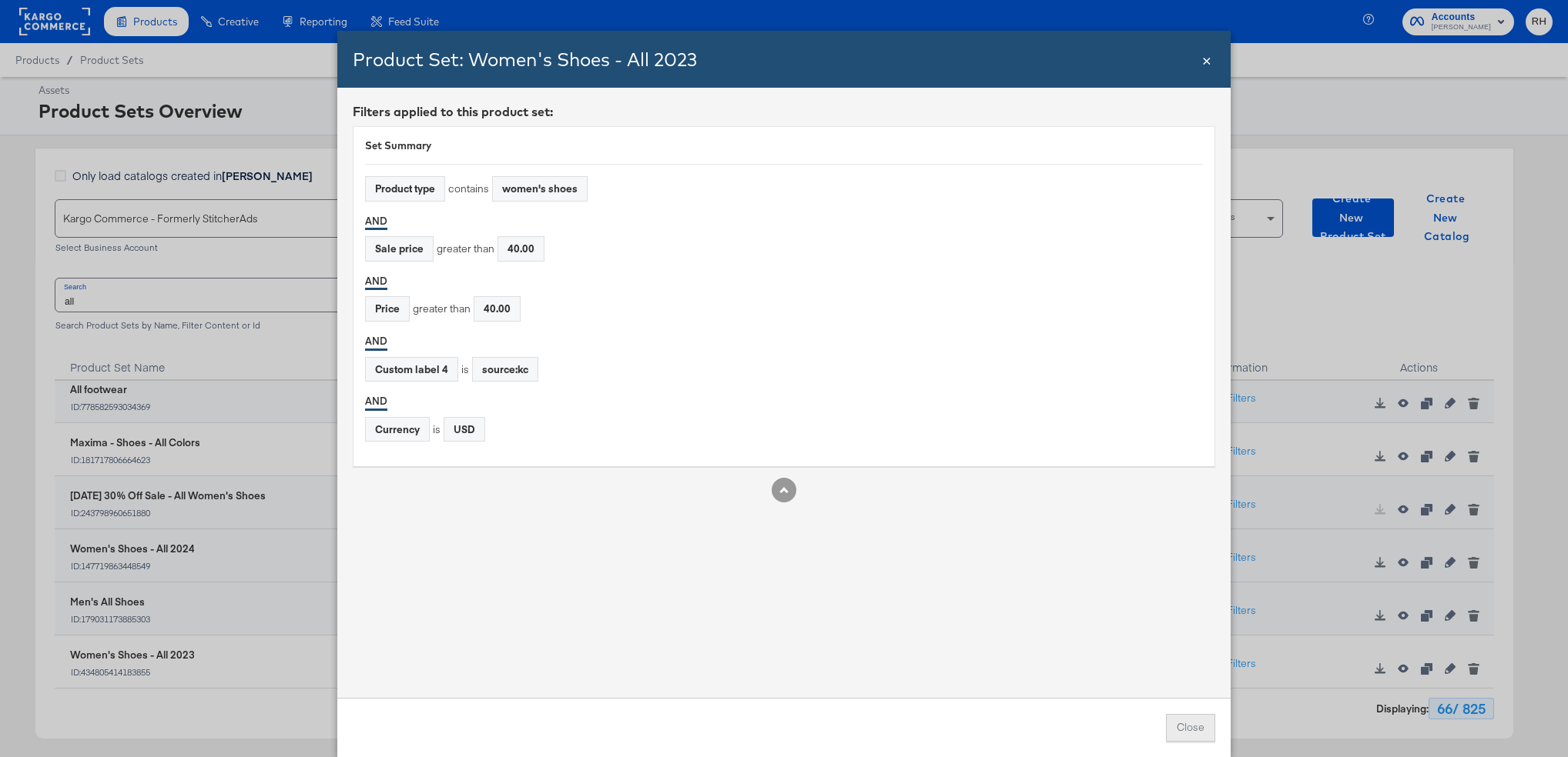
click at [1184, 718] on button "Close" at bounding box center [1190, 728] width 50 height 28
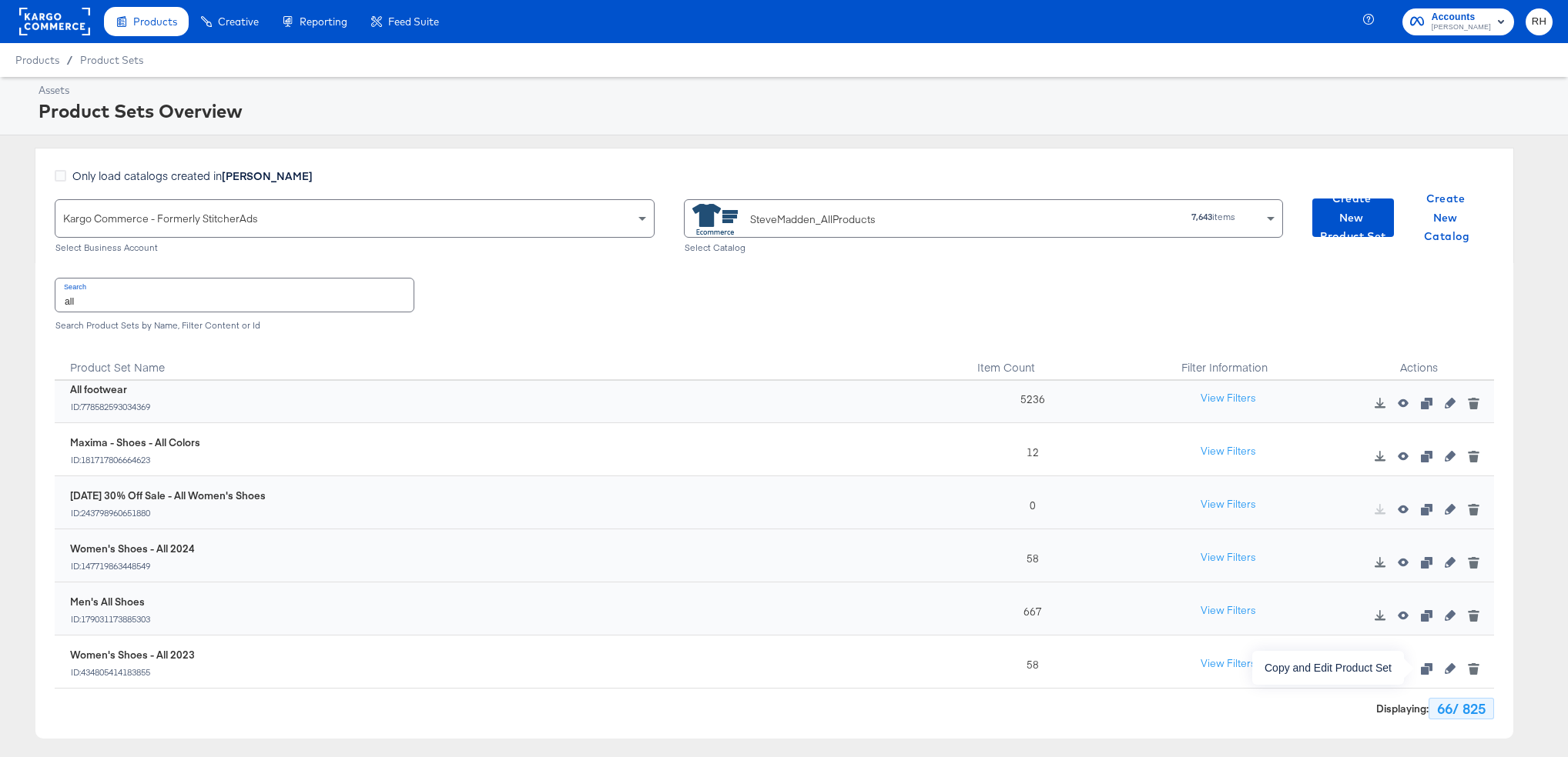
click at [1426, 668] on icon "button" at bounding box center [1426, 668] width 11 height 11
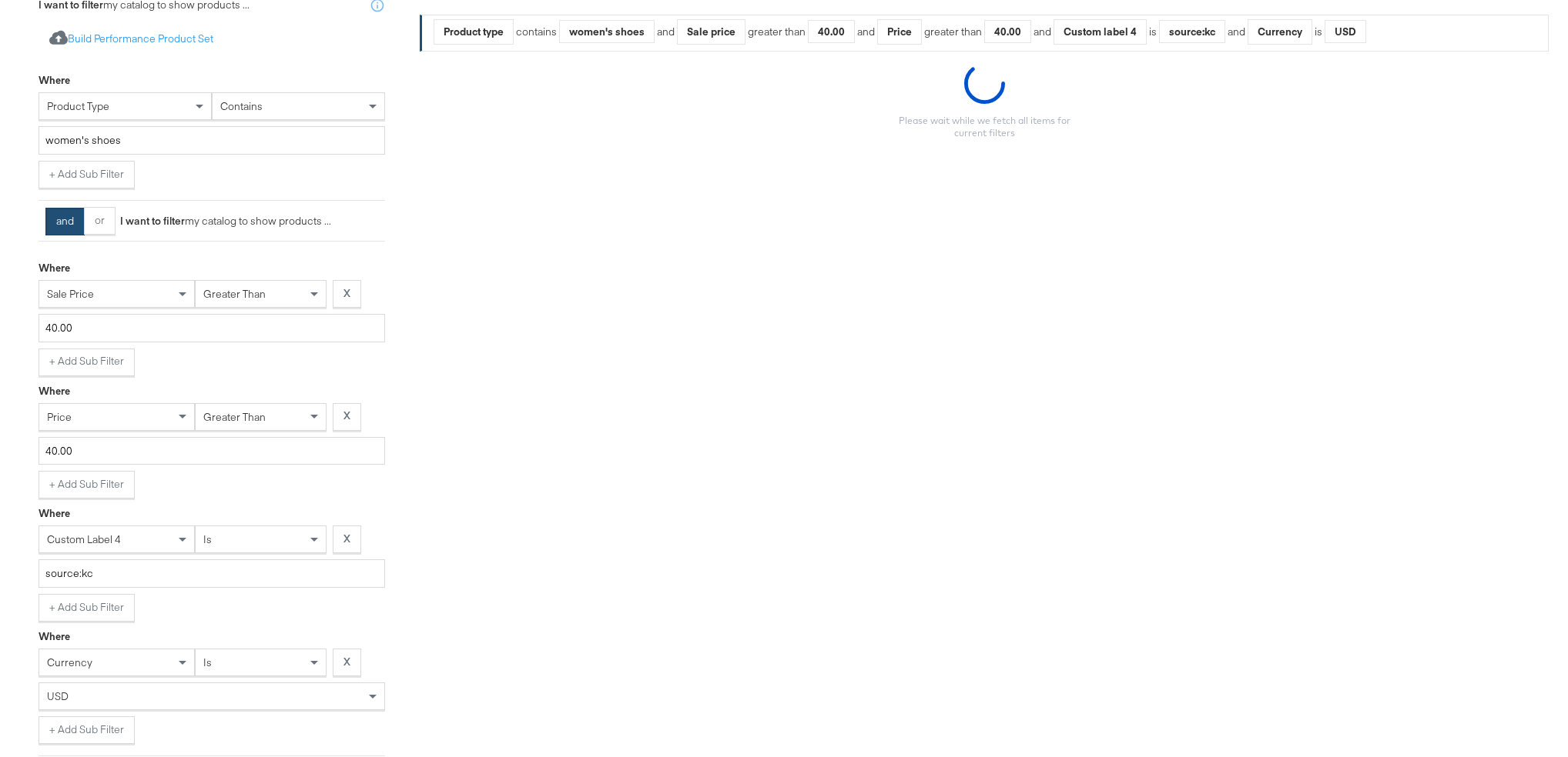
scroll to position [329, 0]
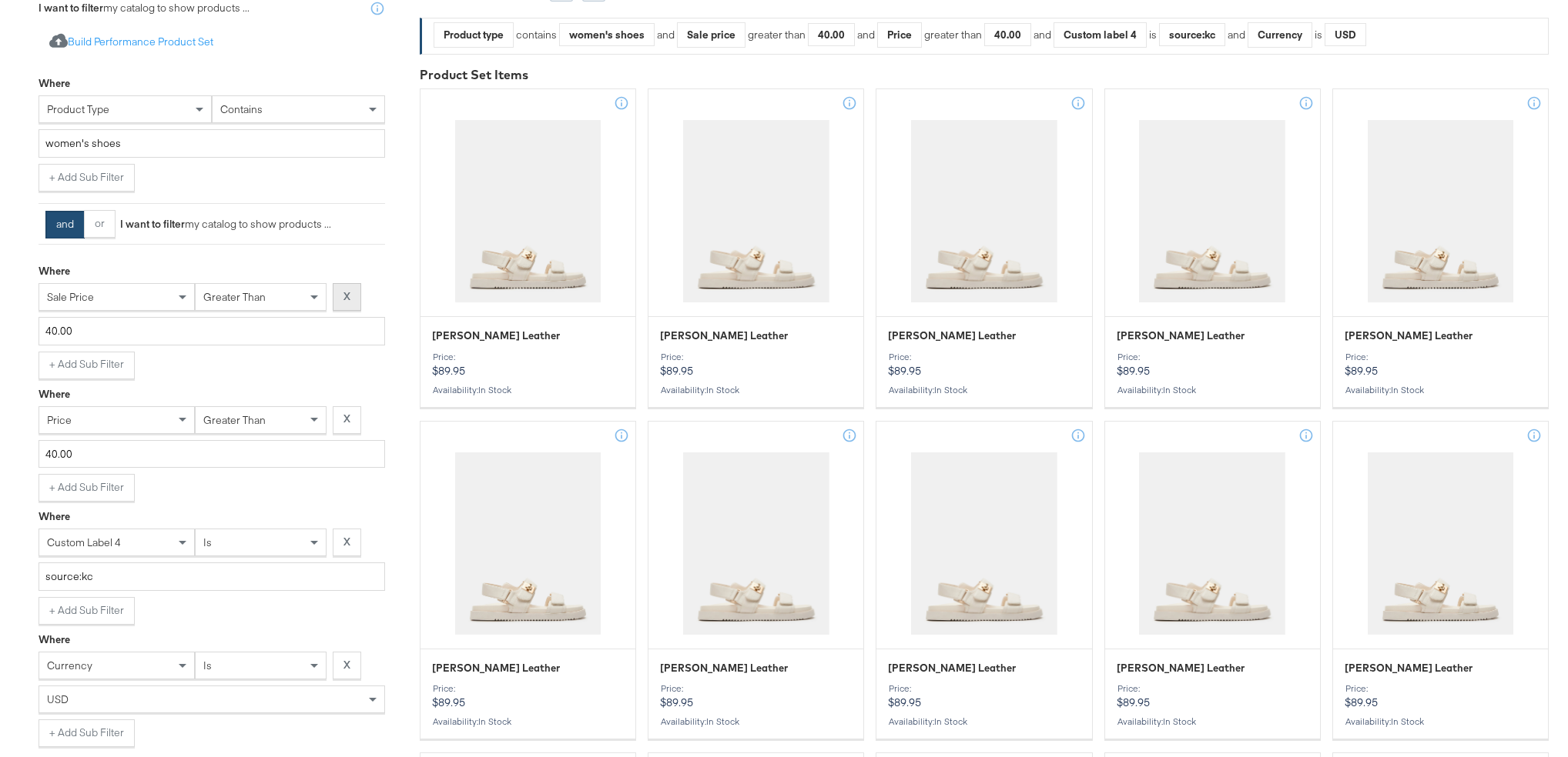
click at [350, 296] on strong "X" at bounding box center [347, 296] width 7 height 14
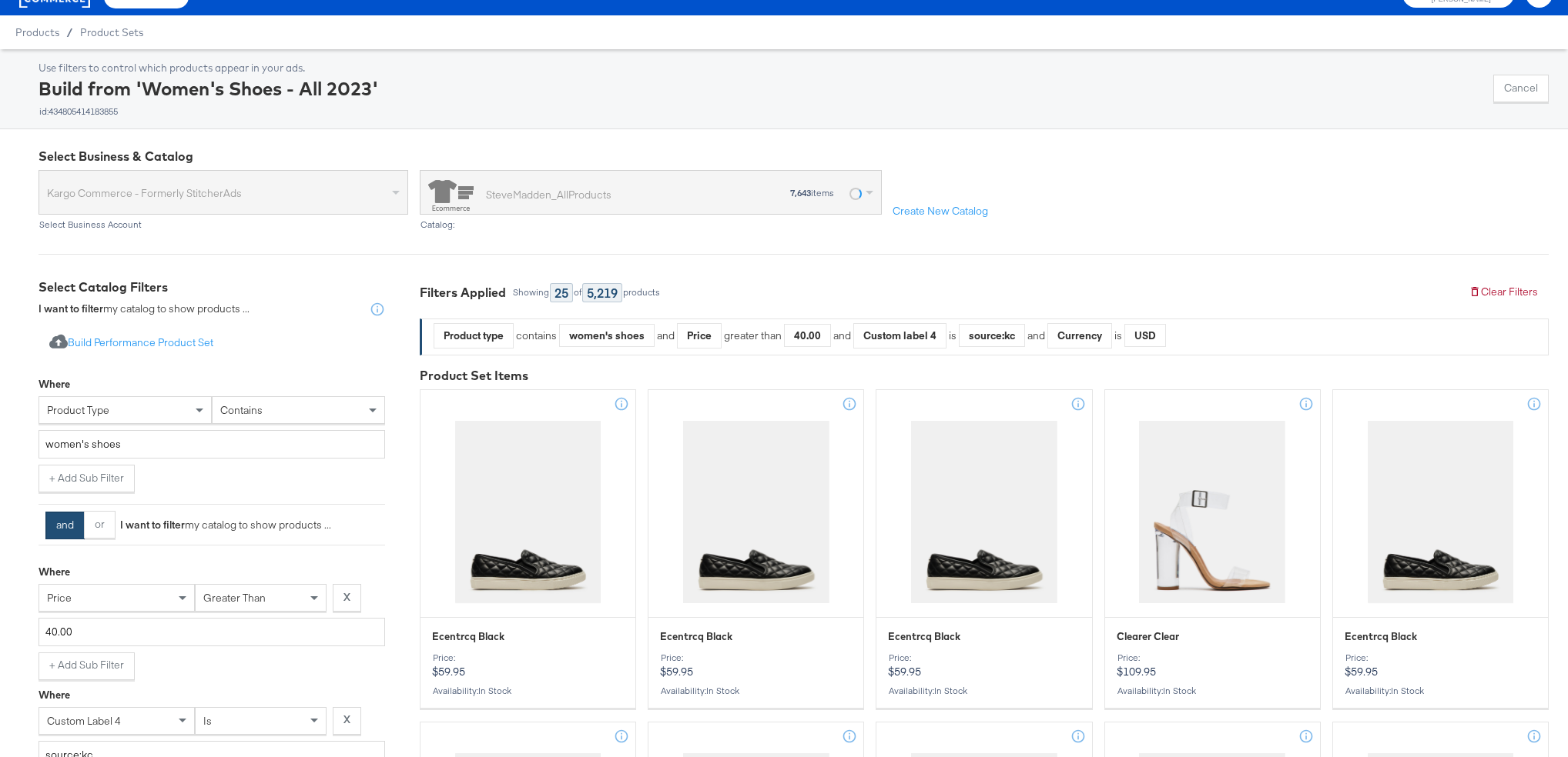
scroll to position [0, 0]
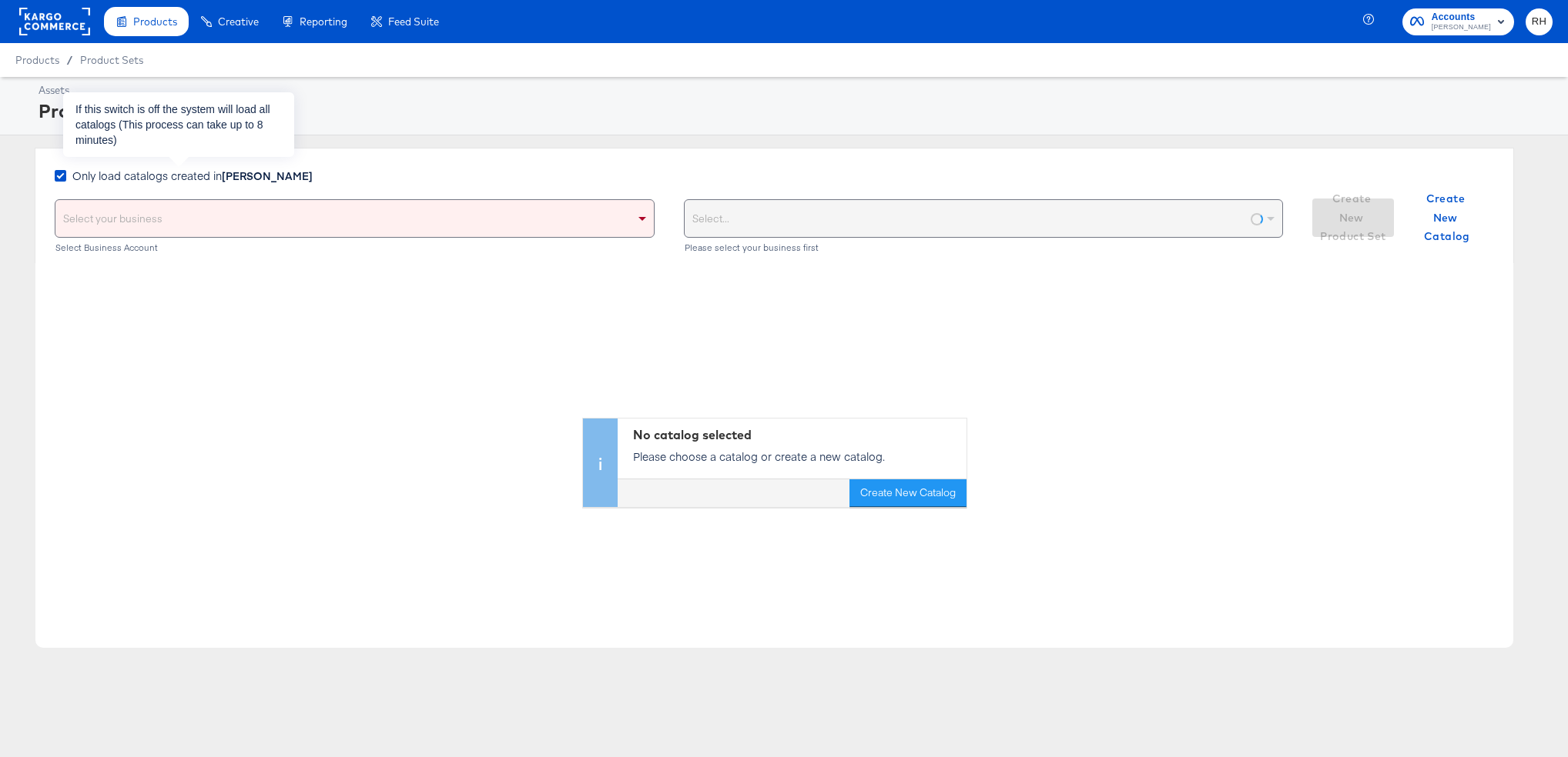
click at [211, 181] on span "Only load catalogs created in Steve Madden" at bounding box center [192, 175] width 240 height 15
click at [0, 0] on input "Only load catalogs created in Steve Madden" at bounding box center [0, 0] width 0 height 0
click at [93, 224] on div "Select your business" at bounding box center [354, 219] width 598 height 37
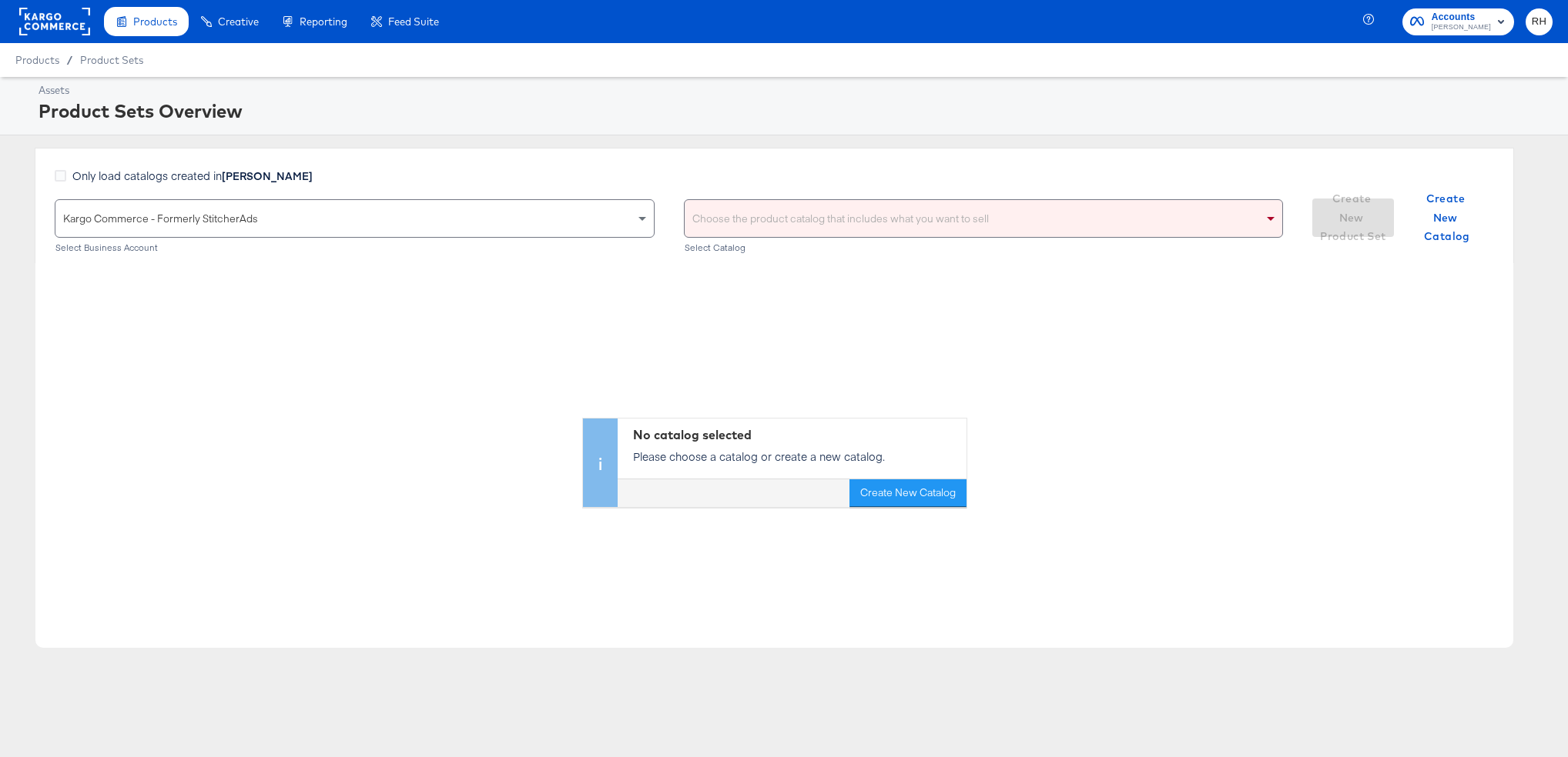
click at [714, 220] on div "Choose the product catalog that includes what you want to sell" at bounding box center [983, 219] width 598 height 37
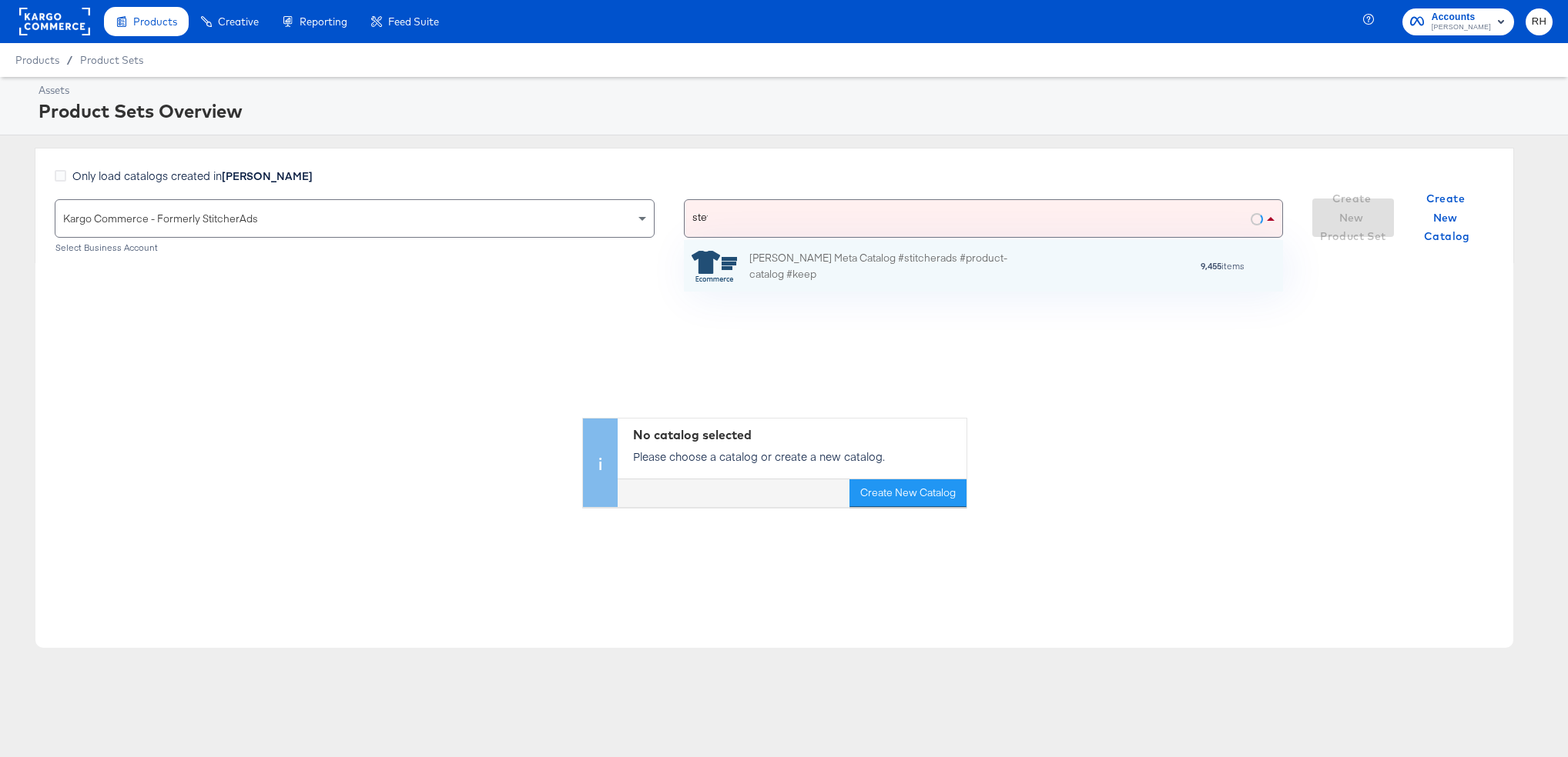
scroll to position [51, 599]
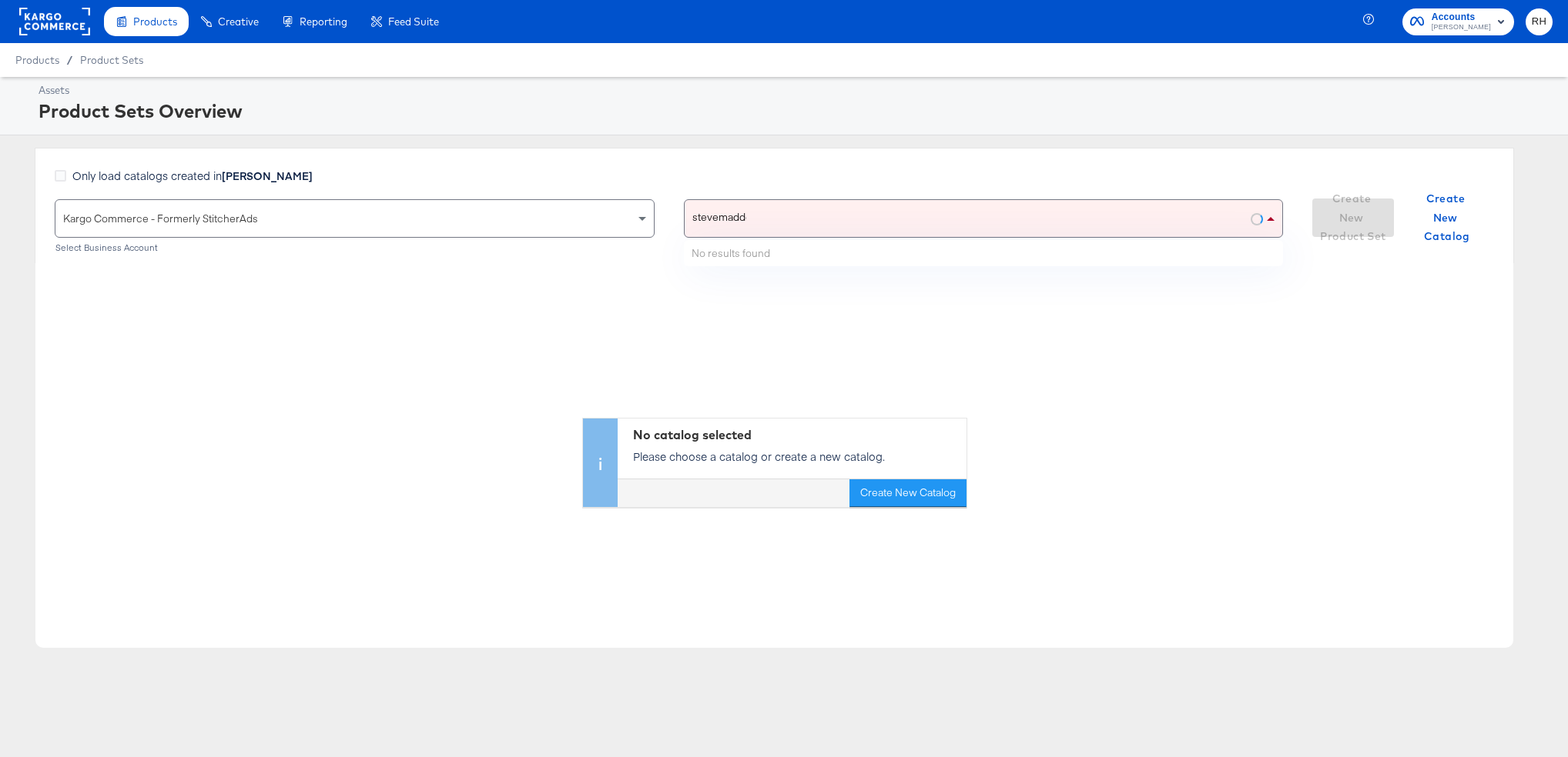
type input "stevemadden"
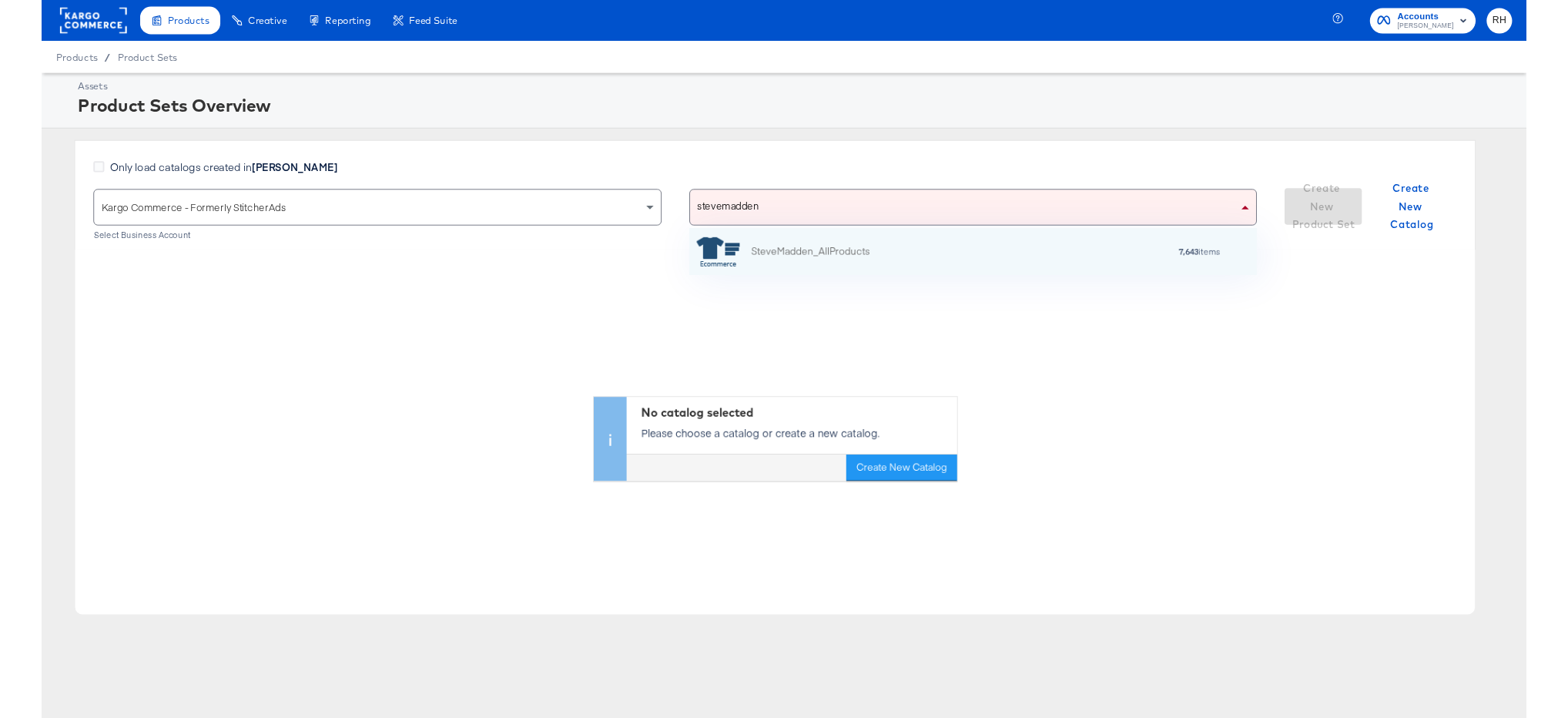
scroll to position [50, 599]
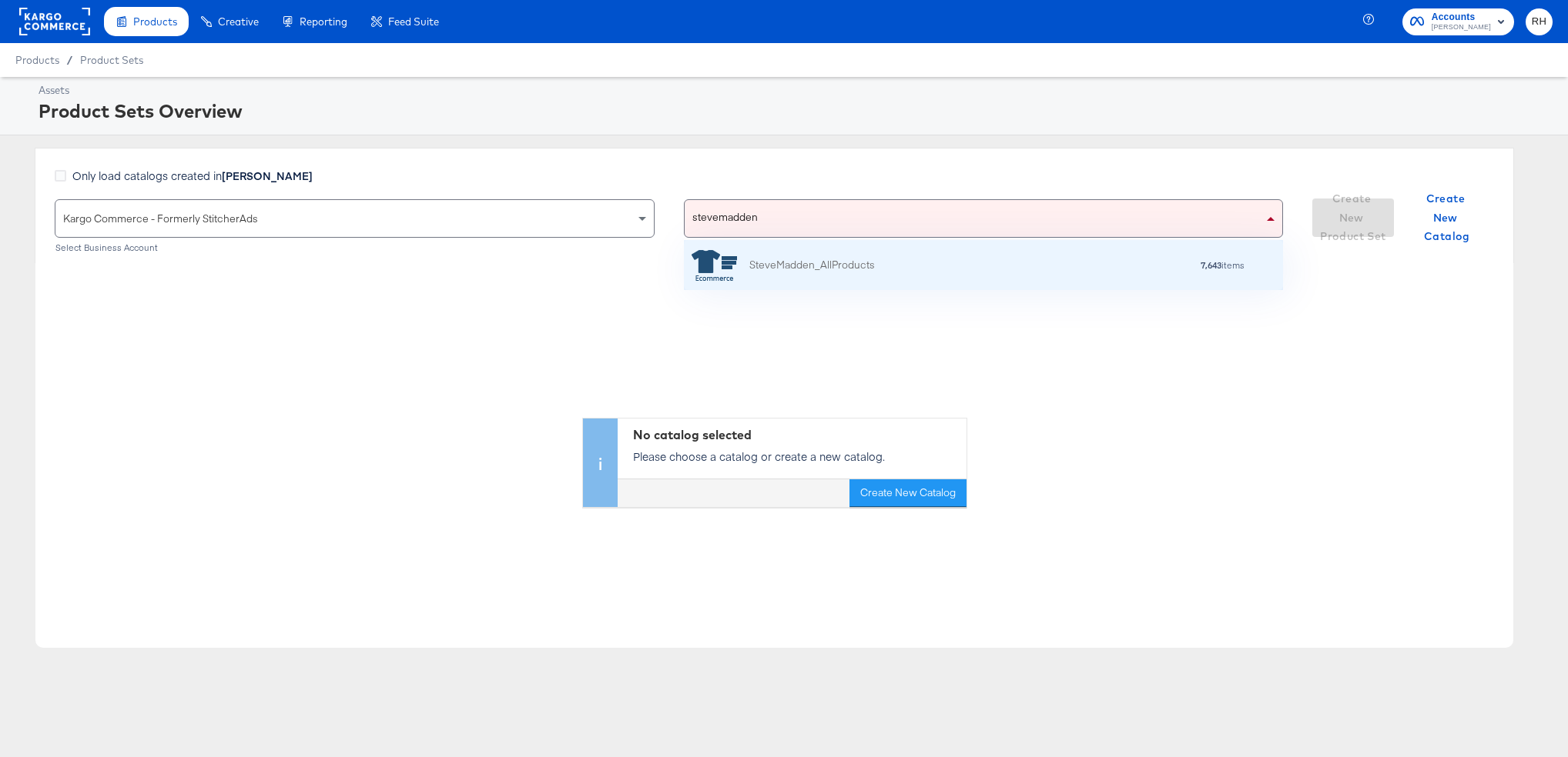
click at [775, 248] on div "SteveMadden_AllProducts 7,643 items" at bounding box center [984, 265] width 600 height 50
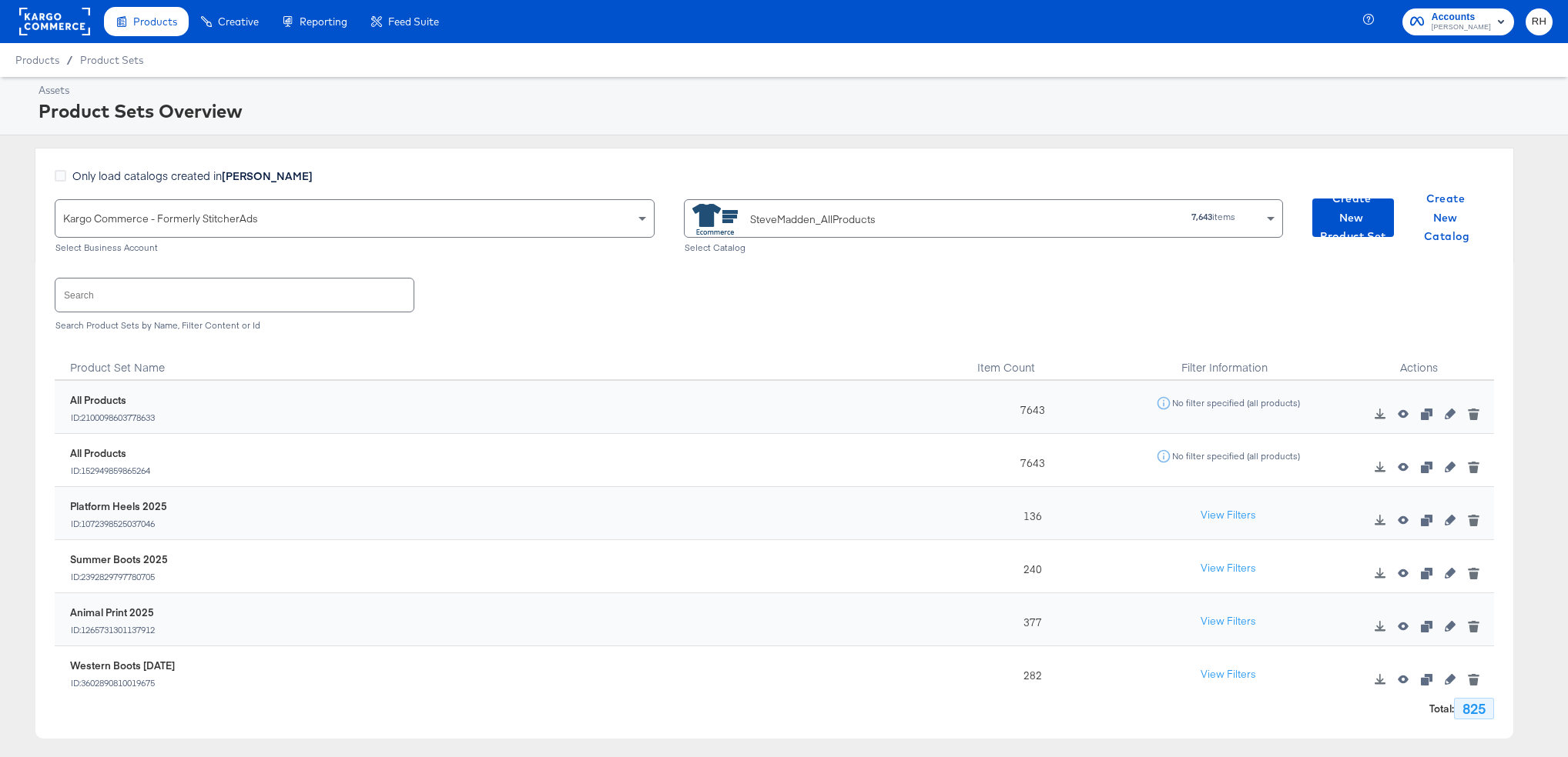
click at [107, 285] on input "text" at bounding box center [234, 294] width 358 height 33
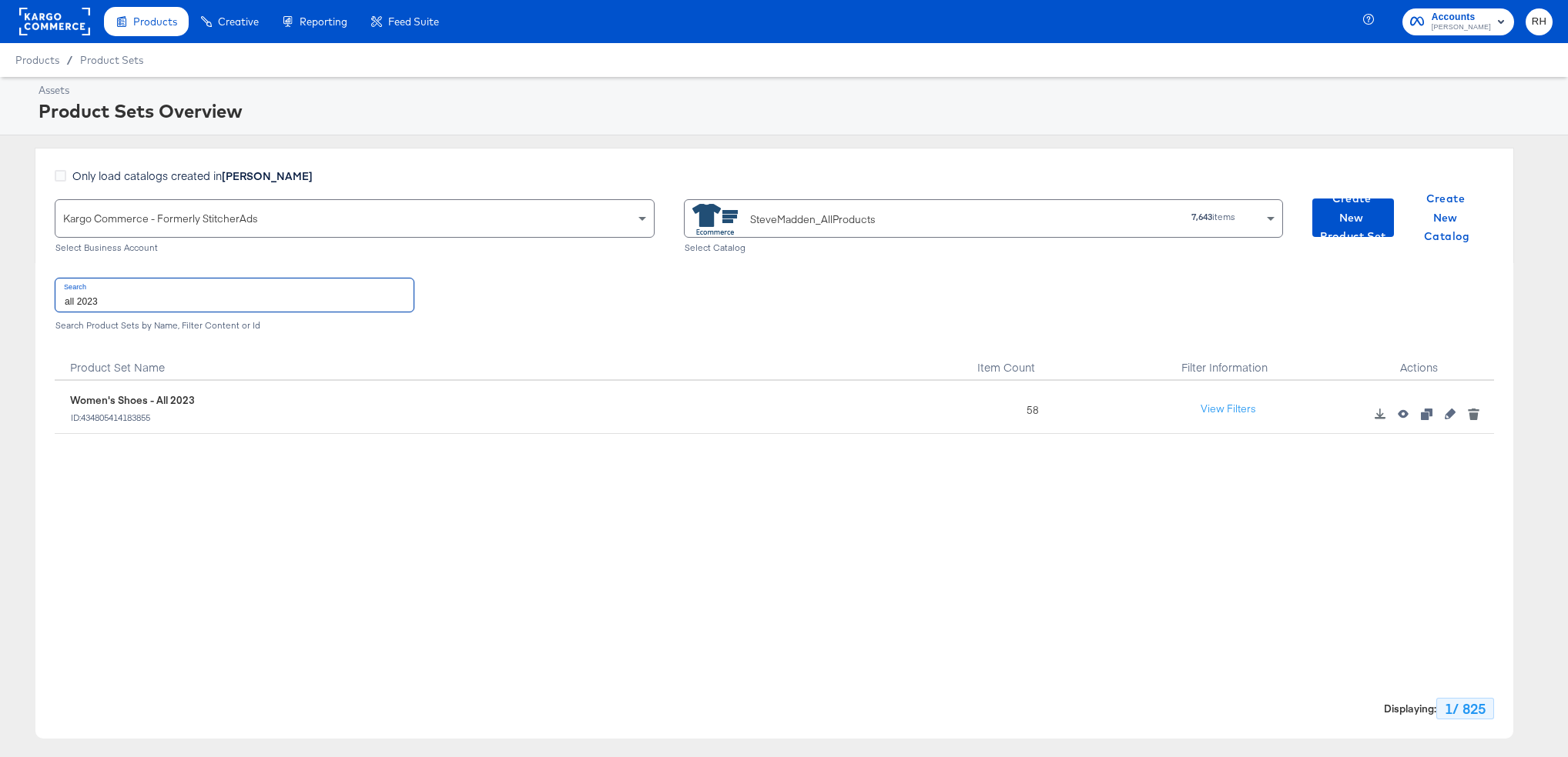
type input "all 2023"
click at [1207, 407] on button "View Filters" at bounding box center [1227, 409] width 77 height 28
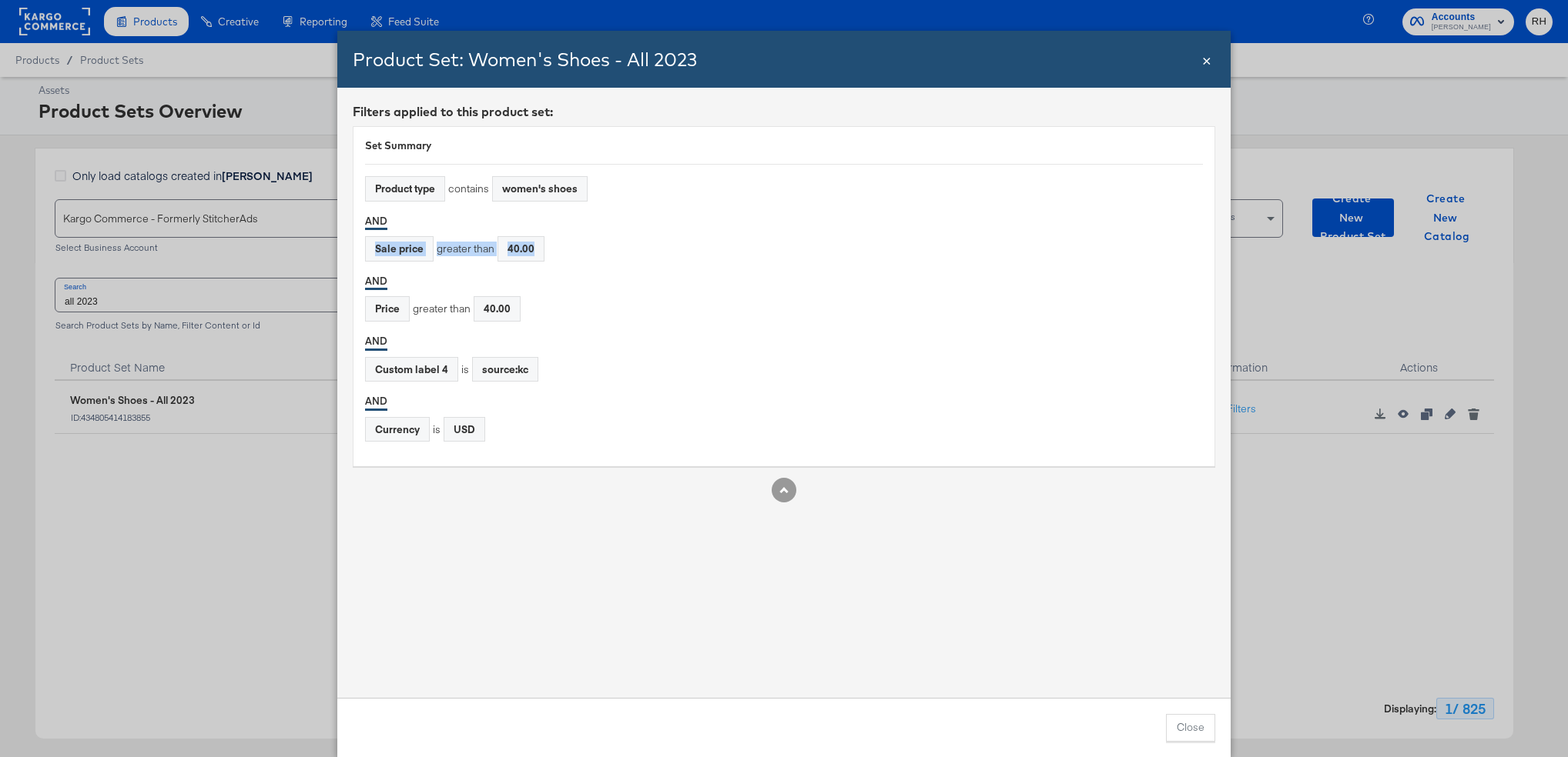
drag, startPoint x: 596, startPoint y: 250, endPoint x: 362, endPoint y: 248, distance: 234.0
click at [362, 248] on div "Set Summary Product type contains women's shoes AND Sale price greater than 40.…" at bounding box center [784, 296] width 862 height 341
copy div "Sale price greater than 40.00"
click at [560, 558] on div "Filters applied to this product set: Set Summary Product type contains women's …" at bounding box center [784, 393] width 893 height 611
click at [1206, 60] on span "×" at bounding box center [1207, 59] width 9 height 21
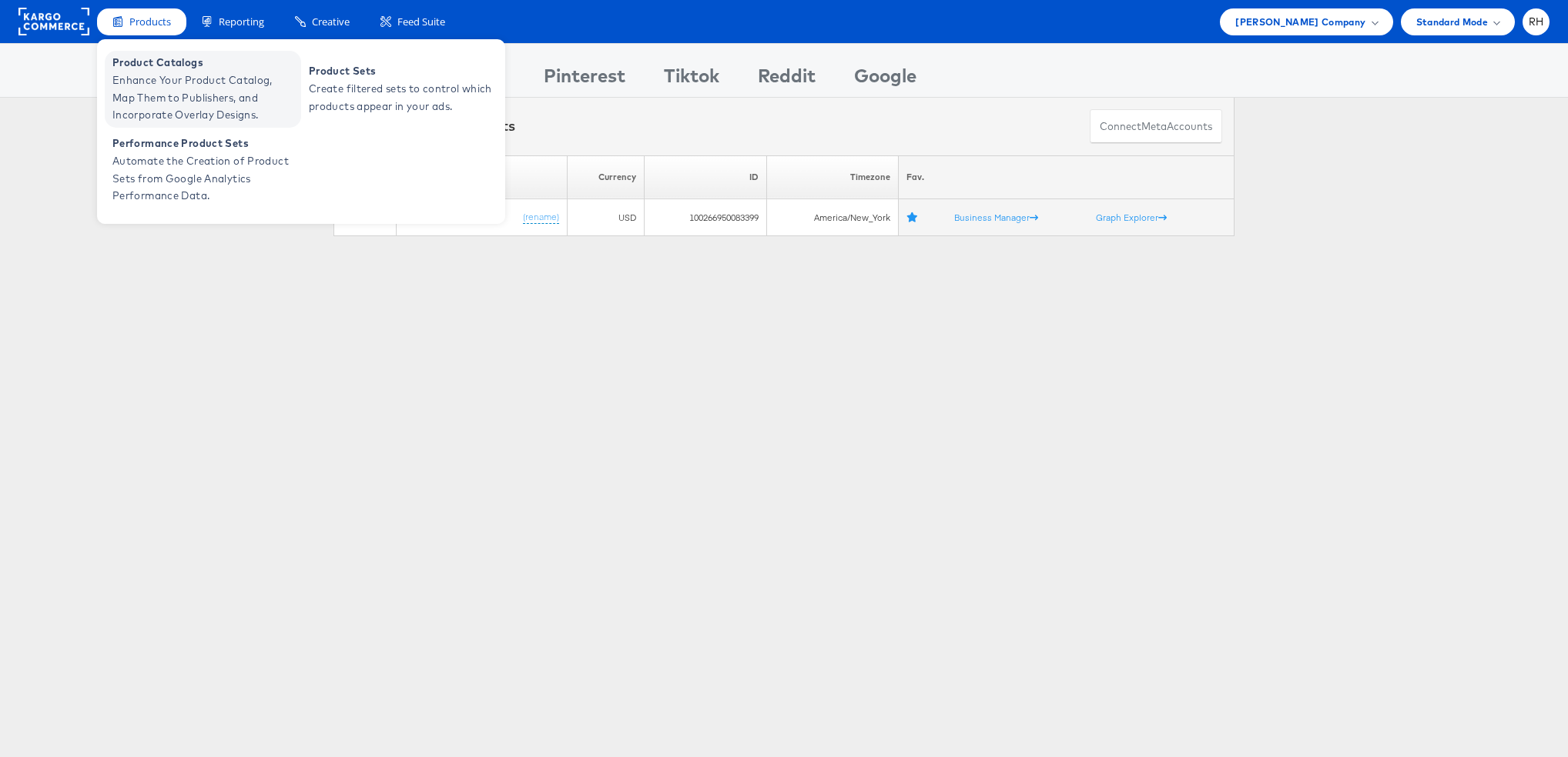
click at [175, 70] on span "Product Catalogs" at bounding box center [204, 63] width 184 height 18
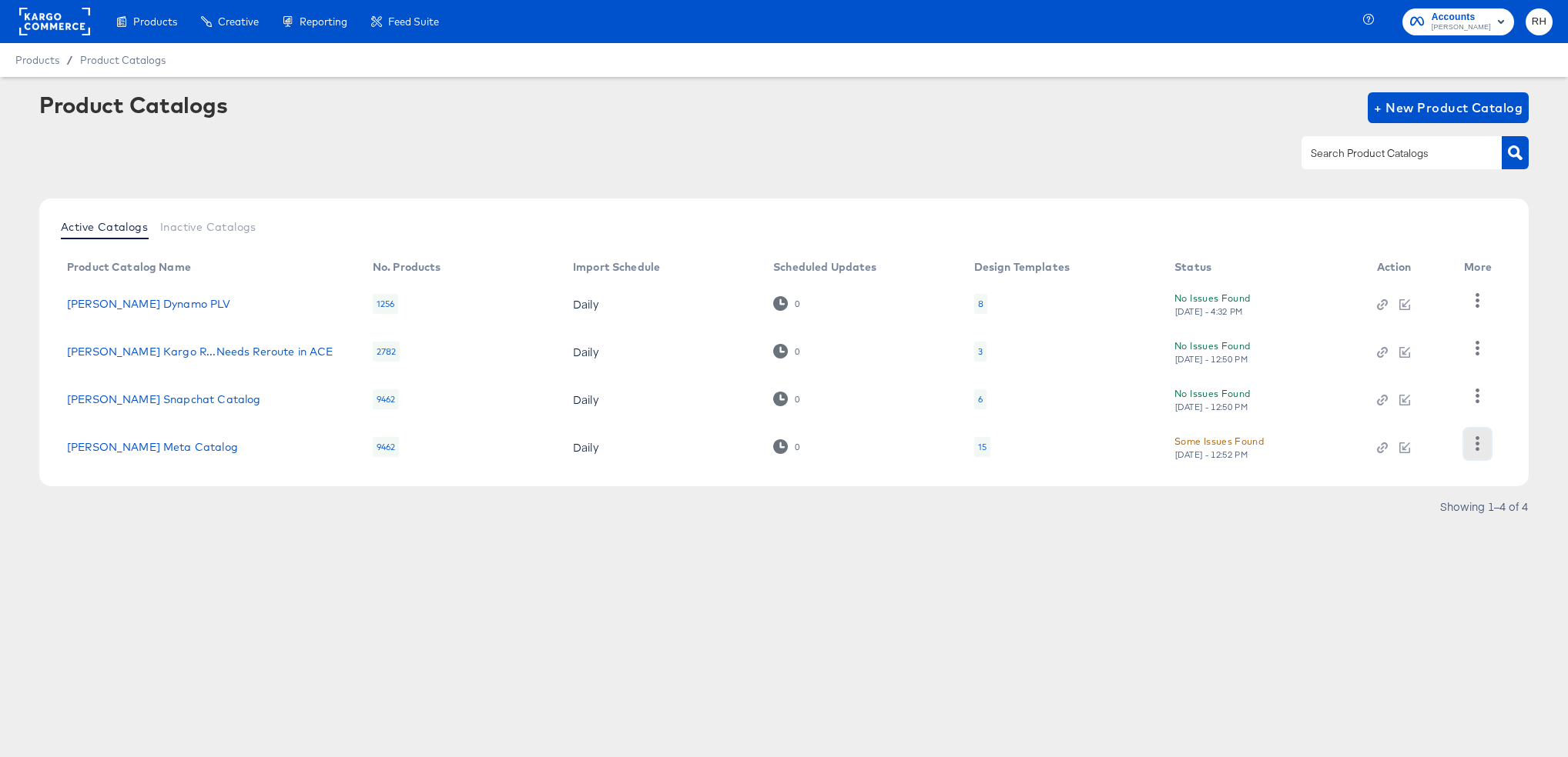
click at [1480, 440] on icon "button" at bounding box center [1478, 444] width 14 height 14
click at [1419, 349] on div "HUD Checks (Internal)" at bounding box center [1414, 348] width 154 height 24
click at [1343, 561] on article "Product Catalogs + New Product Catalog Active Catalogs Inactive Catalogs Produc…" at bounding box center [784, 324] width 1568 height 496
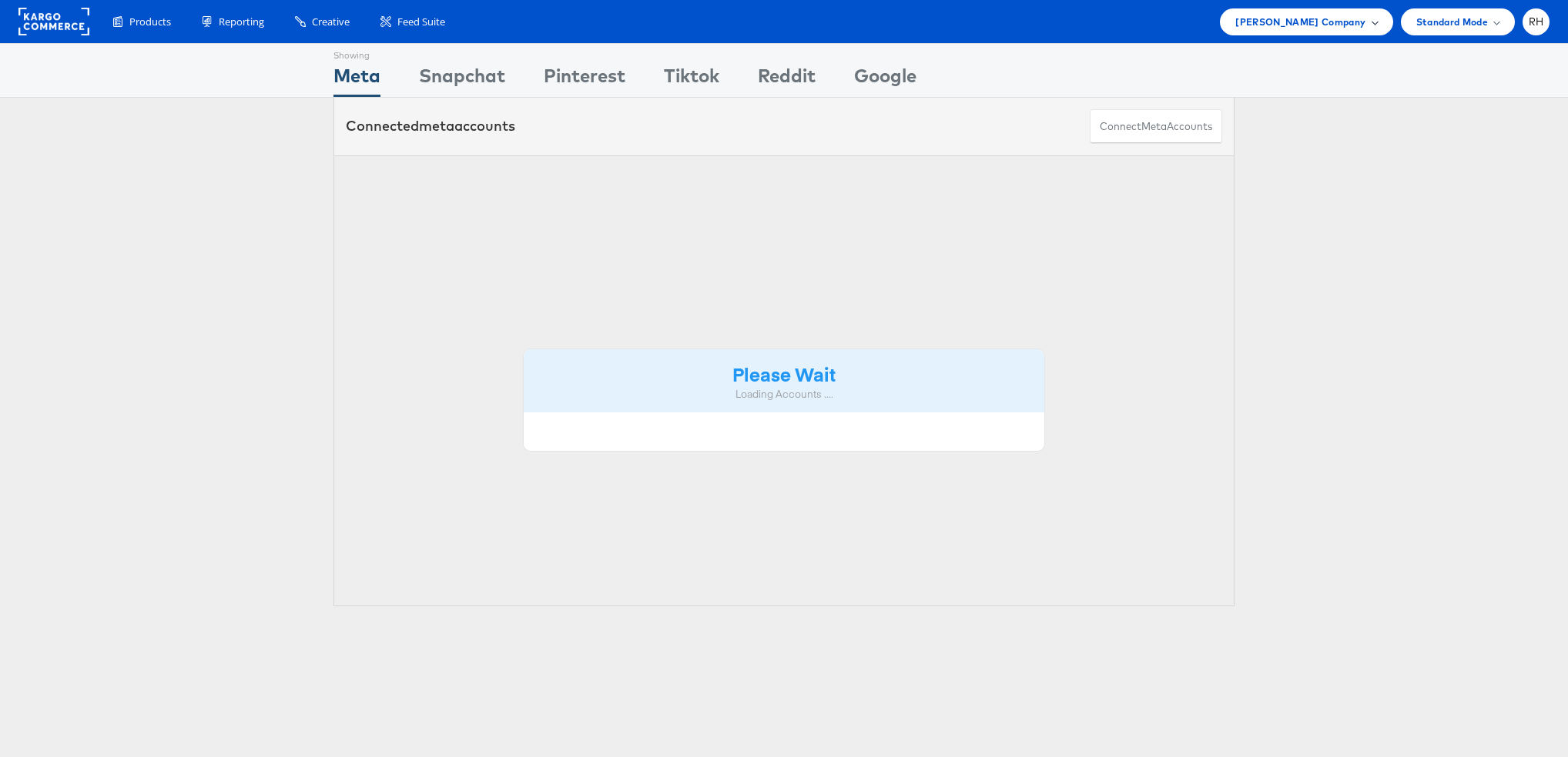
click at [1308, 31] on div "[PERSON_NAME] Company" at bounding box center [1306, 22] width 173 height 27
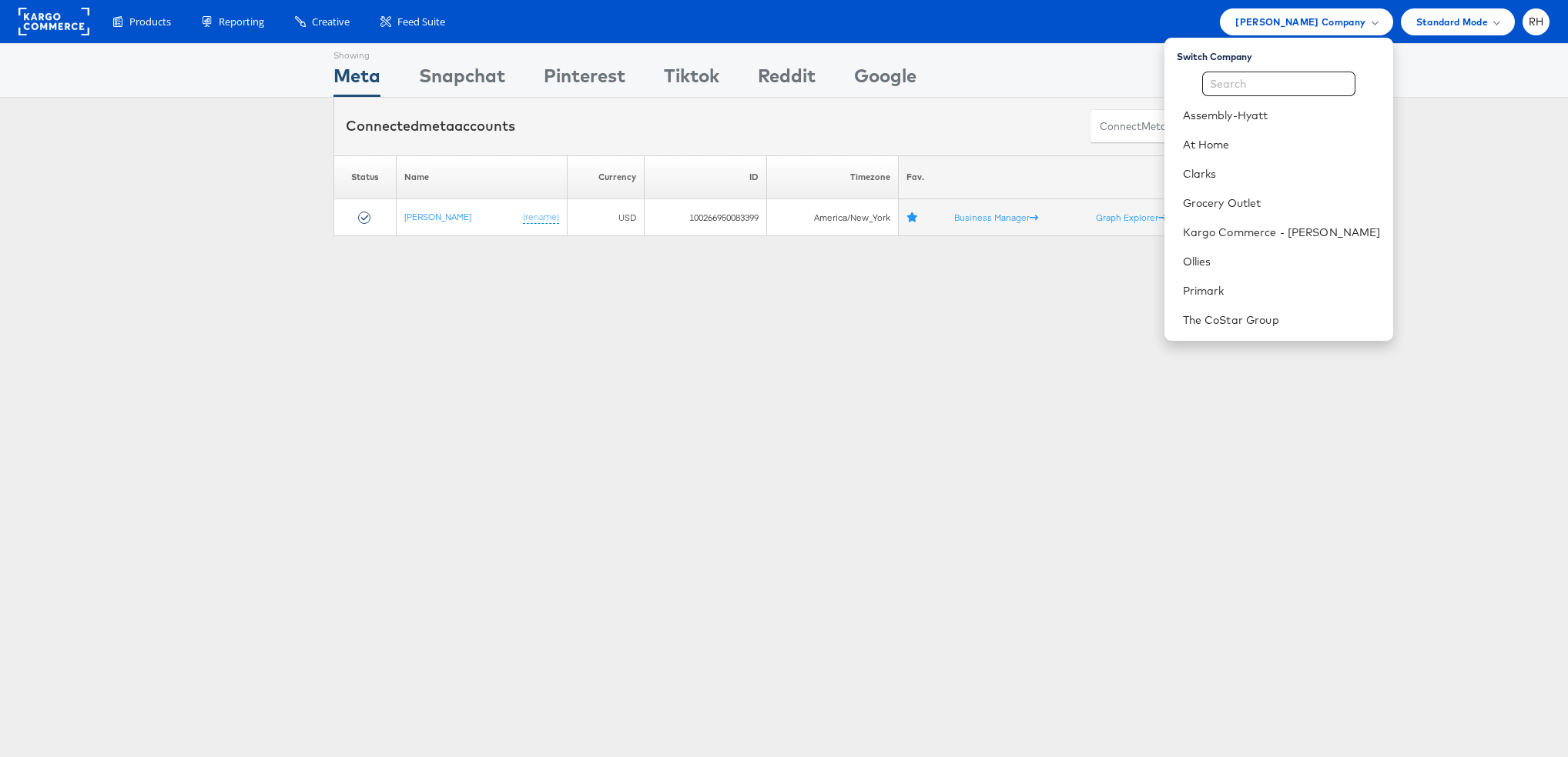
click at [1491, 152] on div "Connected meta accounts Connect meta Accounts" at bounding box center [784, 126] width 1568 height 58
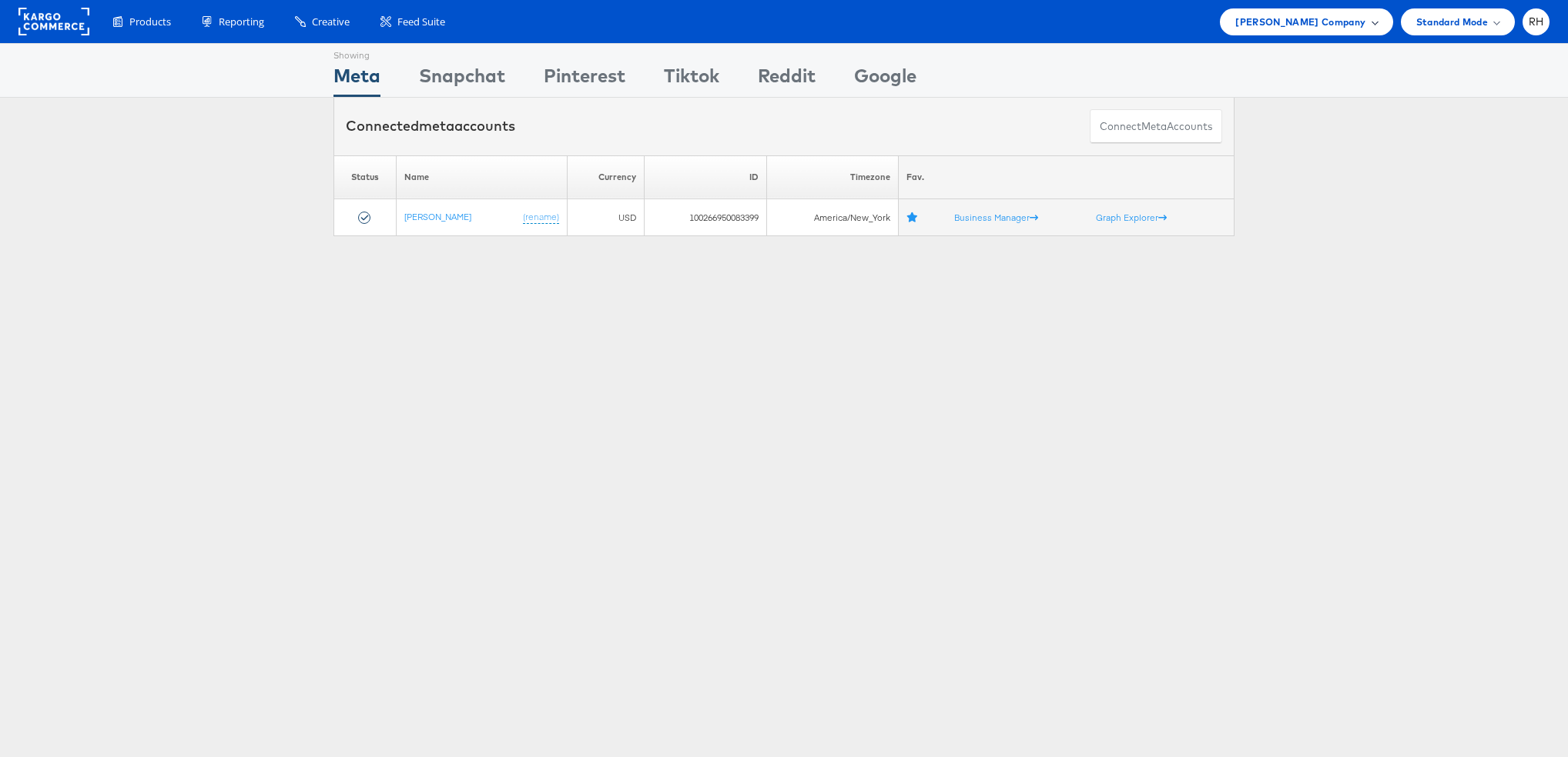
click at [1361, 29] on span "[PERSON_NAME] Company" at bounding box center [1300, 22] width 130 height 16
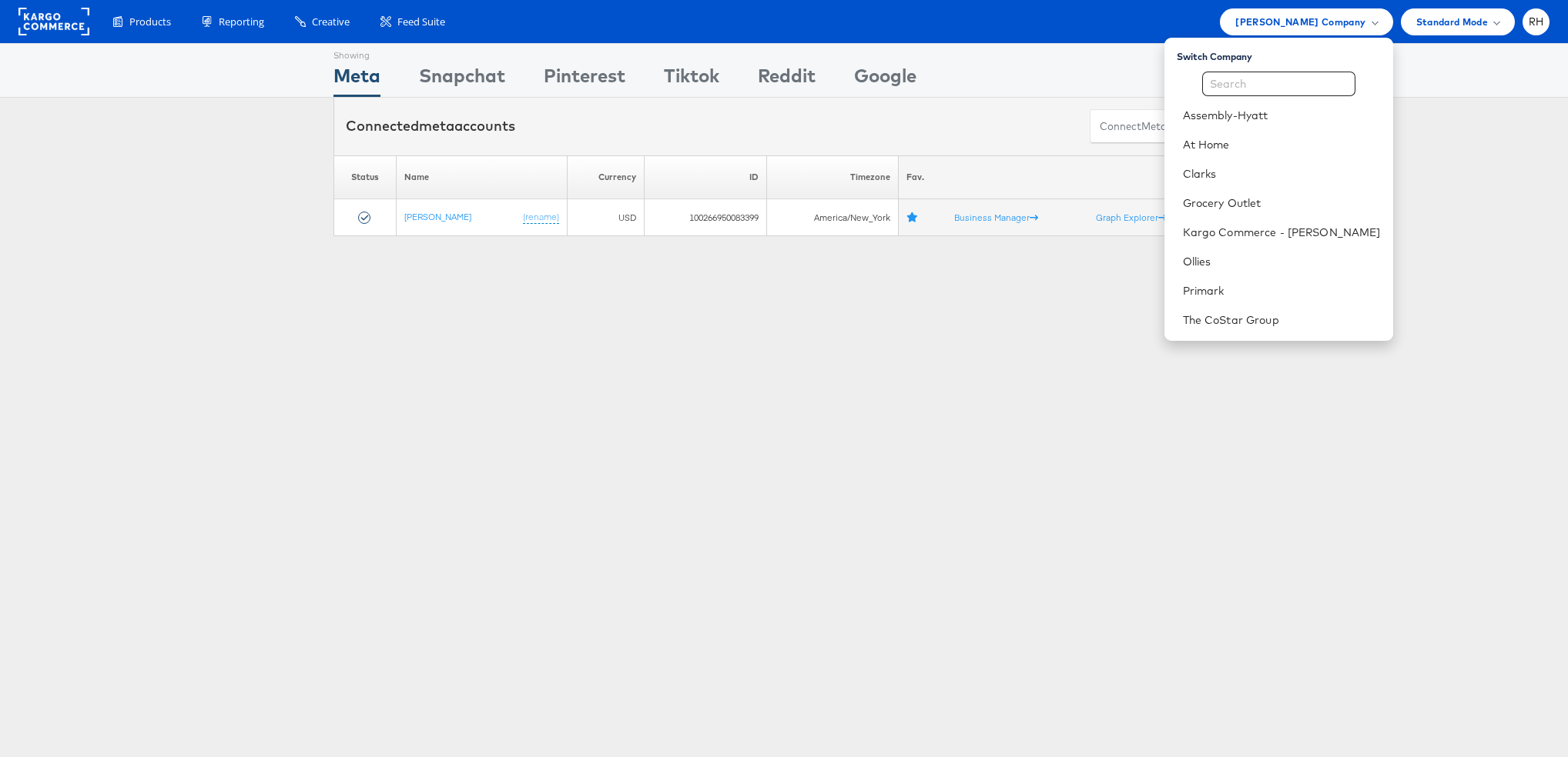
click at [1442, 146] on div "Connected meta accounts Connect meta Accounts" at bounding box center [784, 126] width 1568 height 58
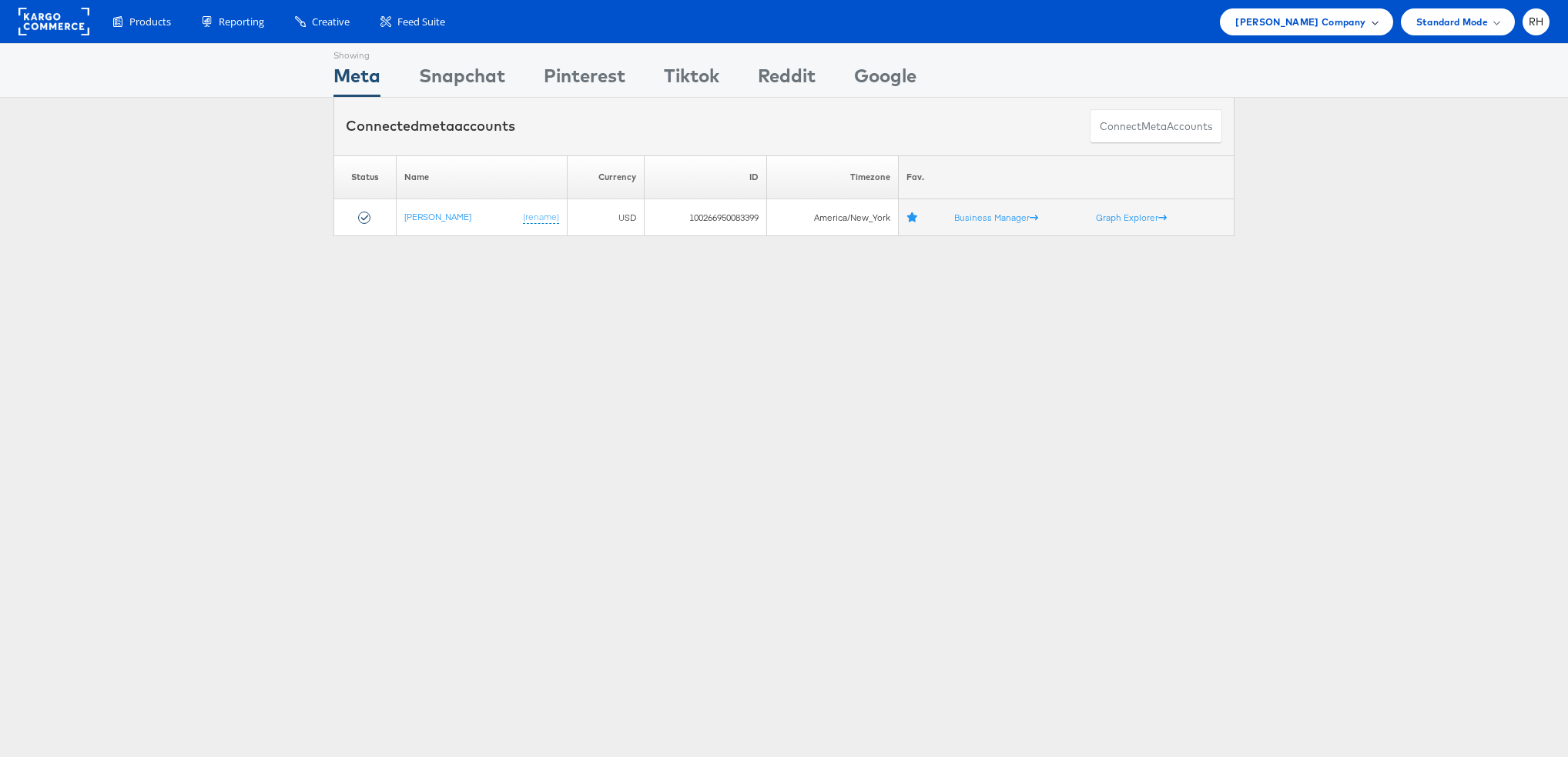
click at [1347, 18] on span "[PERSON_NAME] Company" at bounding box center [1300, 22] width 130 height 16
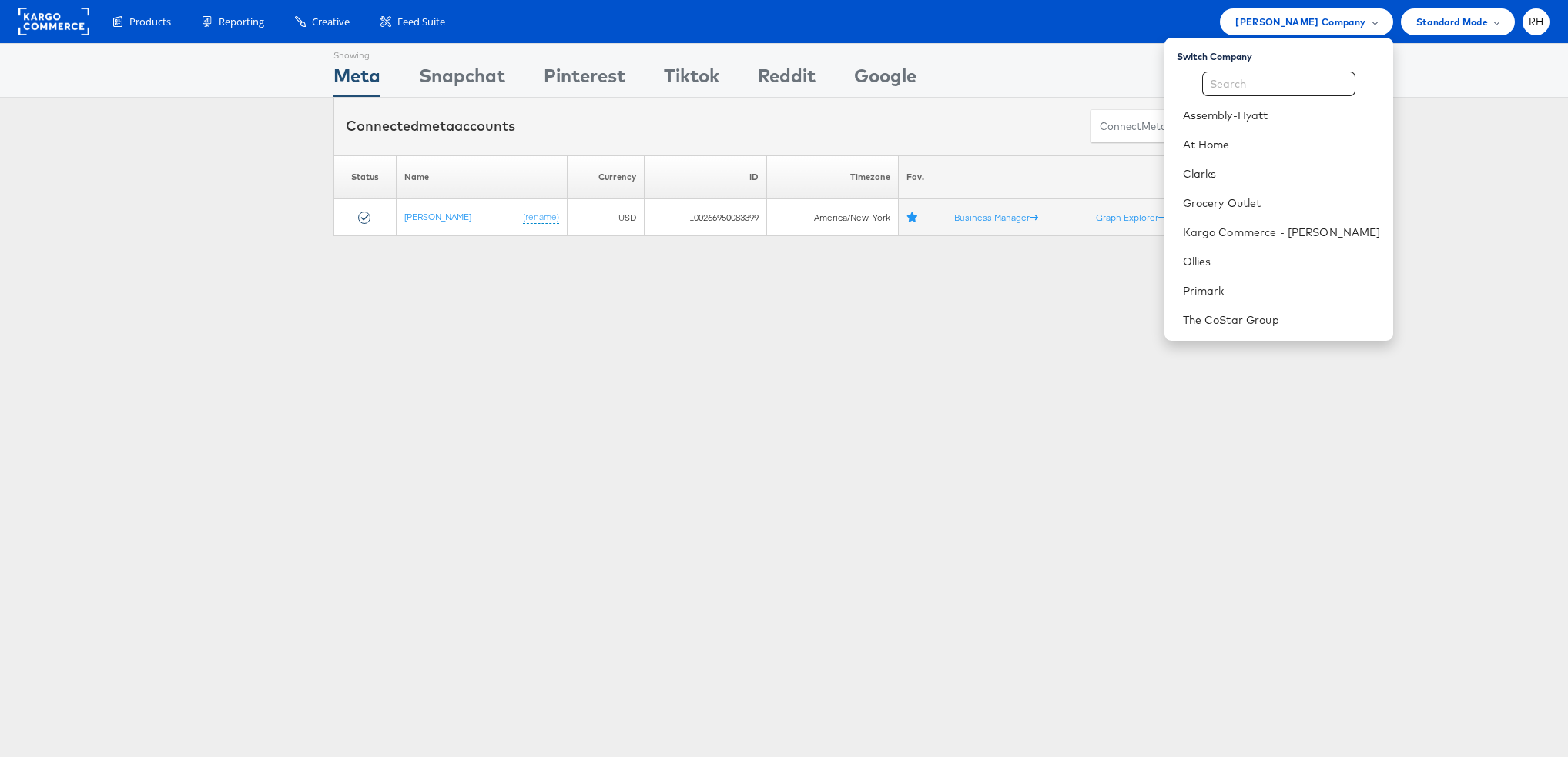
click at [1447, 238] on div "Showing Meta Showing Snapchat Showing Pinterest Showing Tiktok Showing Reddit S…" at bounding box center [784, 146] width 1568 height 207
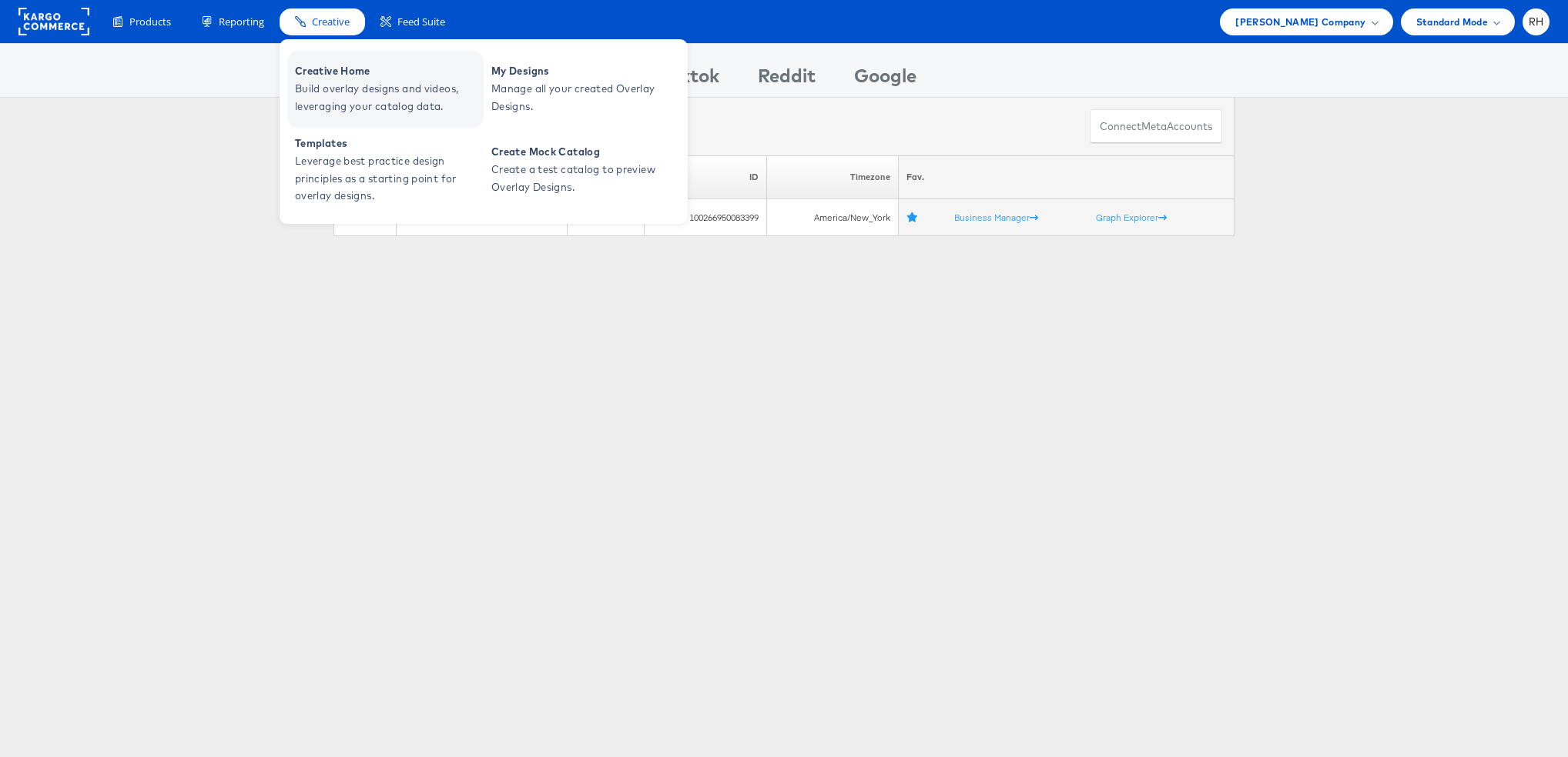
click at [311, 86] on span "Build overlay designs and videos, leveraging your catalog data." at bounding box center [387, 98] width 184 height 35
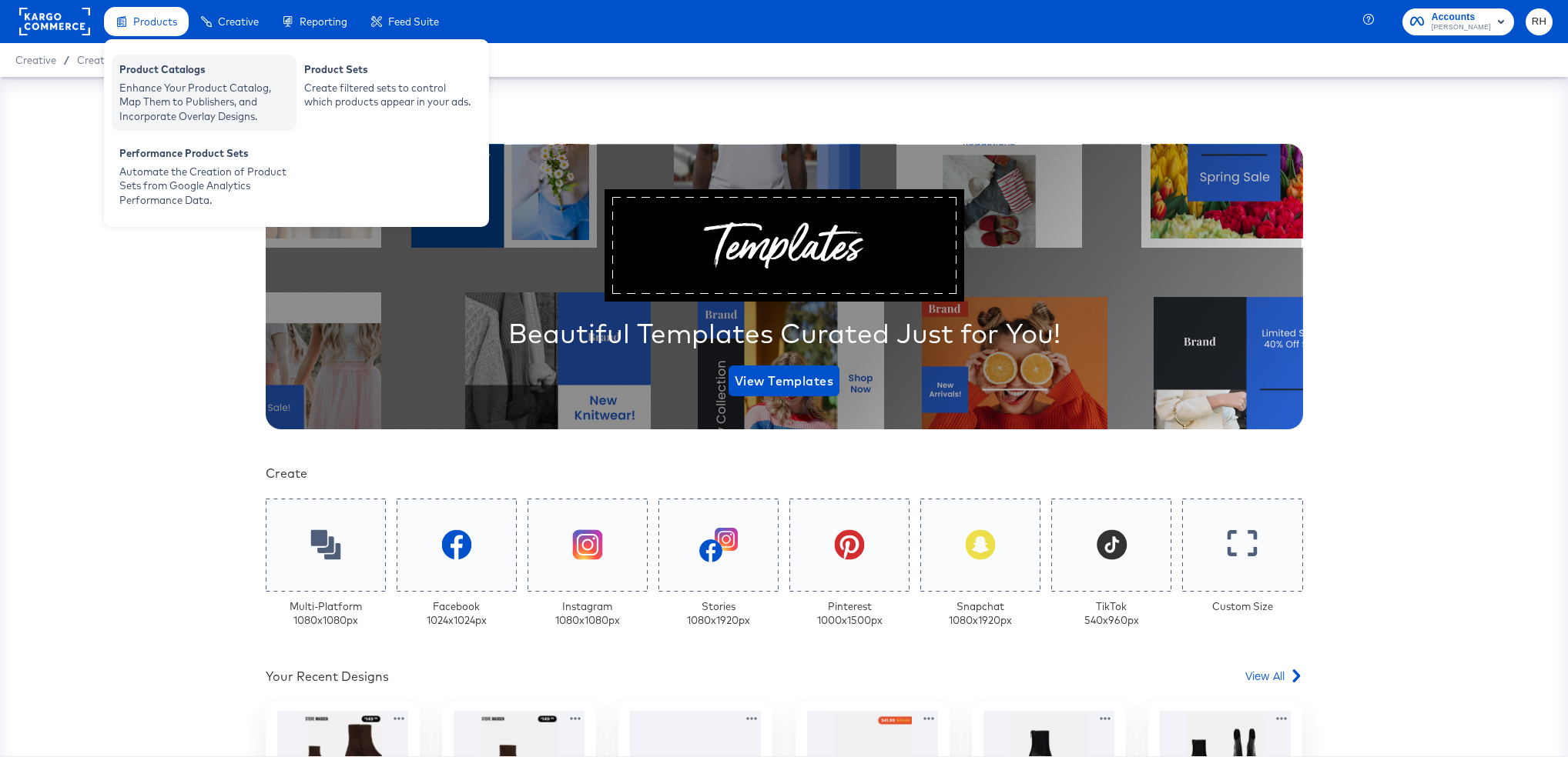
click at [158, 72] on div "Product Catalogs" at bounding box center [203, 71] width 169 height 18
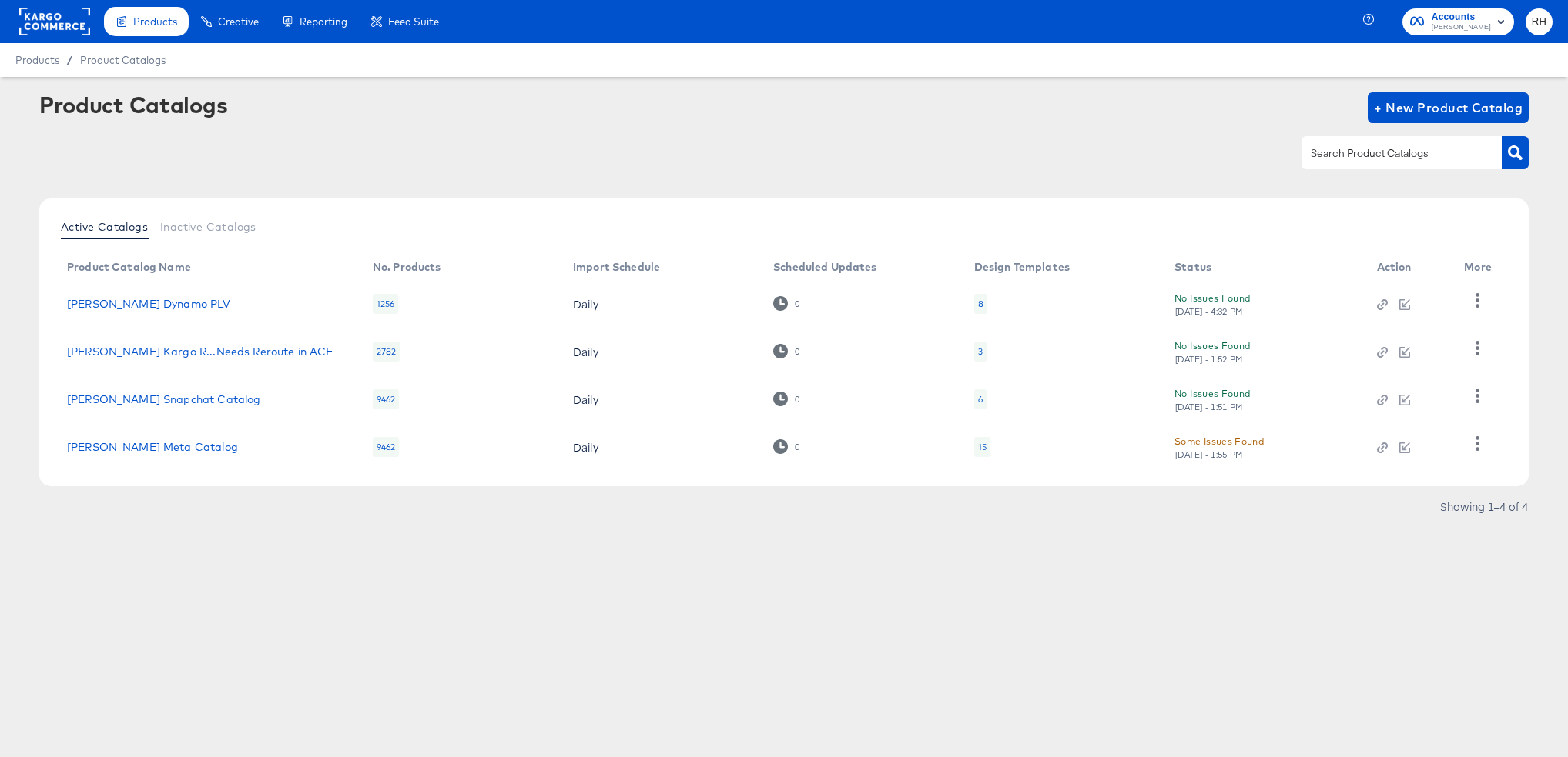
click at [988, 444] on div "15" at bounding box center [982, 447] width 16 height 20
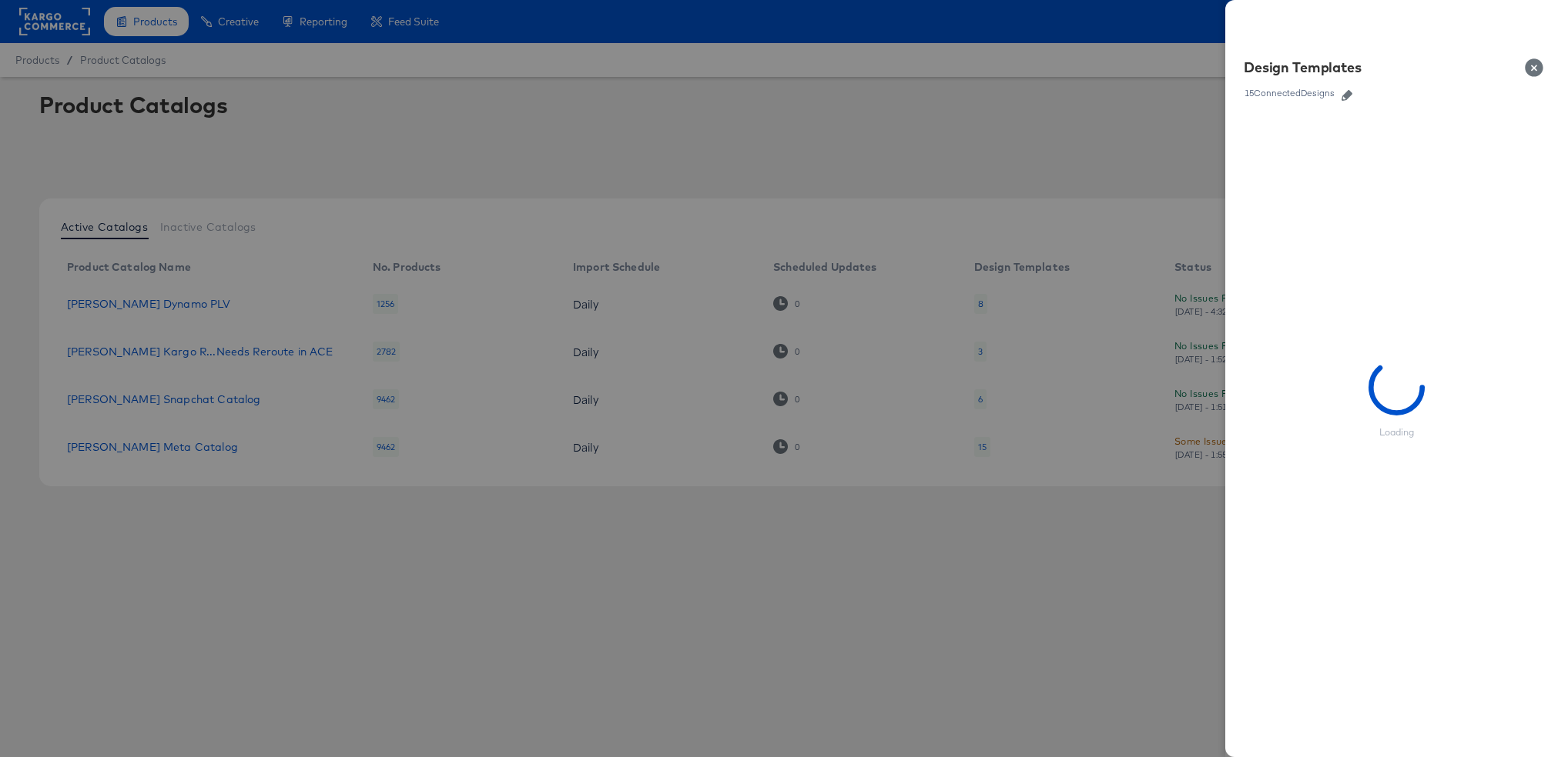
click at [1357, 92] on button "button" at bounding box center [1347, 96] width 23 height 11
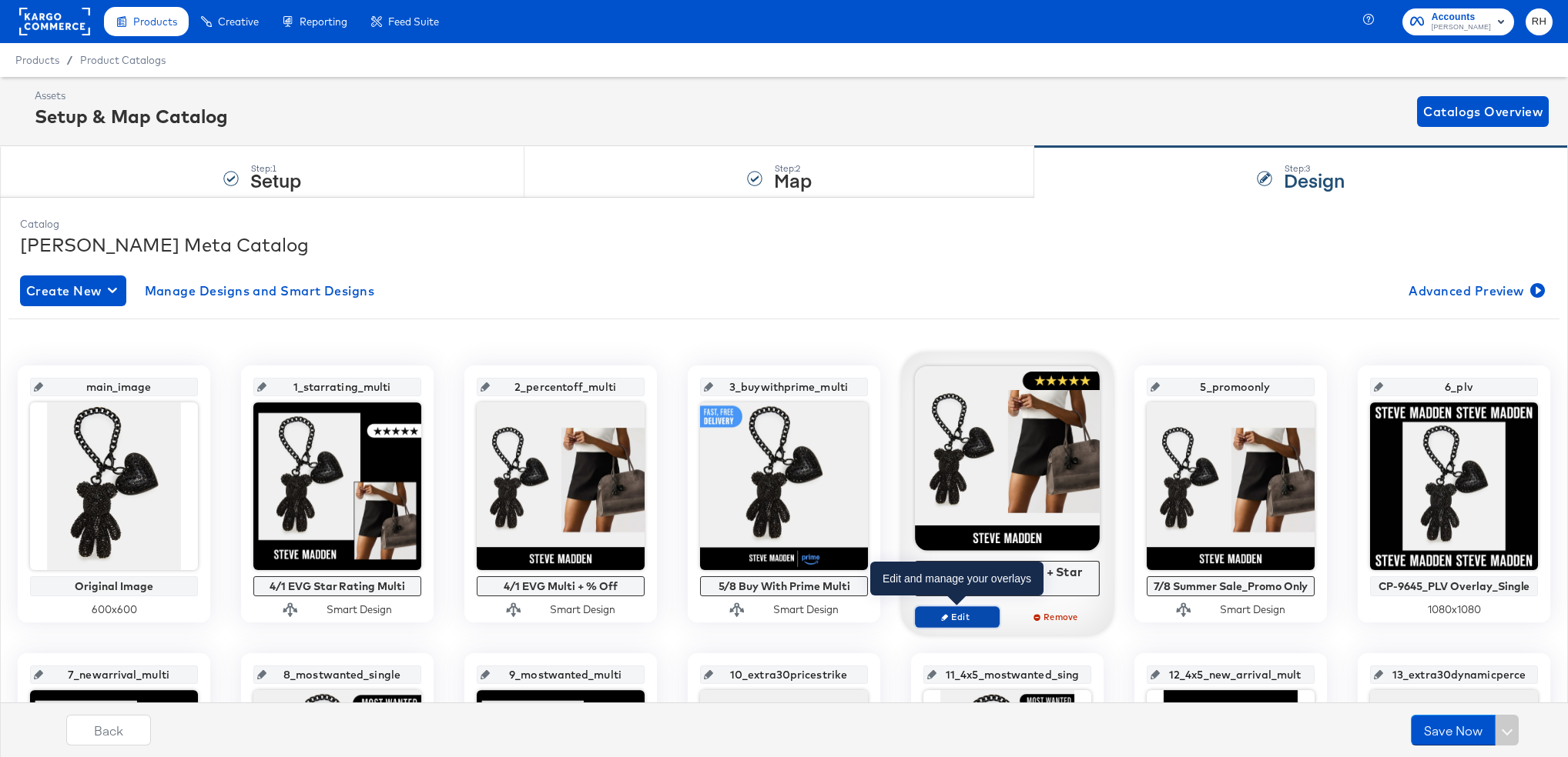
click at [965, 617] on span "Edit" at bounding box center [957, 617] width 70 height 12
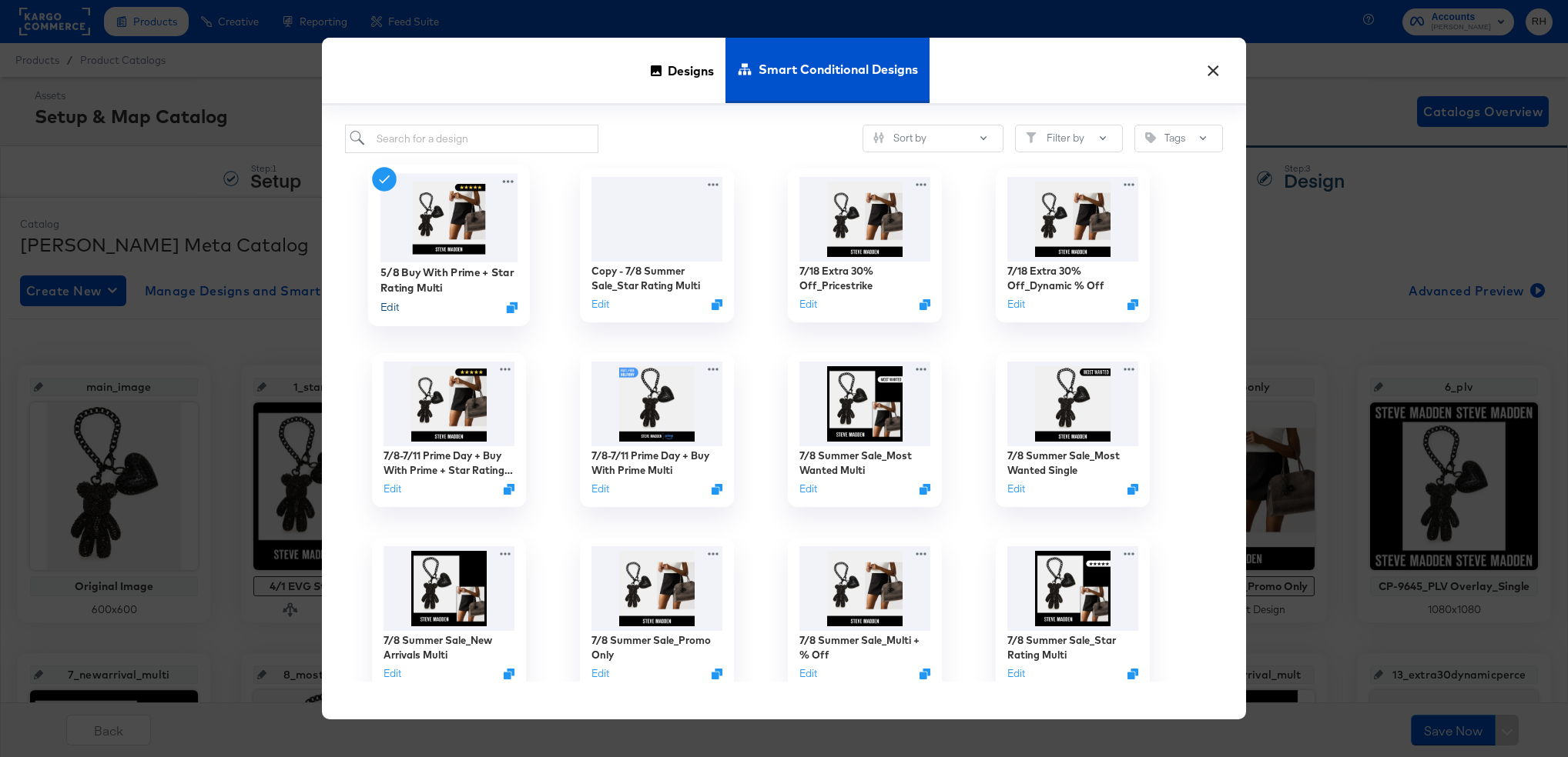
click at [390, 305] on button "Edit" at bounding box center [390, 306] width 18 height 14
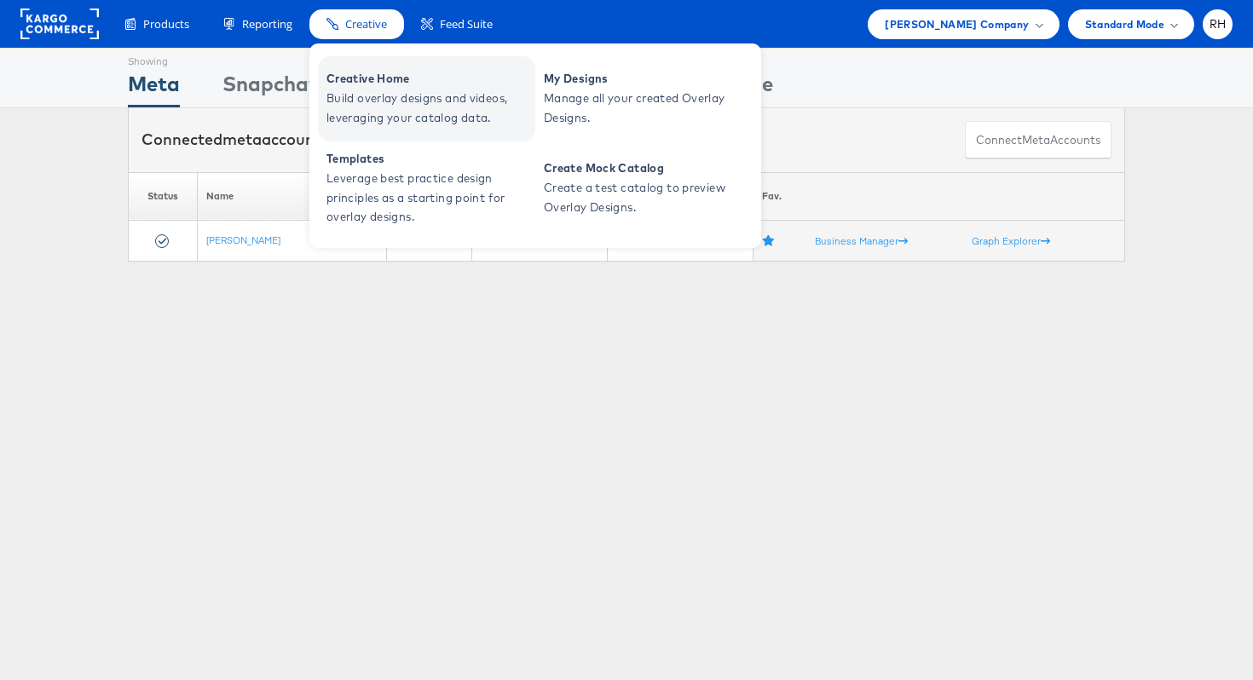
click at [351, 84] on span "Creative Home" at bounding box center [428, 79] width 204 height 20
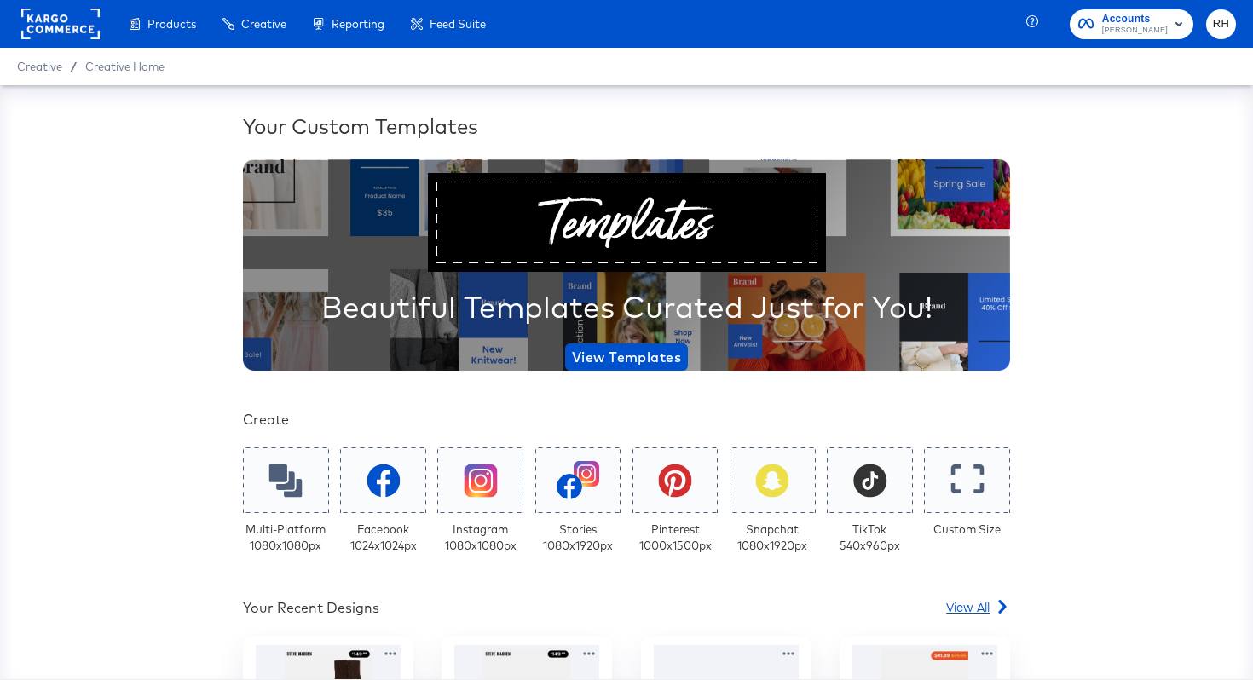
click at [986, 603] on span "View All" at bounding box center [967, 606] width 43 height 17
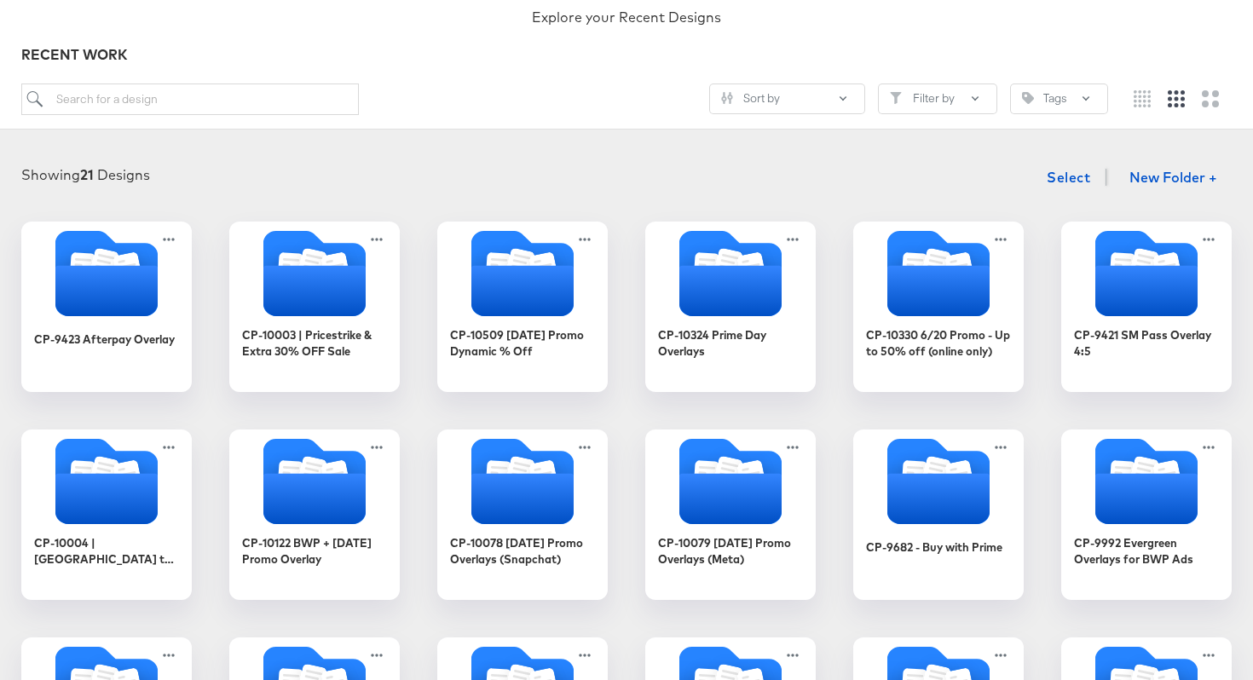
scroll to position [157, 0]
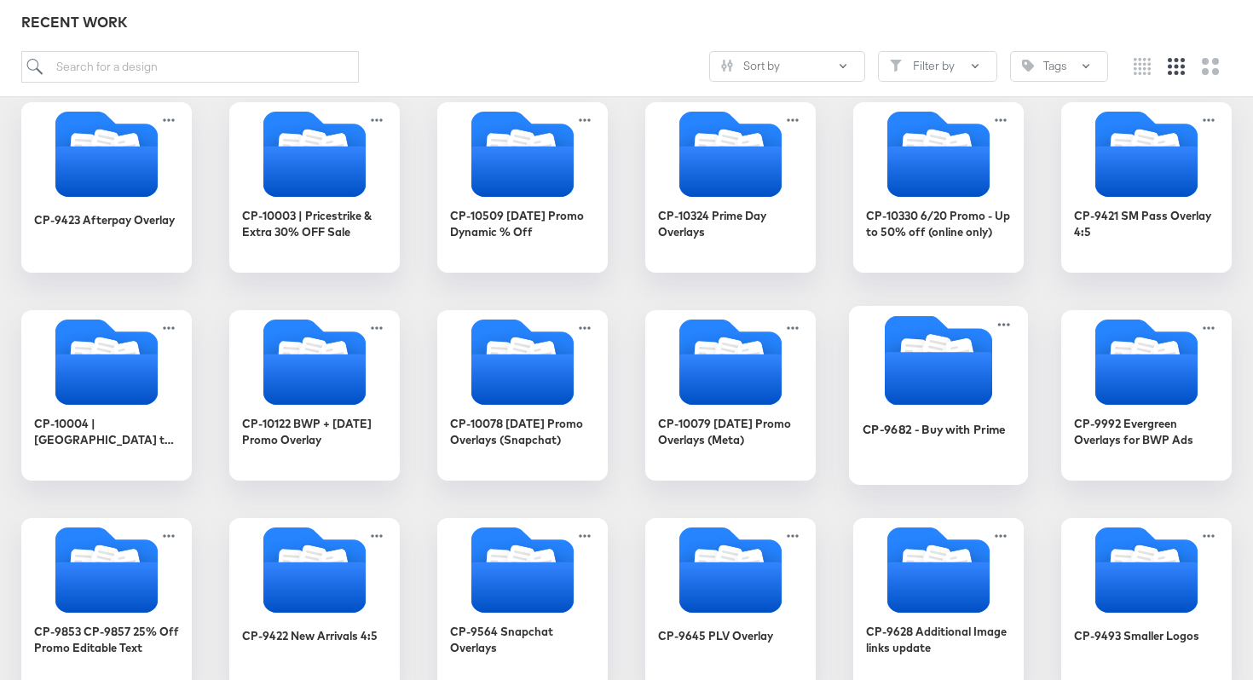
click at [939, 384] on icon "Folder" at bounding box center [937, 378] width 107 height 53
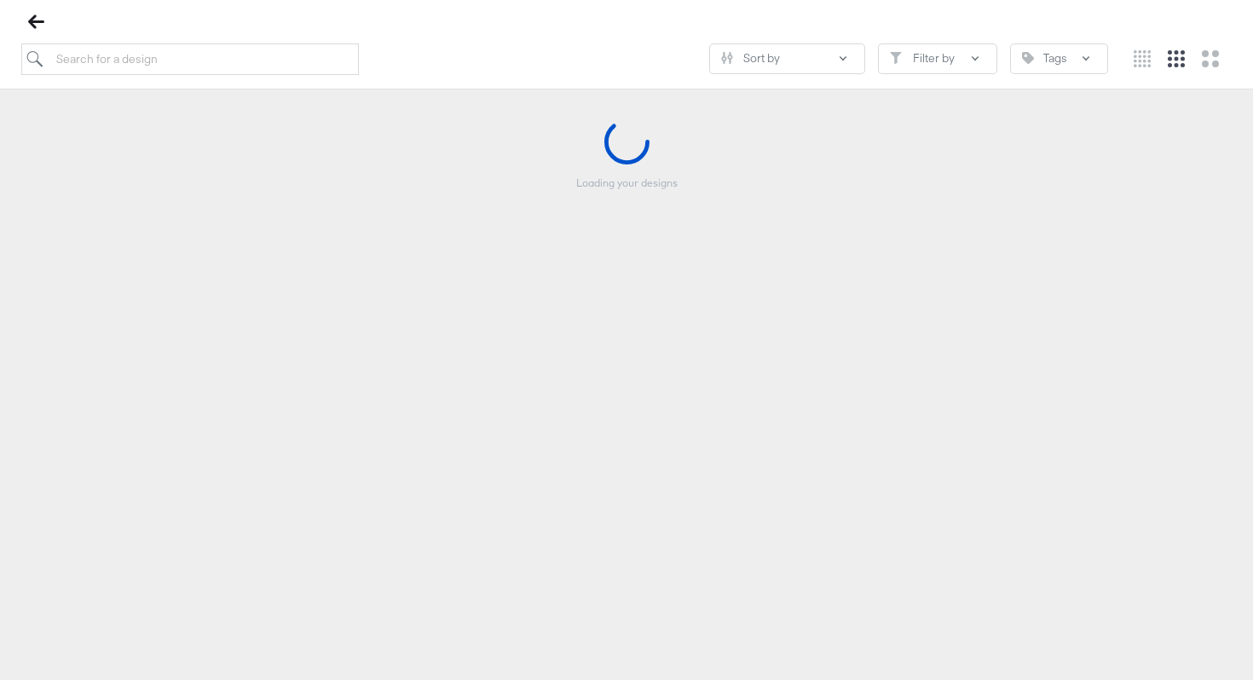
scroll to position [194, 0]
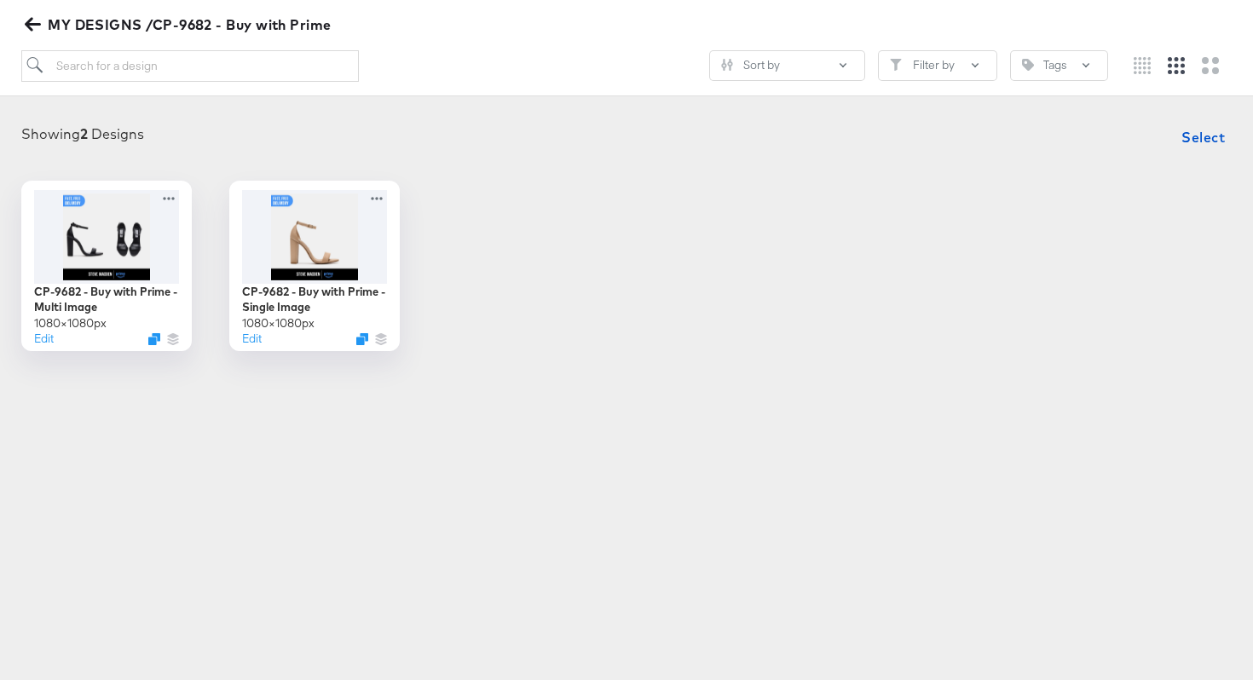
click at [1146, 123] on div "Showing 2 Designs Select" at bounding box center [626, 137] width 1218 height 34
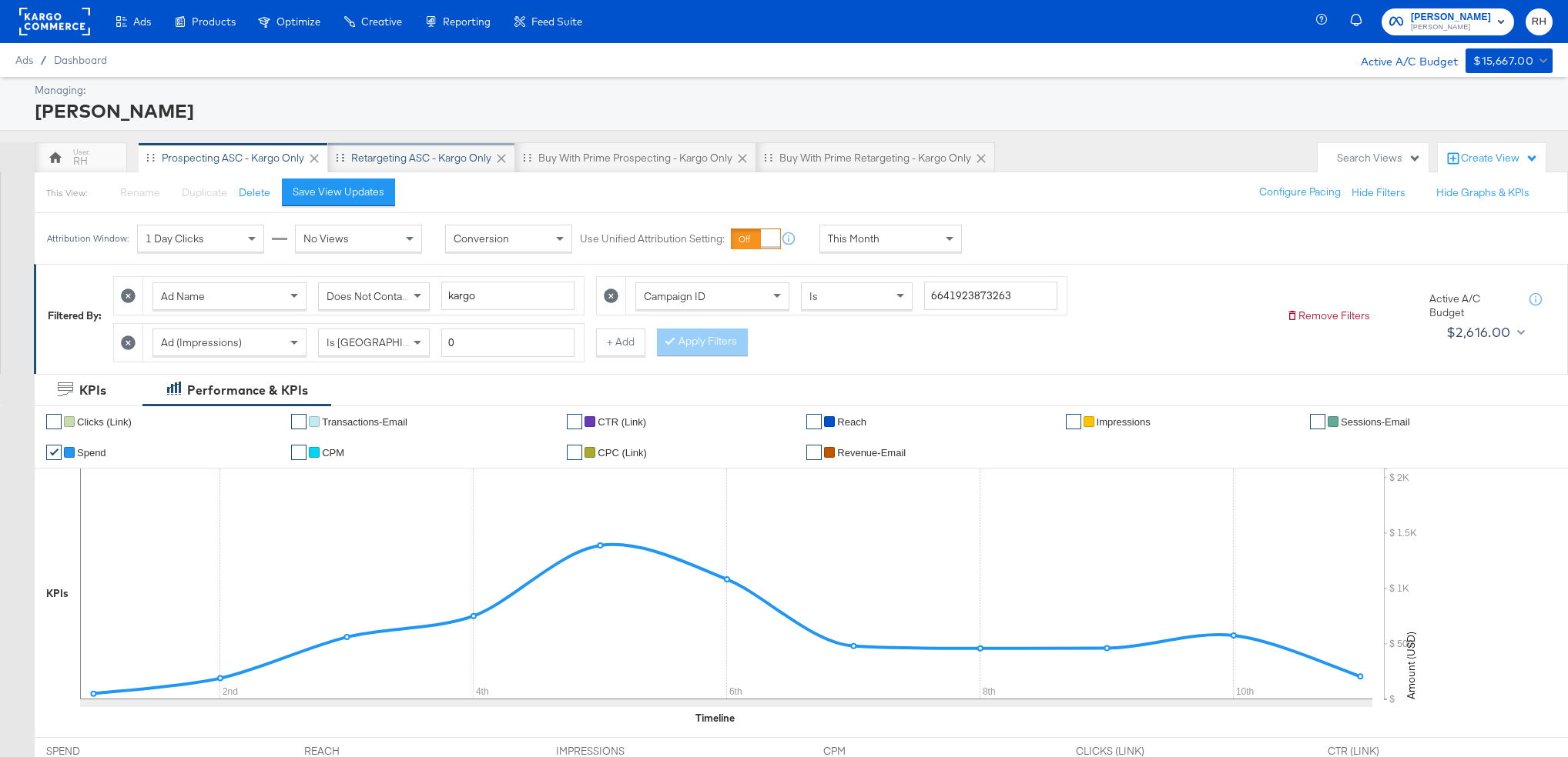
click at [386, 154] on div "Retargeting ASC - Kargo only" at bounding box center [421, 158] width 140 height 14
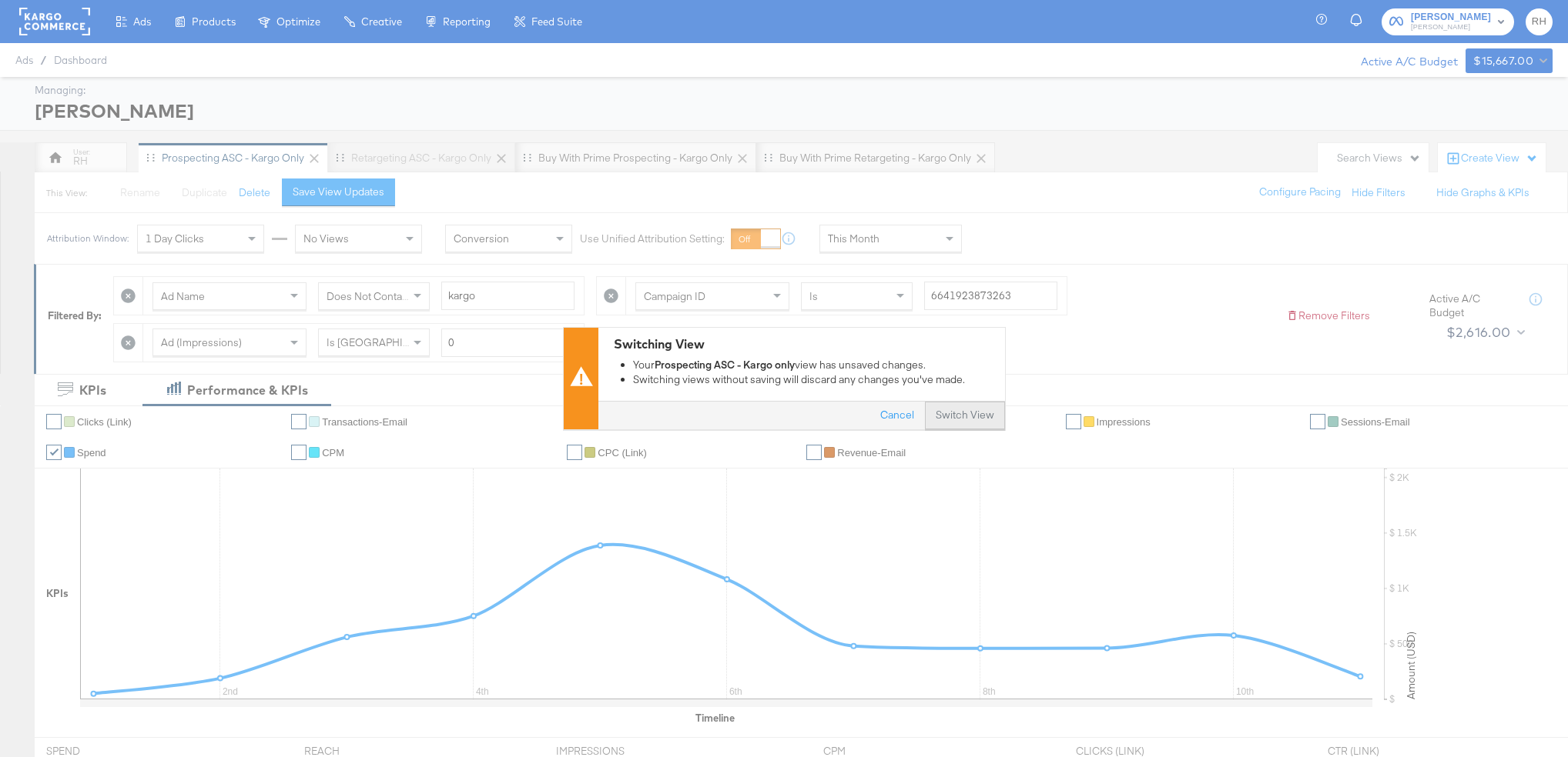
click at [938, 414] on button "Switch View" at bounding box center [964, 416] width 80 height 28
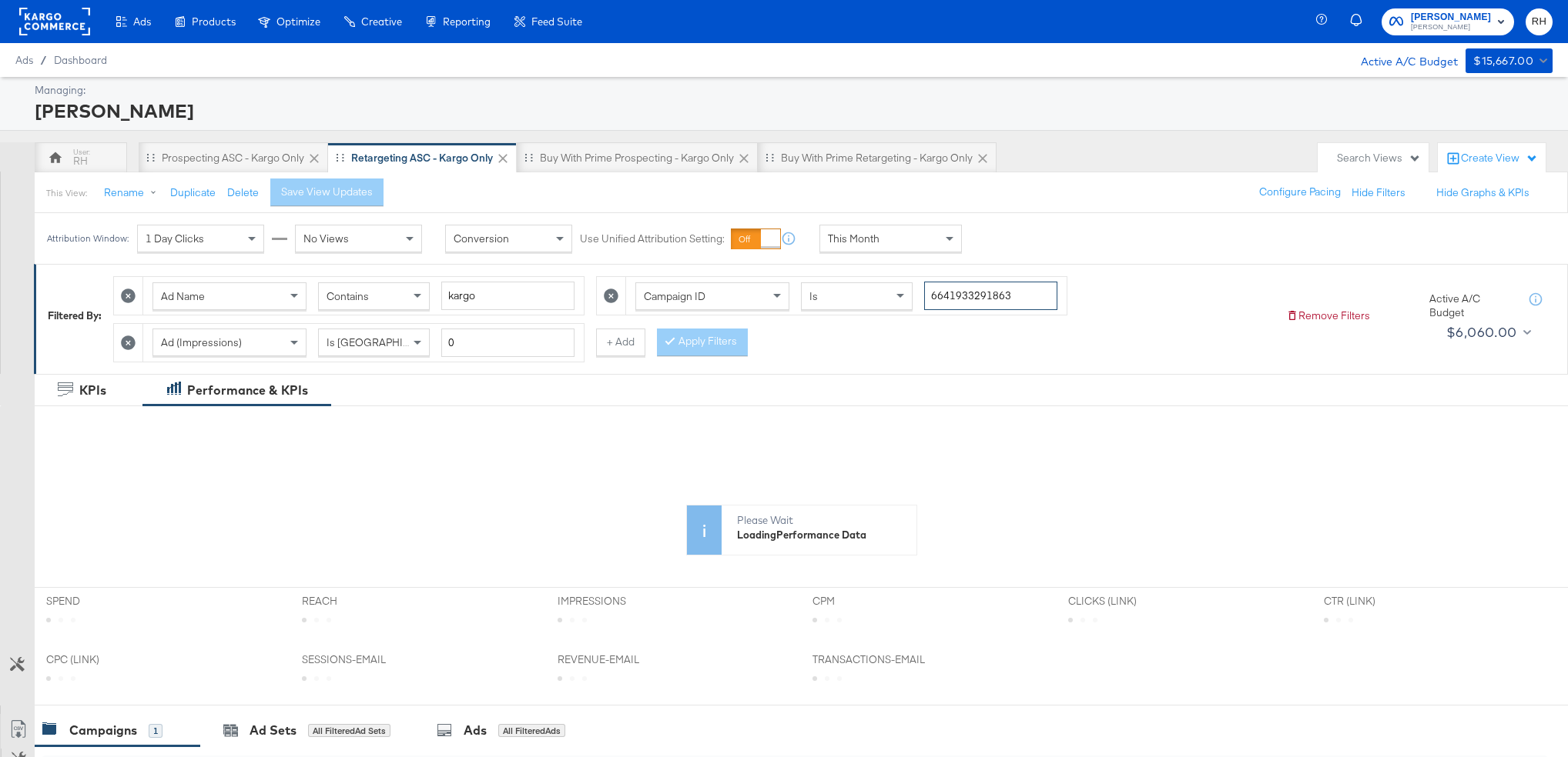
click at [986, 296] on input "6641933291863" at bounding box center [990, 296] width 133 height 29
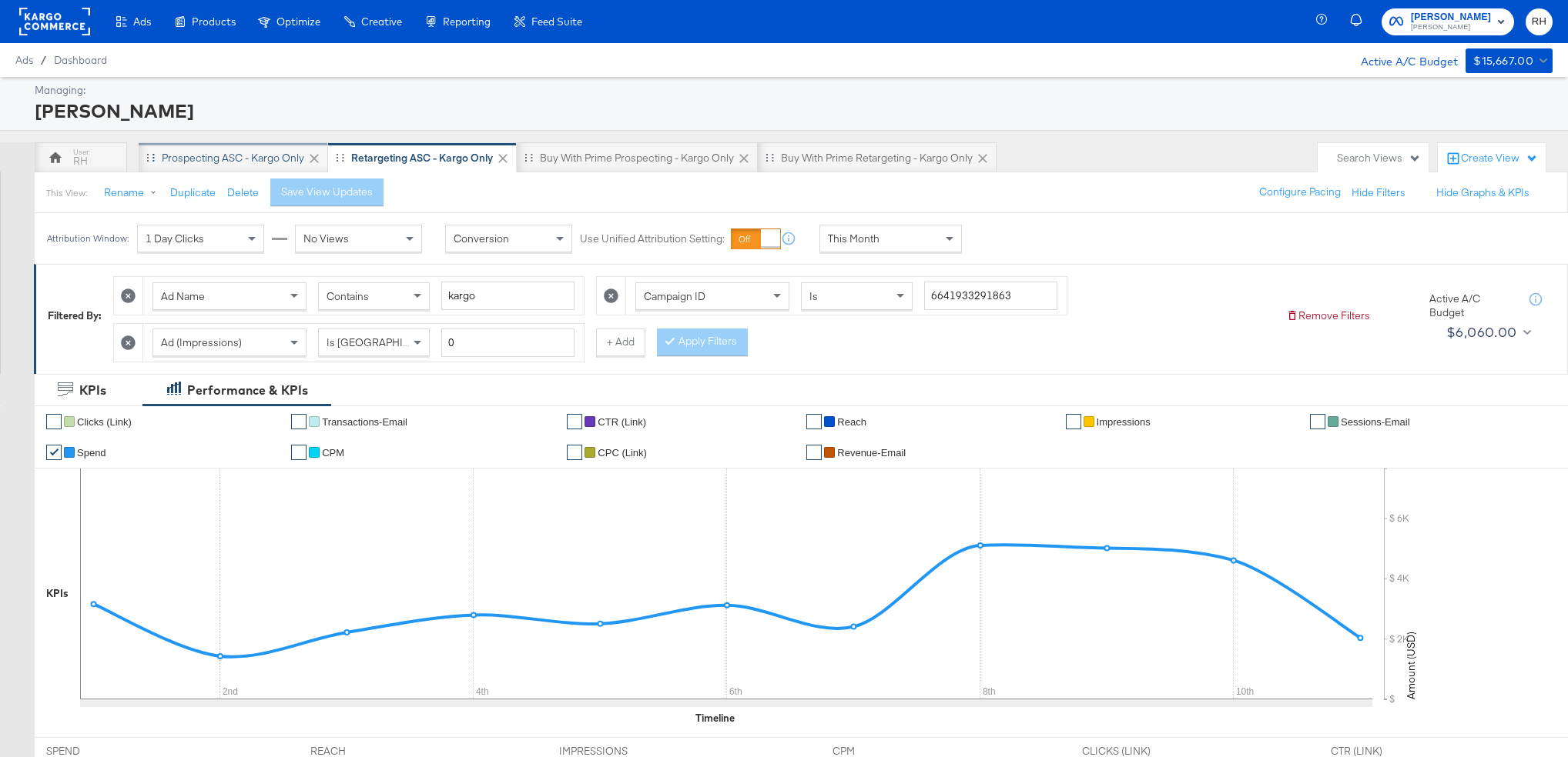
click at [226, 159] on div "Prospecting ASC - Kargo only" at bounding box center [233, 158] width 143 height 14
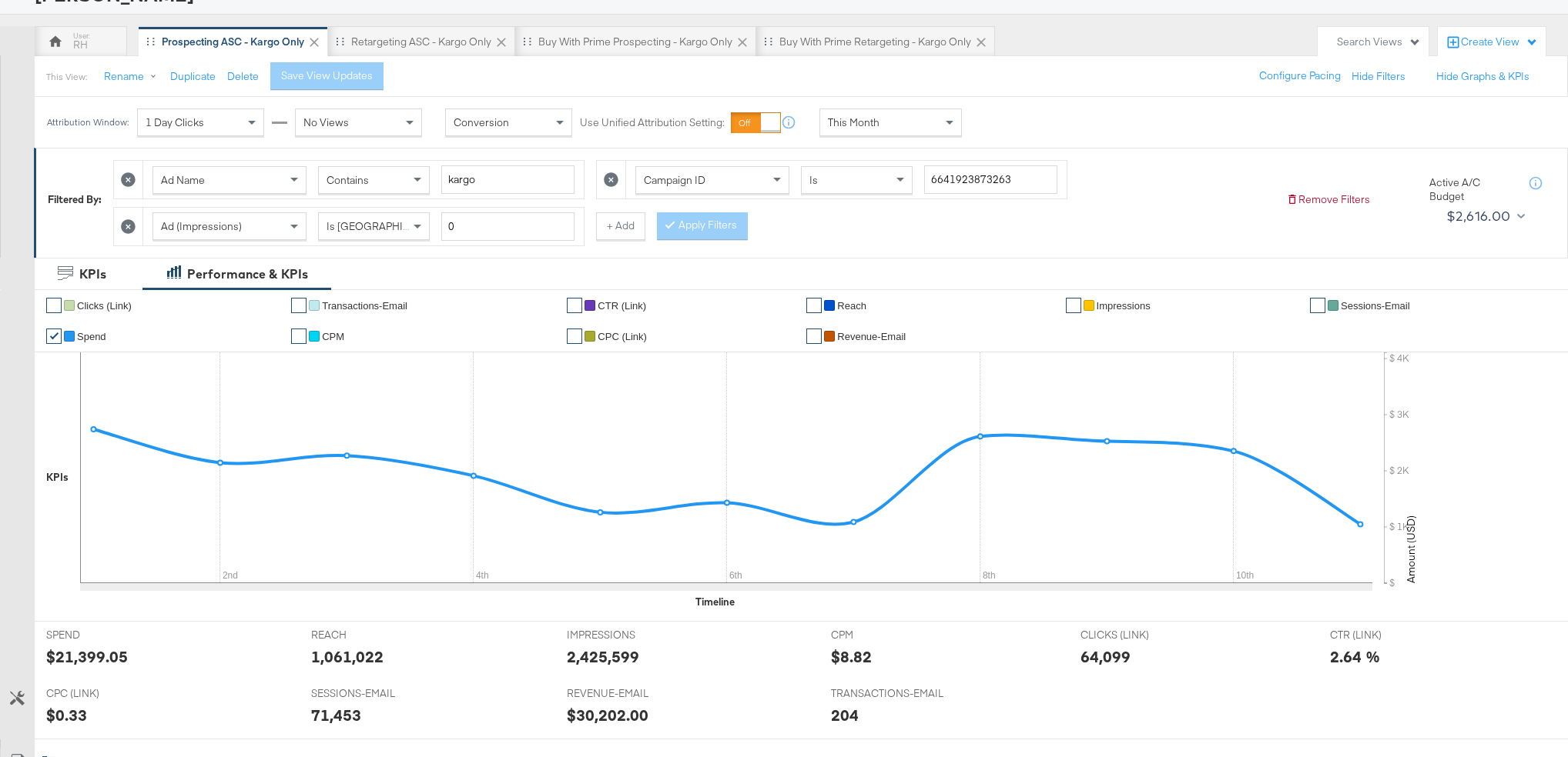
scroll to position [61, 0]
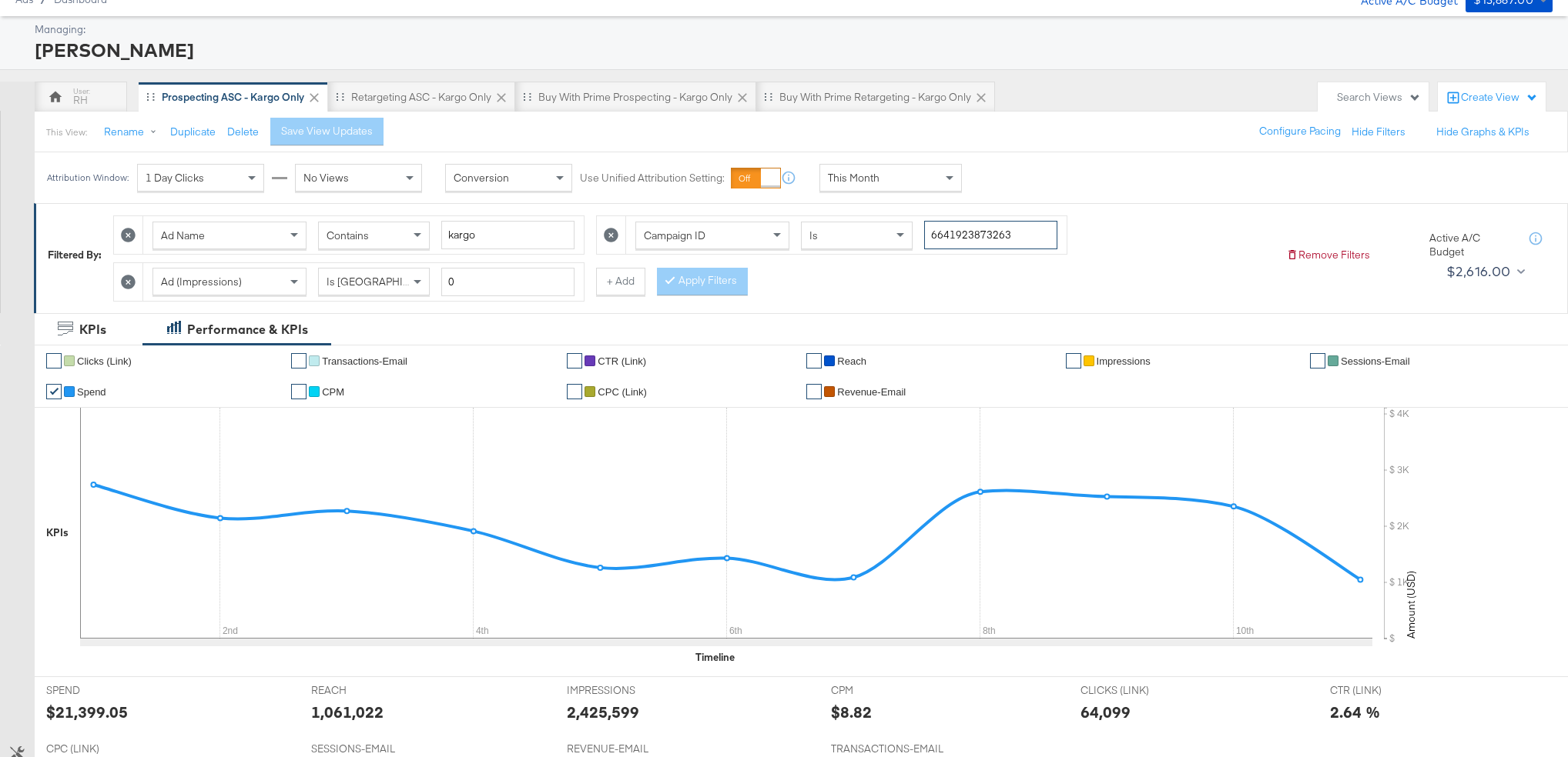
click at [935, 237] on input "6641923873263" at bounding box center [990, 236] width 133 height 29
click at [371, 99] on div "Retargeting ASC - Kargo only" at bounding box center [421, 98] width 140 height 14
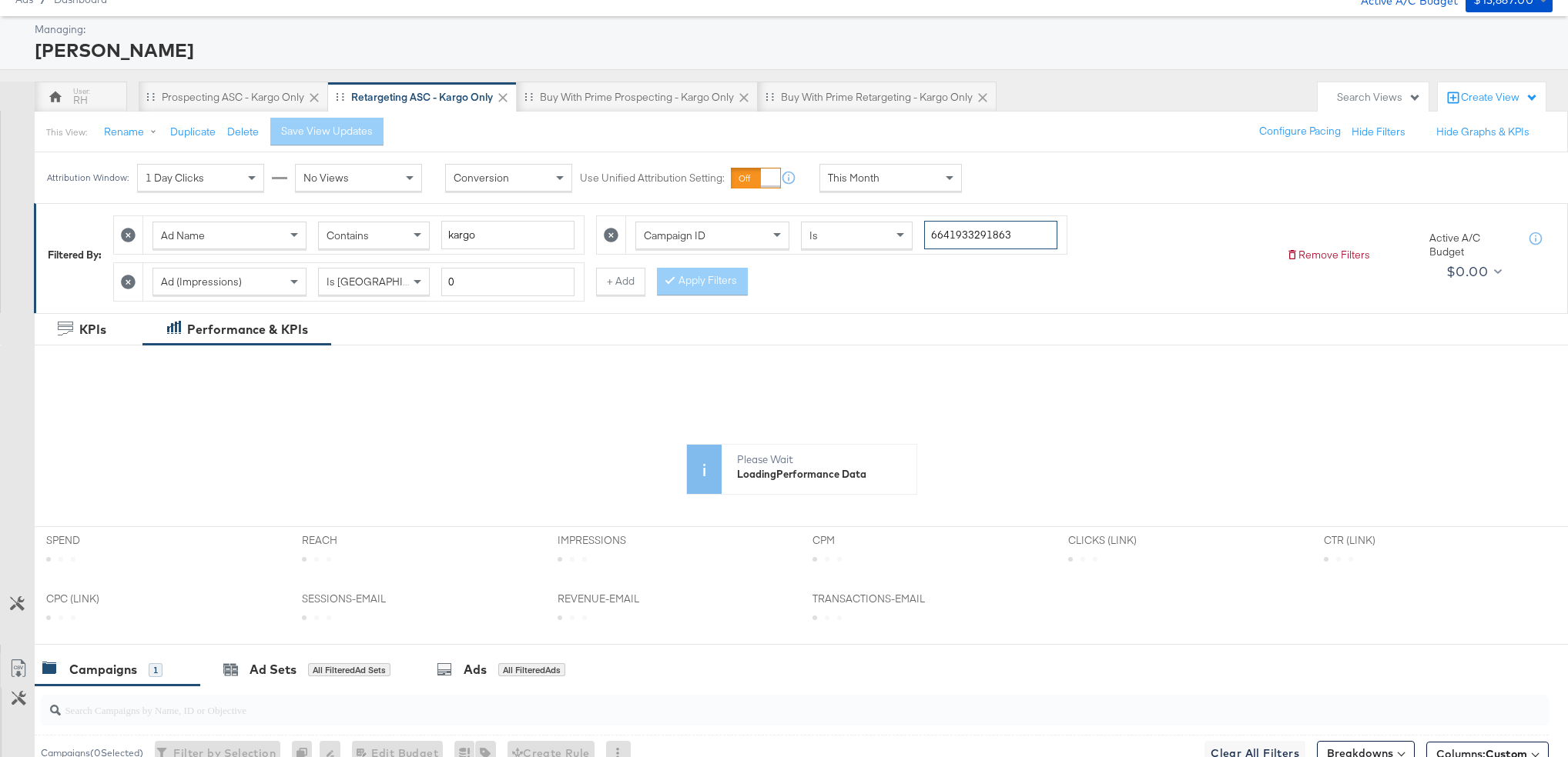
click at [954, 237] on input "6641933291863" at bounding box center [990, 236] width 133 height 29
